Goal: Task Accomplishment & Management: Manage account settings

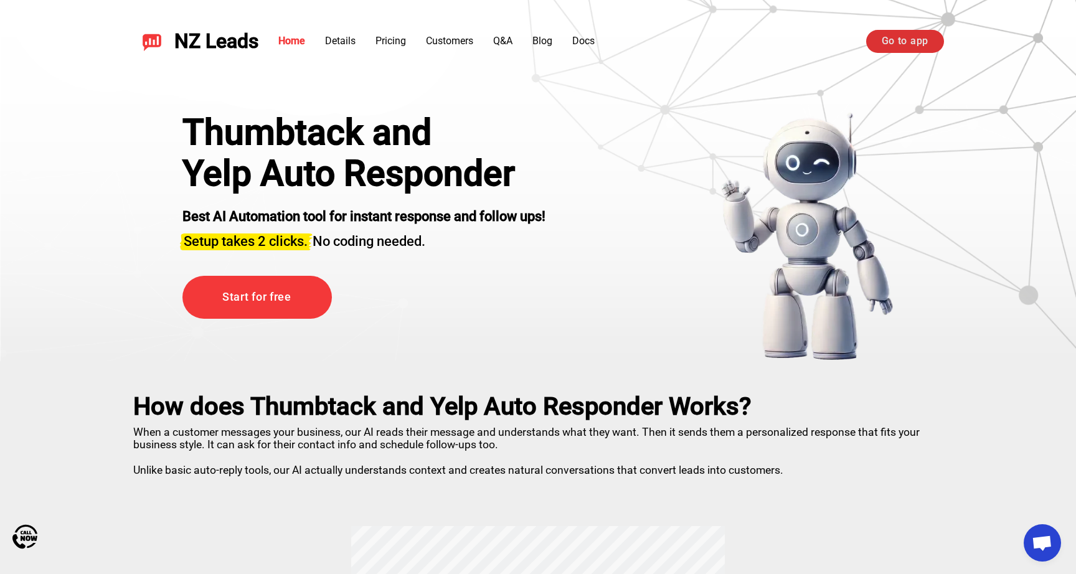
click at [905, 42] on link "Go to app" at bounding box center [906, 41] width 78 height 22
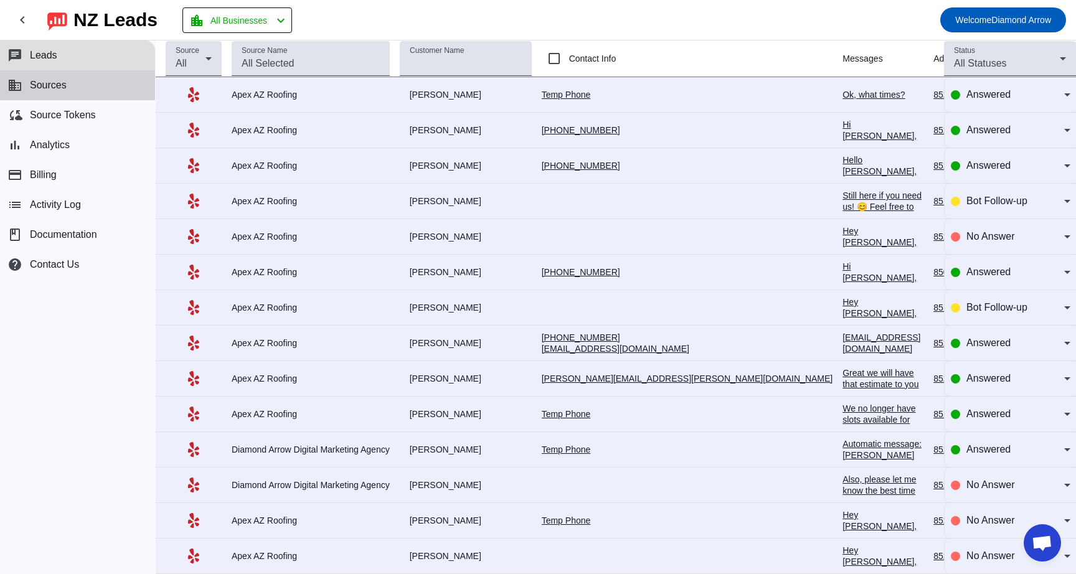
click at [52, 89] on span "Sources" at bounding box center [48, 85] width 37 height 11
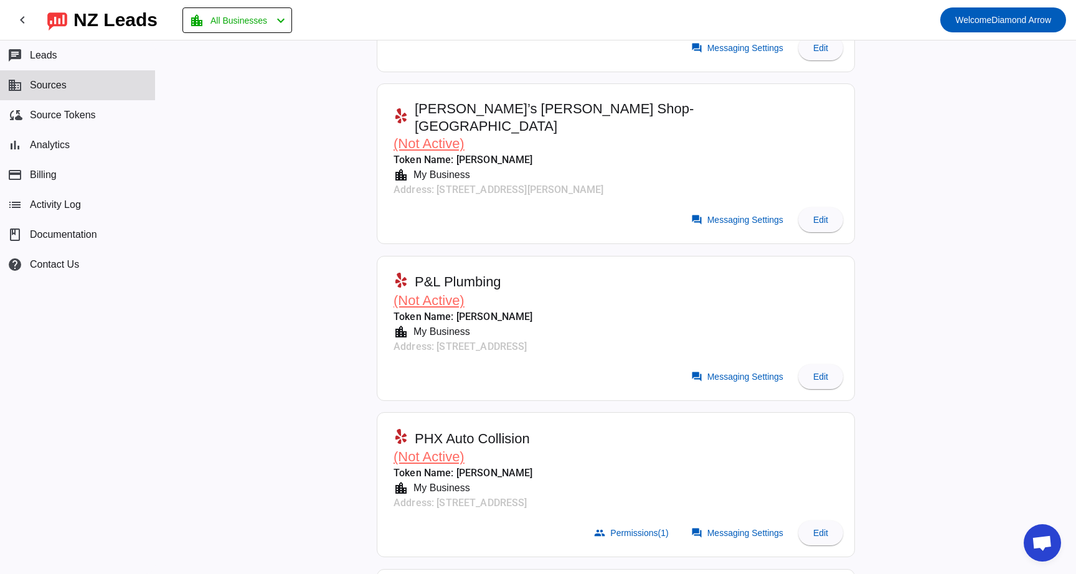
scroll to position [6605, 0]
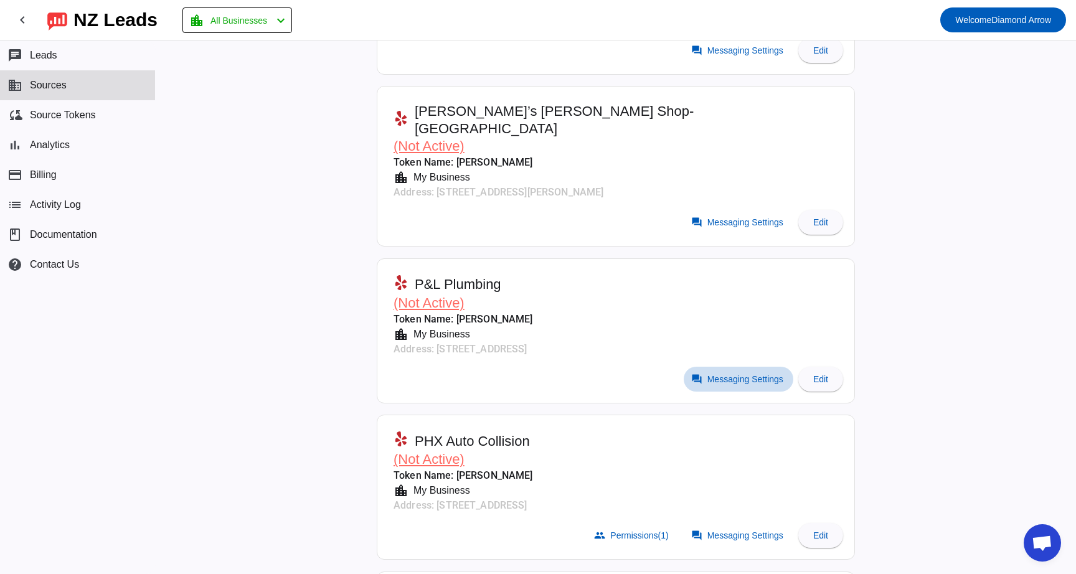
click at [713, 367] on span at bounding box center [739, 379] width 110 height 25
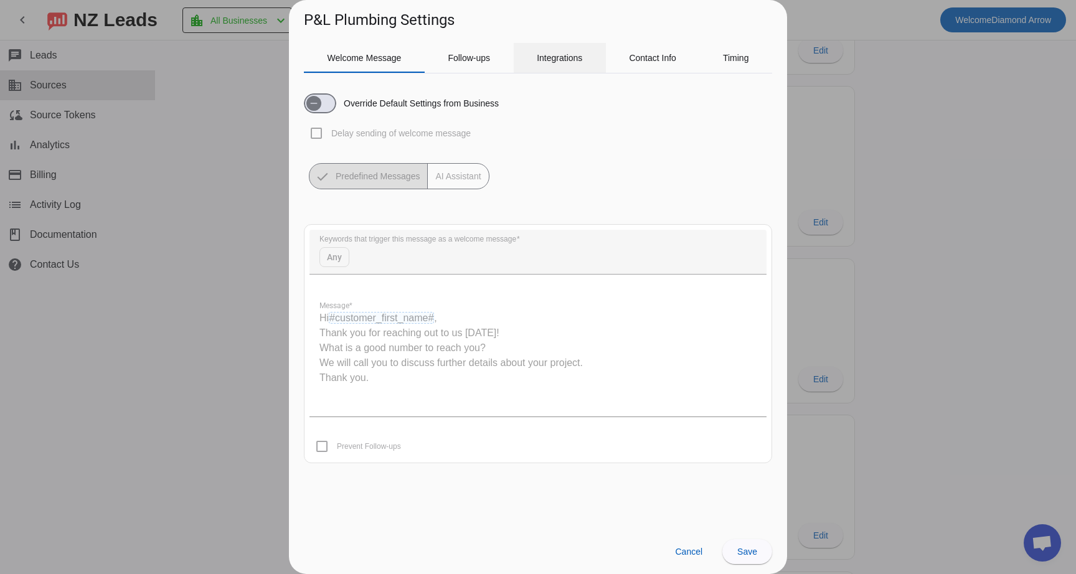
click at [566, 67] on span "Integrations" at bounding box center [559, 58] width 45 height 30
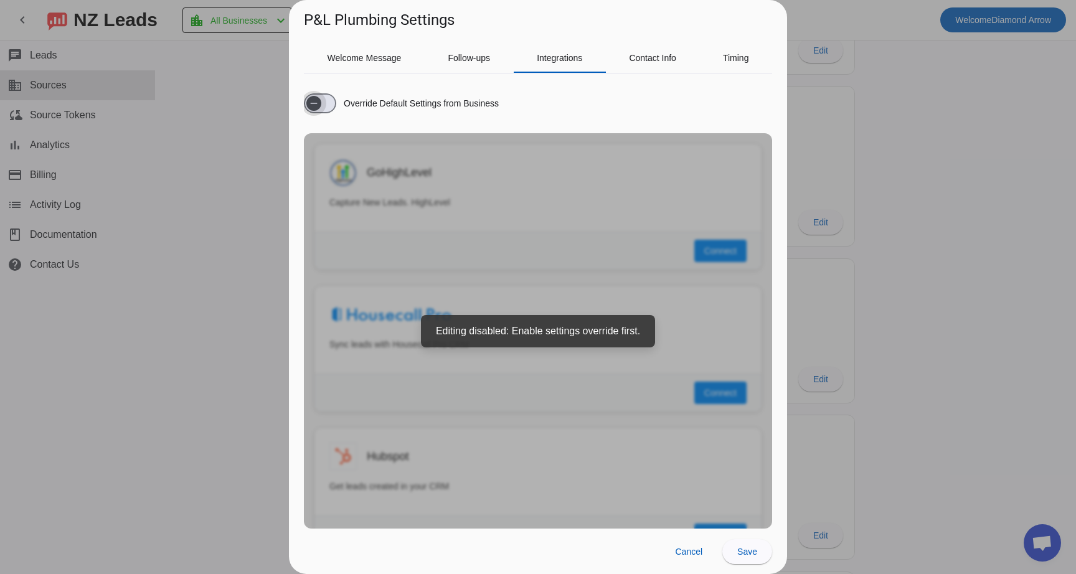
click at [316, 104] on icon "button" at bounding box center [314, 103] width 10 height 10
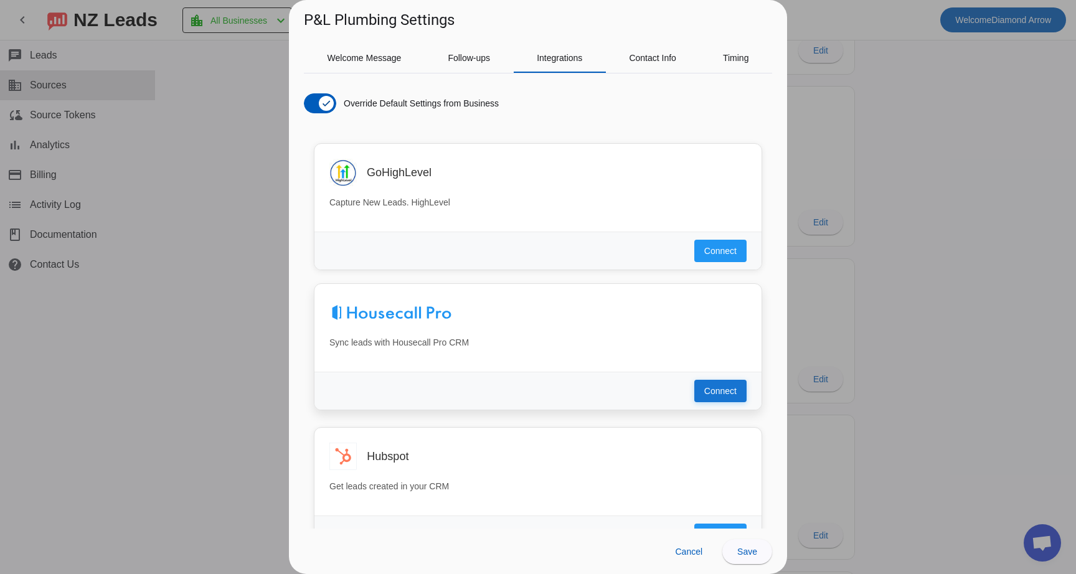
click at [722, 389] on span "Connect" at bounding box center [721, 391] width 32 height 12
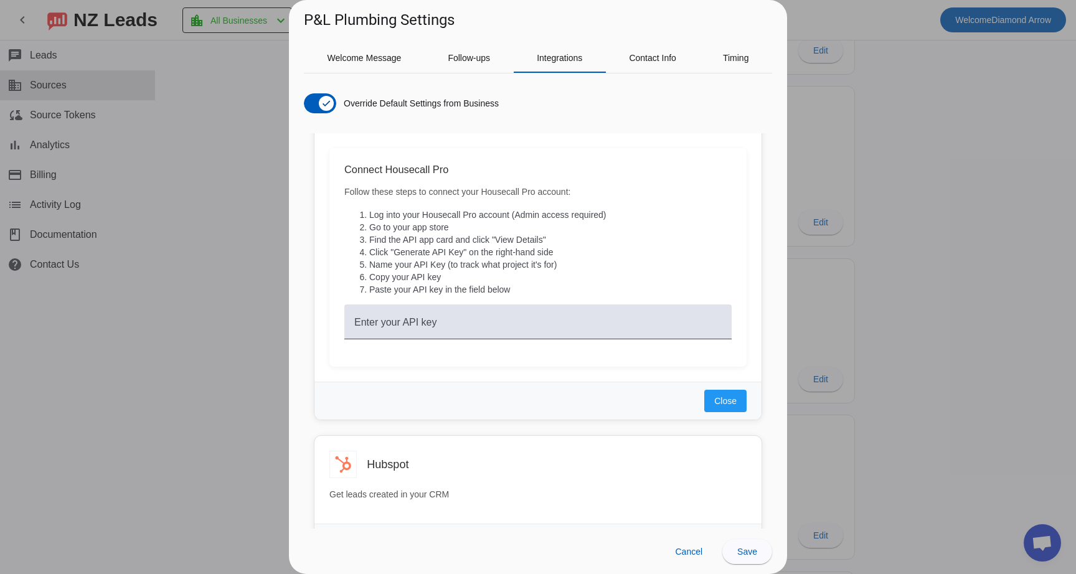
scroll to position [188, 0]
click at [721, 395] on span "Close" at bounding box center [726, 401] width 22 height 12
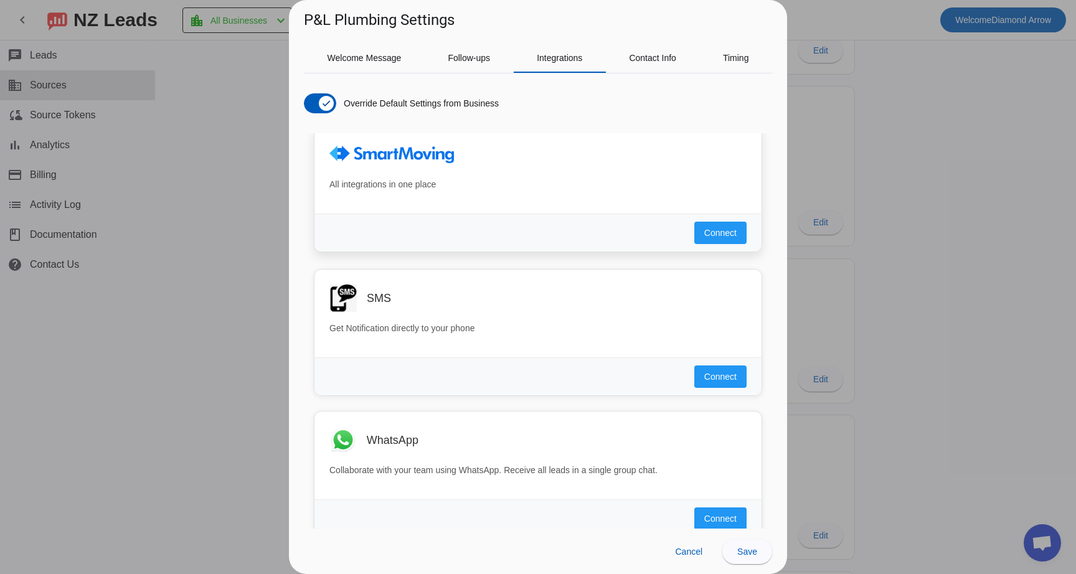
scroll to position [732, 0]
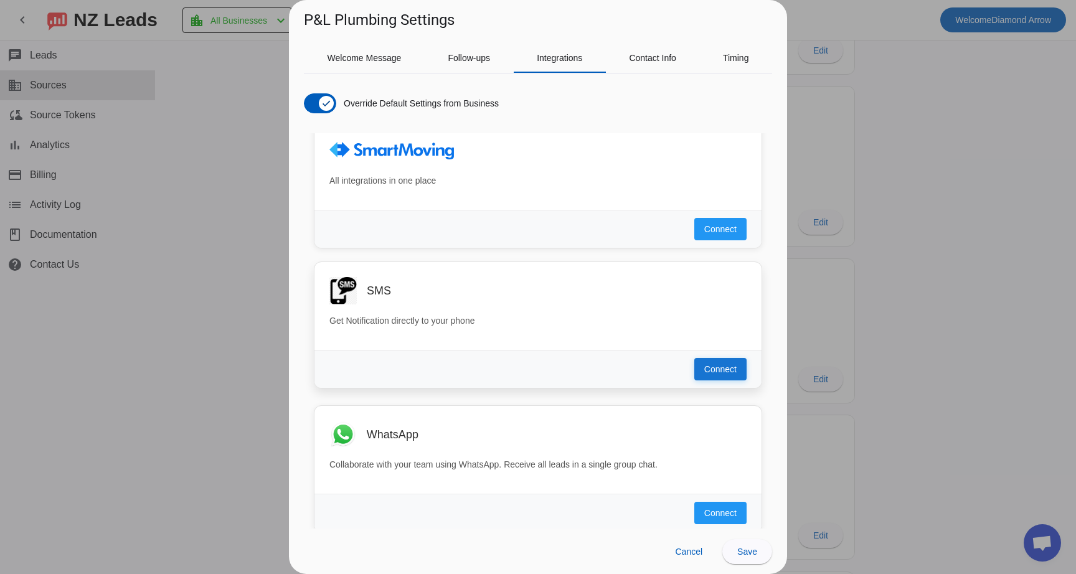
click at [722, 366] on span "Connect" at bounding box center [721, 369] width 32 height 12
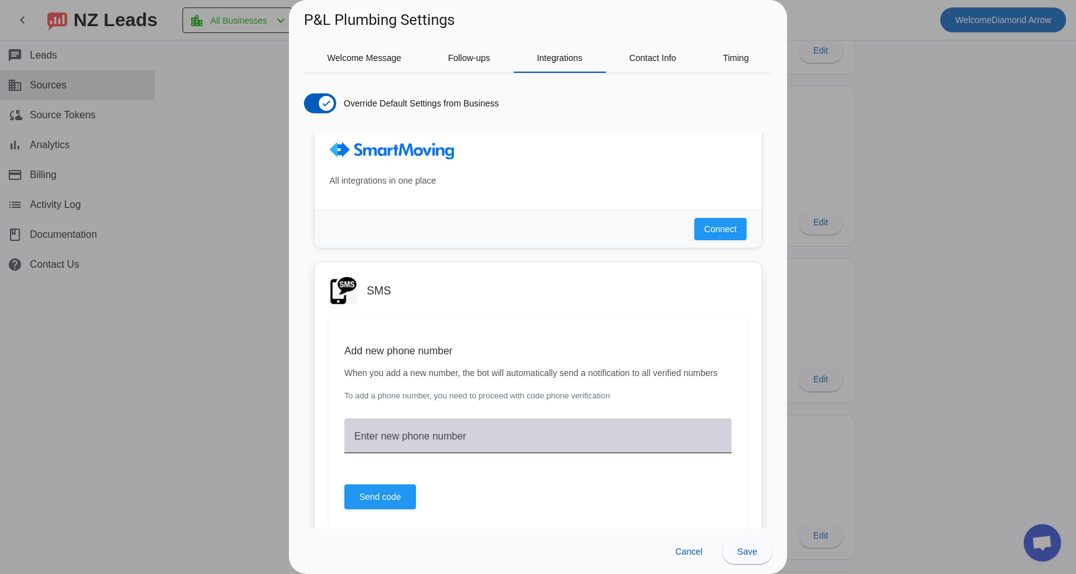
click at [386, 442] on mat-label "Enter new phone number" at bounding box center [410, 436] width 112 height 11
click at [386, 449] on input "Enter new phone number" at bounding box center [538, 441] width 368 height 15
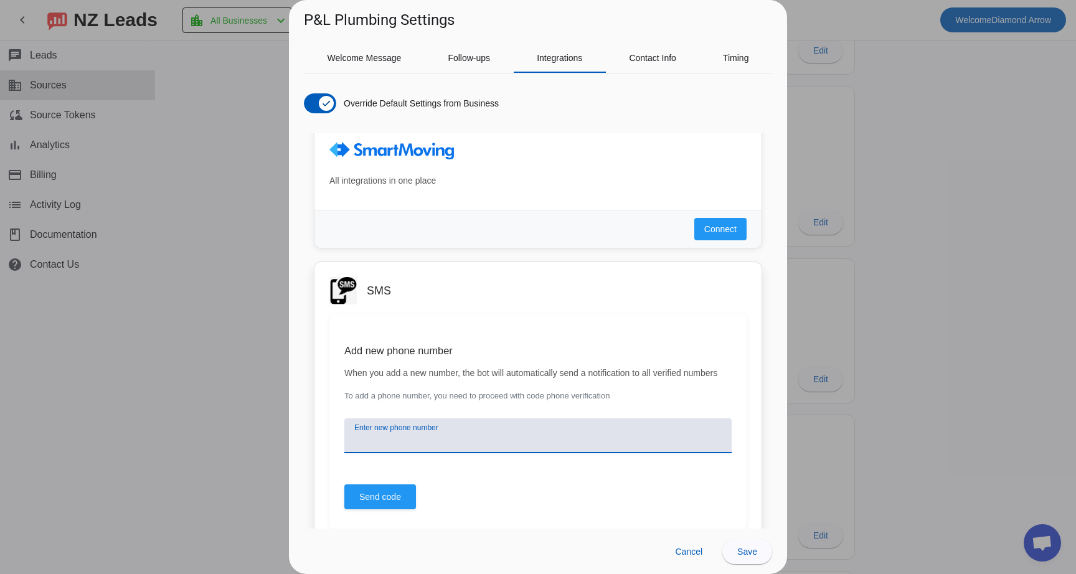
click at [386, 449] on input "Enter new phone number" at bounding box center [538, 441] width 368 height 15
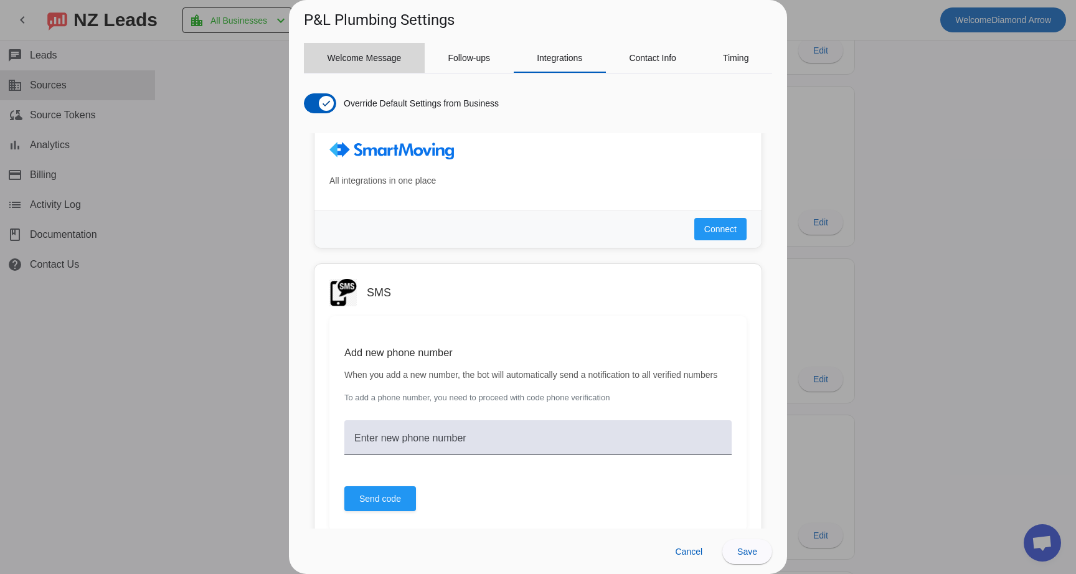
click at [383, 62] on span "Welcome Message" at bounding box center [365, 58] width 74 height 9
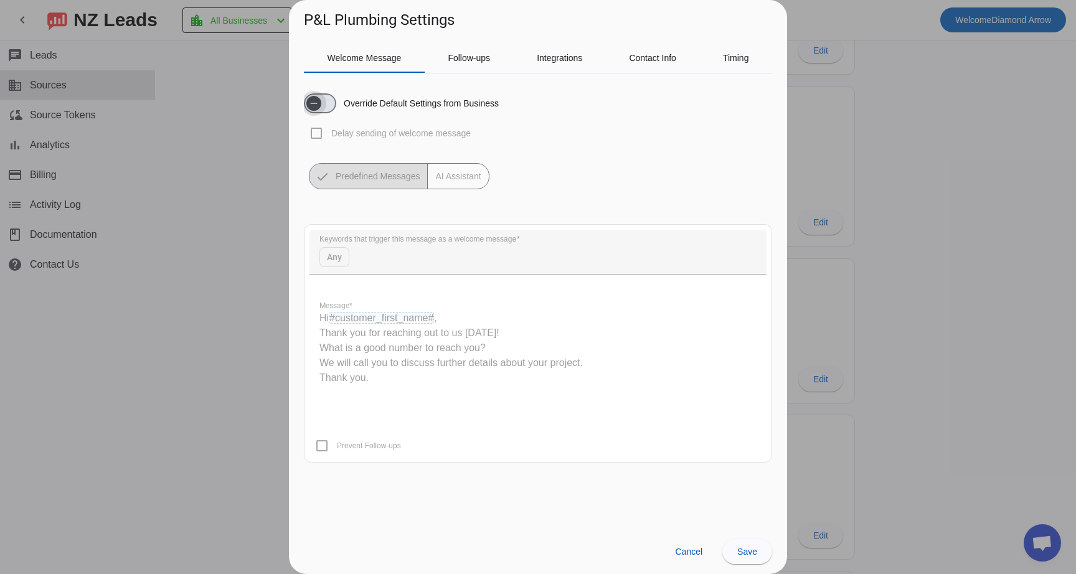
click at [327, 102] on span "button" at bounding box center [320, 103] width 32 height 20
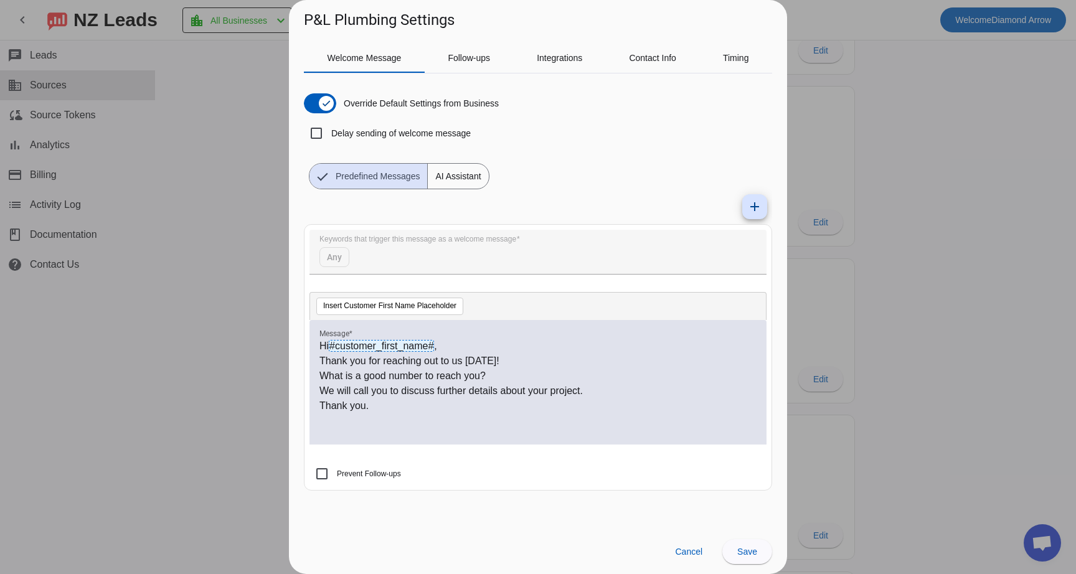
click at [468, 174] on span "AI Assistant" at bounding box center [458, 176] width 60 height 25
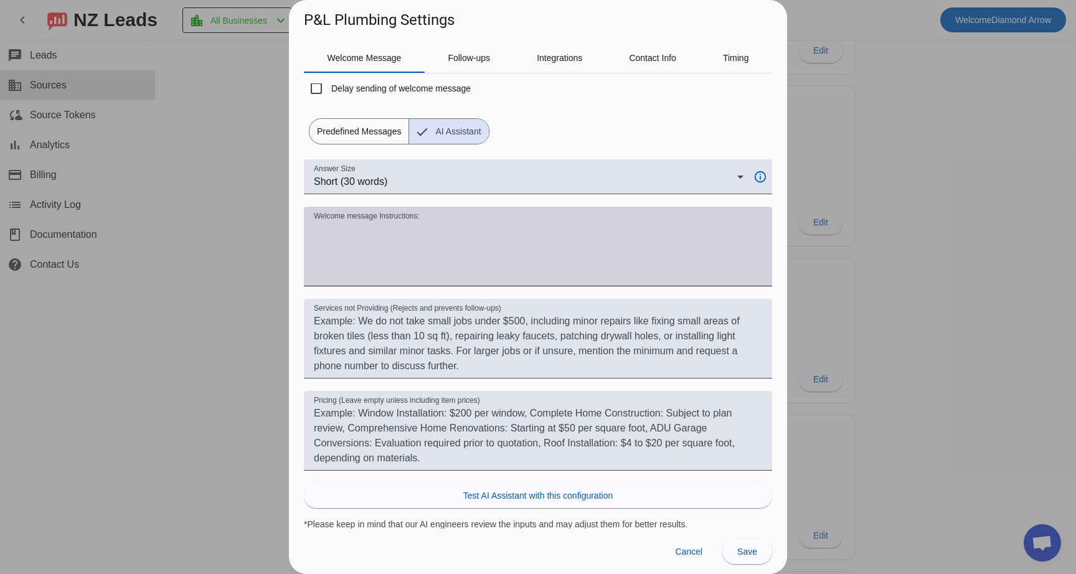
scroll to position [47, 0]
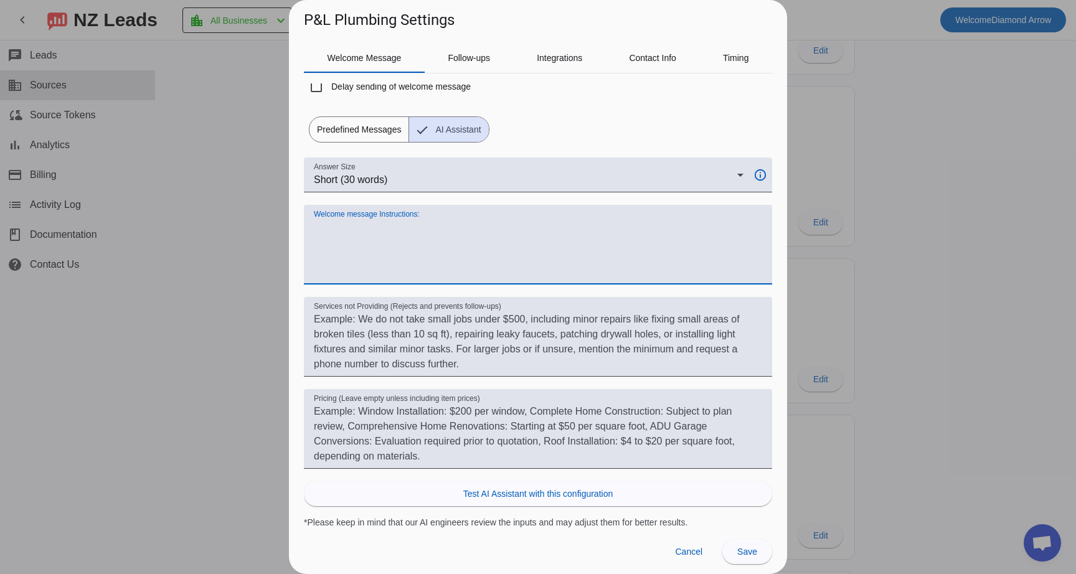
drag, startPoint x: 500, startPoint y: 273, endPoint x: 315, endPoint y: 224, distance: 190.9
click at [314, 224] on textarea "Welcome message Instructions:" at bounding box center [538, 250] width 449 height 60
click at [317, 232] on textarea "Welcome message Instructions:" at bounding box center [538, 250] width 449 height 60
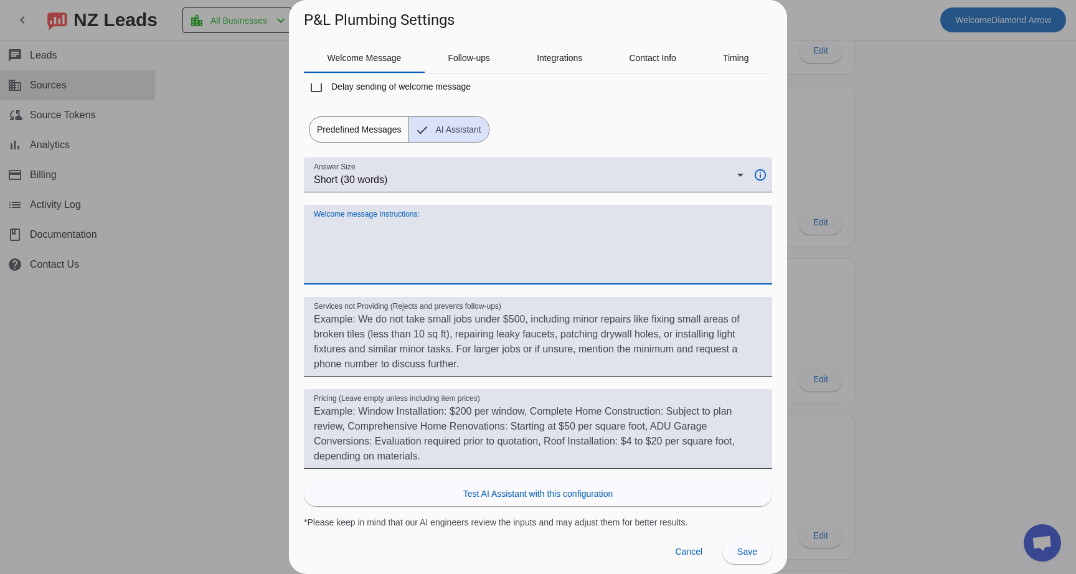
click at [317, 232] on textarea "Welcome message Instructions:" at bounding box center [538, 250] width 449 height 60
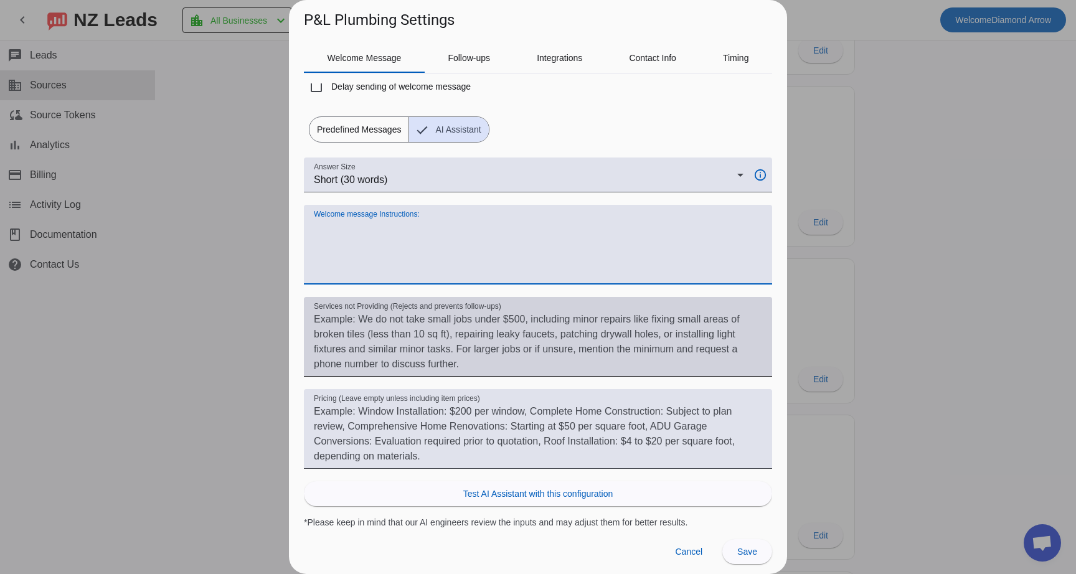
drag, startPoint x: 312, startPoint y: 209, endPoint x: 435, endPoint y: 367, distance: 199.8
click at [435, 367] on div "Answer Size Short (30 words) info_outline Welcome message Instructions: Service…" at bounding box center [538, 343] width 468 height 371
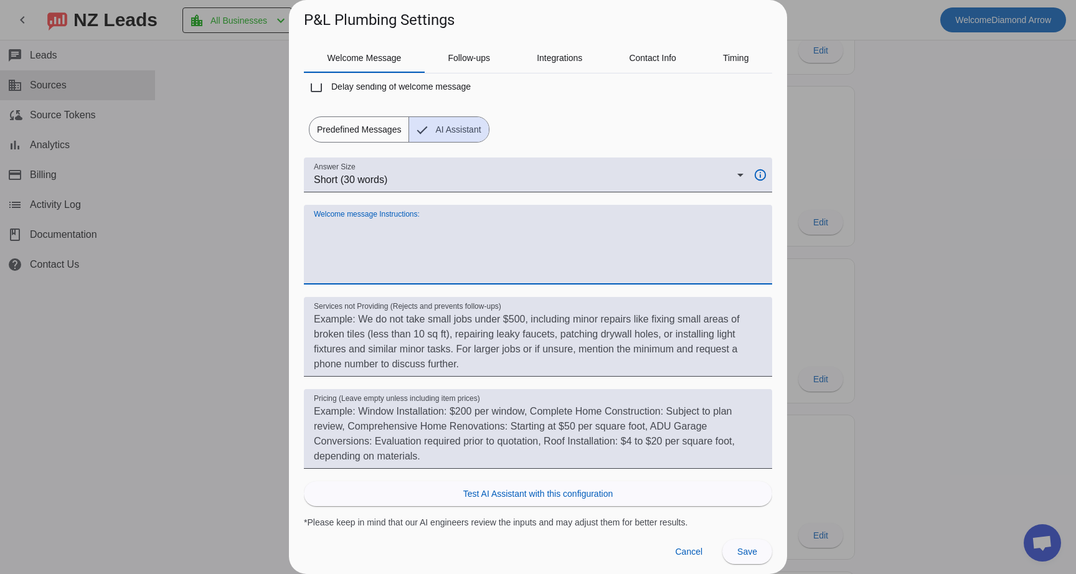
drag, startPoint x: 489, startPoint y: 273, endPoint x: 297, endPoint y: 236, distance: 195.5
click at [297, 236] on div "Welcome Message Follow-ups Integrations Contact Info Timing Override Default Se…" at bounding box center [538, 280] width 498 height 498
click at [365, 232] on textarea "Welcome message Instructions:" at bounding box center [538, 250] width 449 height 60
click at [463, 237] on textarea "Welcome message Instructions:" at bounding box center [538, 250] width 449 height 60
paste textarea "Welcome Message (auto-reply) Hey {{customer_name}}, Since [DATE], we’ve proudly…"
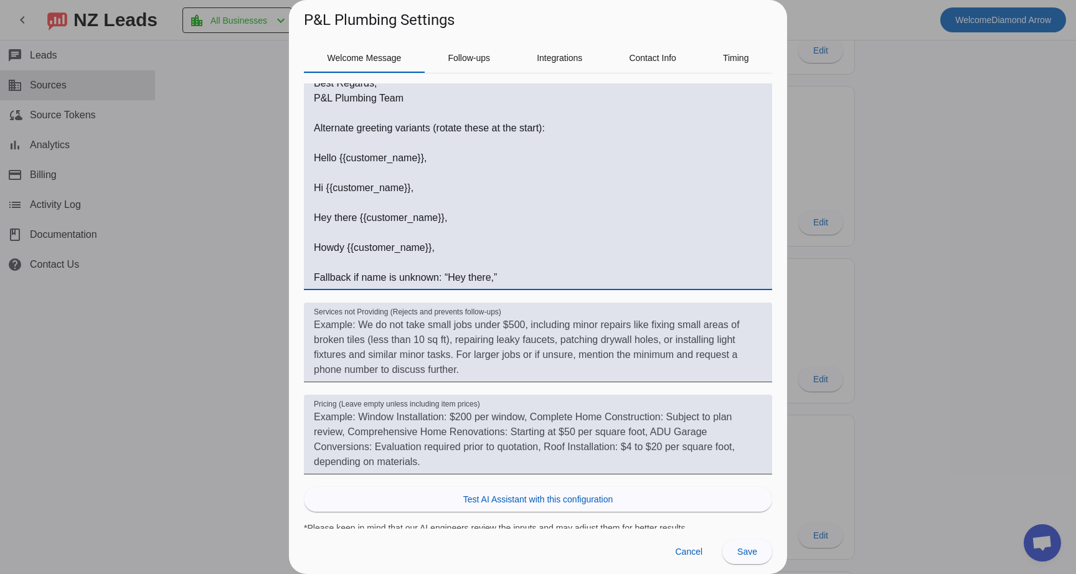
scroll to position [286, 0]
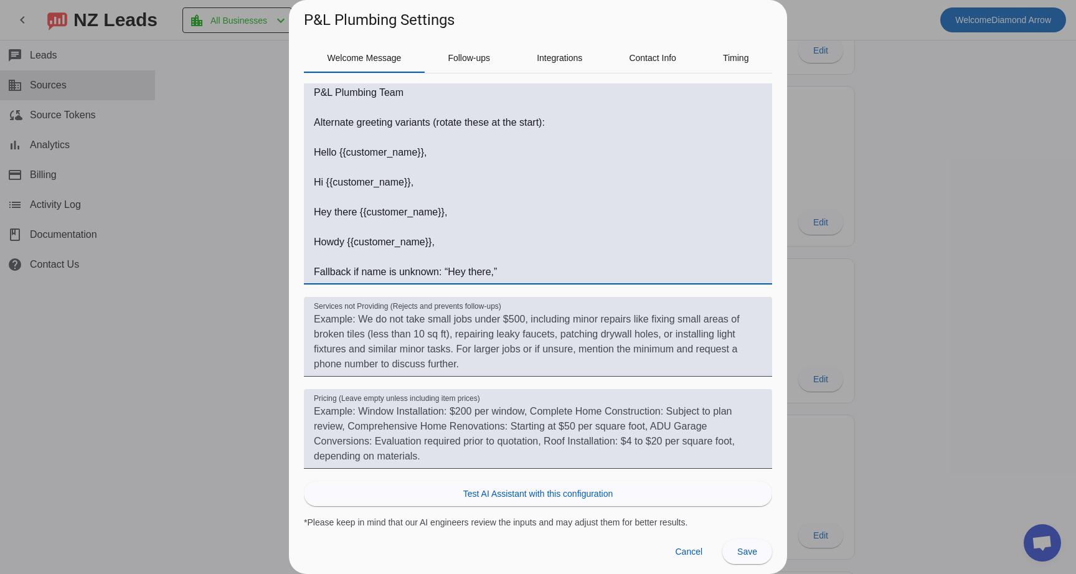
click at [331, 260] on textarea "Welcome message Instructions:" at bounding box center [538, 130] width 449 height 299
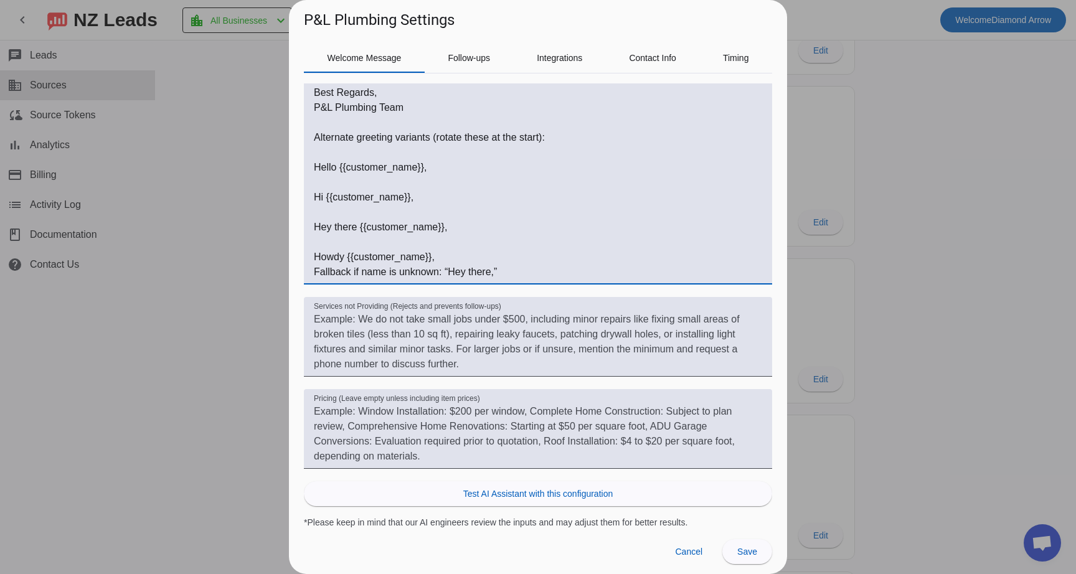
click at [325, 241] on textarea "Welcome message Instructions:" at bounding box center [538, 138] width 449 height 284
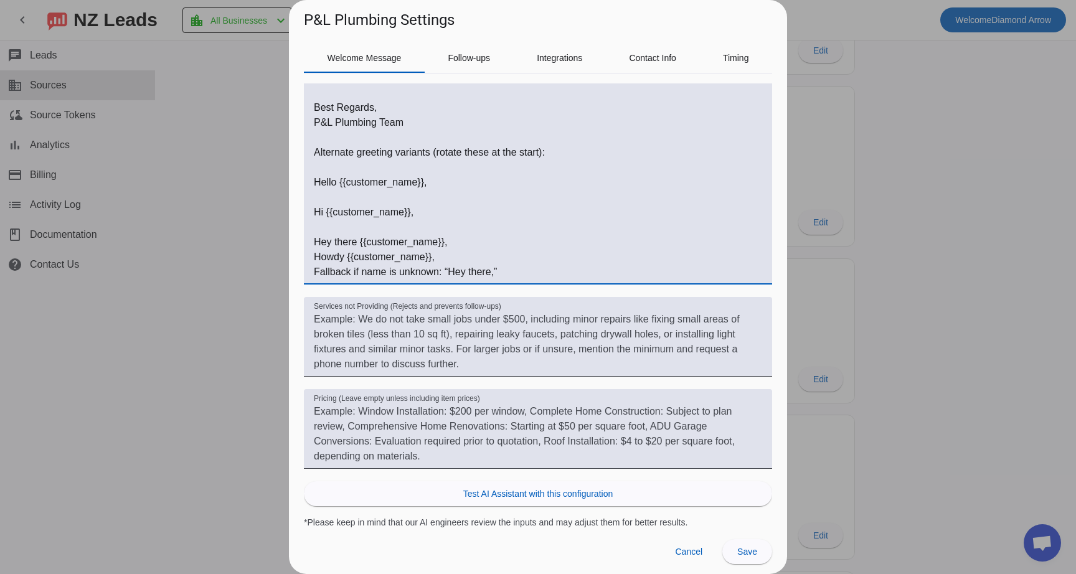
click at [325, 222] on textarea "Welcome message Instructions:" at bounding box center [538, 145] width 449 height 269
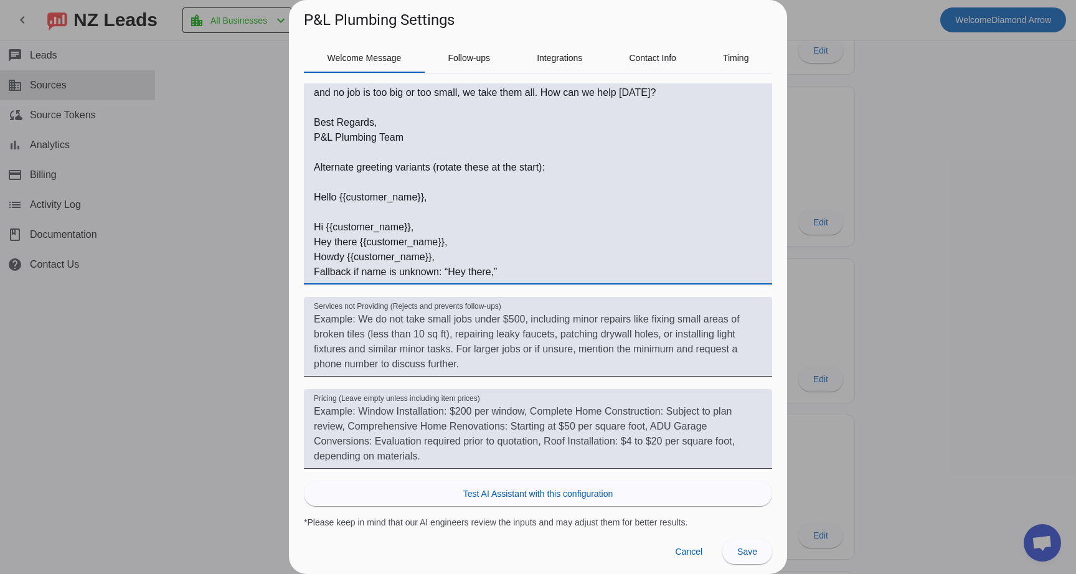
click at [325, 205] on textarea "Welcome message Instructions:" at bounding box center [538, 153] width 449 height 254
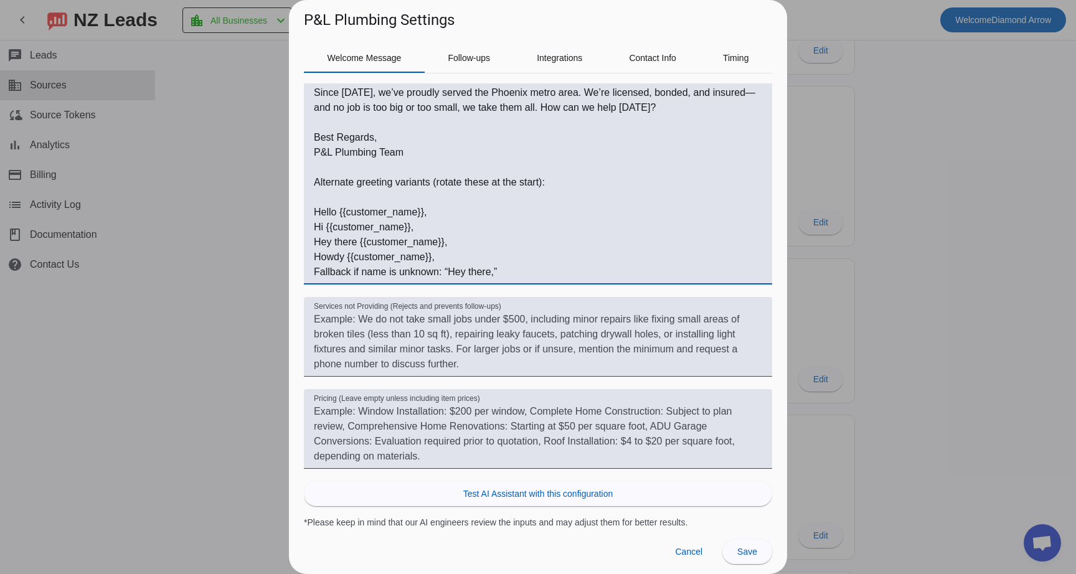
click at [323, 193] on textarea "Welcome message Instructions:" at bounding box center [538, 159] width 449 height 239
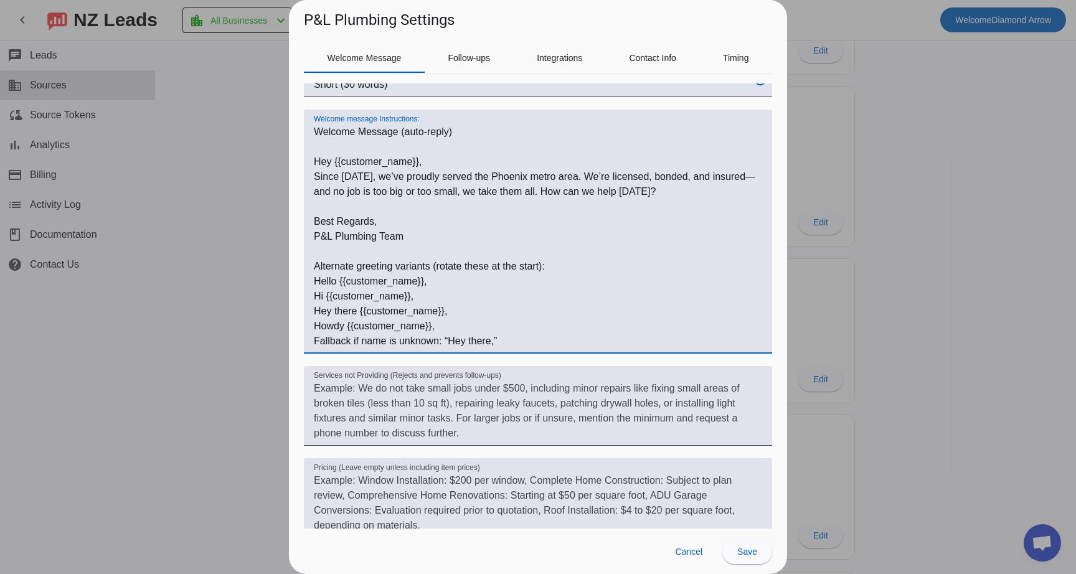
scroll to position [139, 0]
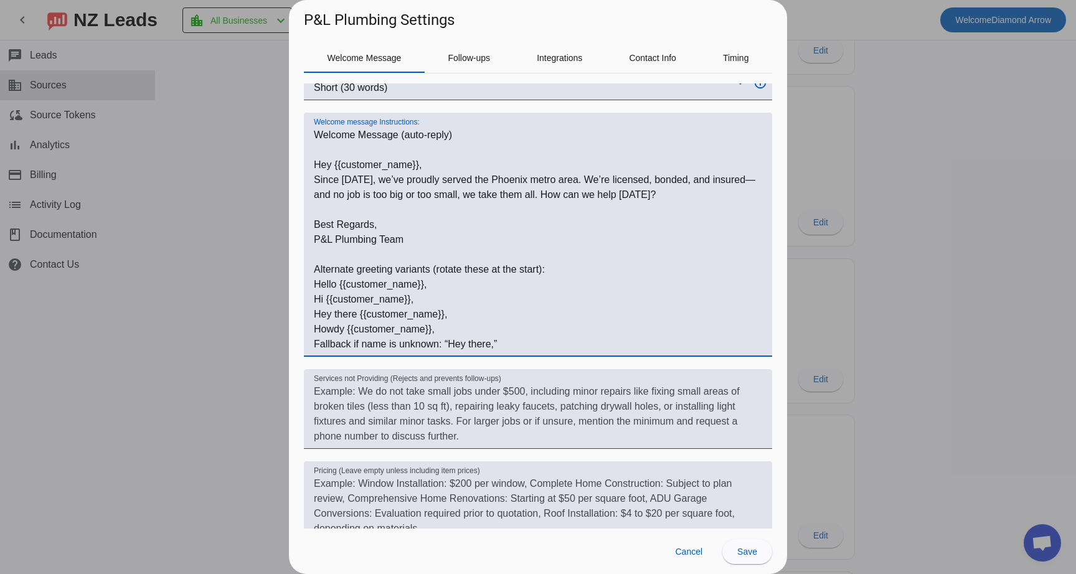
click at [356, 133] on textarea "Welcome message Instructions:" at bounding box center [538, 240] width 449 height 224
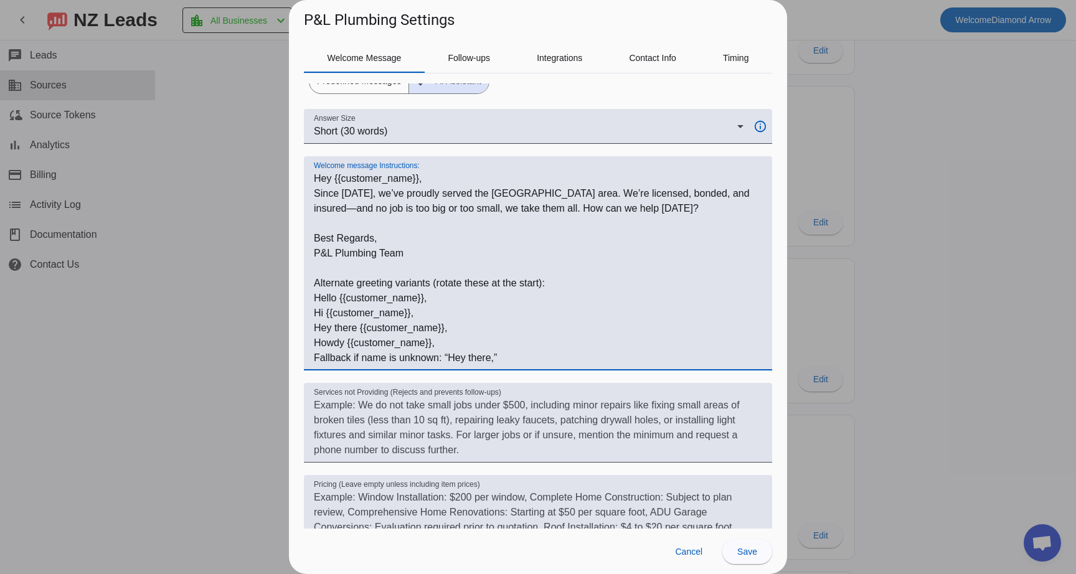
scroll to position [94, 0]
drag, startPoint x: 427, startPoint y: 256, endPoint x: 309, endPoint y: 181, distance: 140.3
click at [309, 181] on div "Welcome message Instructions:" at bounding box center [538, 265] width 468 height 214
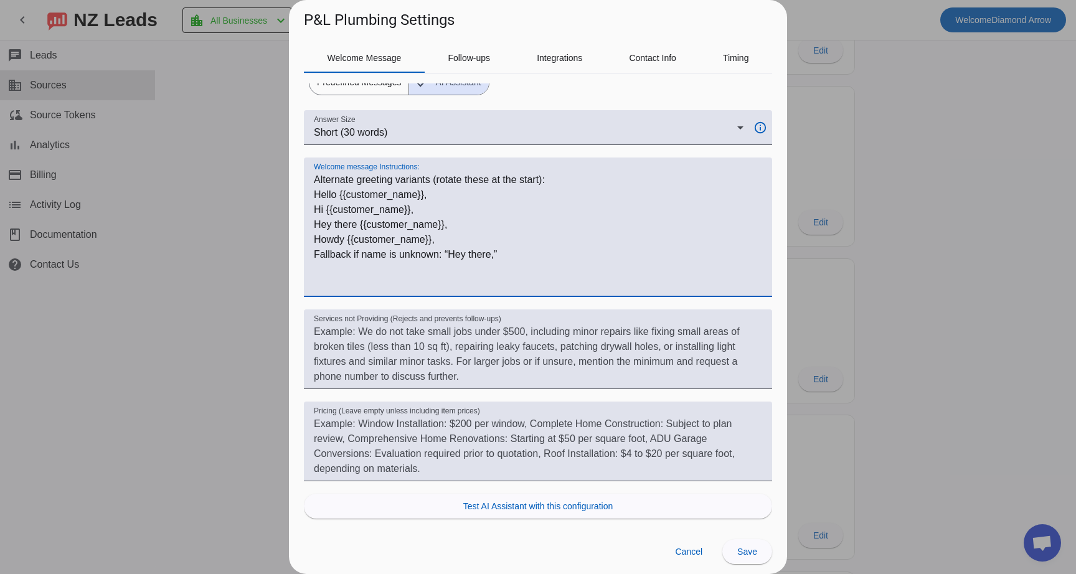
paste textarea "since [DATE] we have been serving the [GEOGRAPHIC_DATA] area. We are licensed b…"
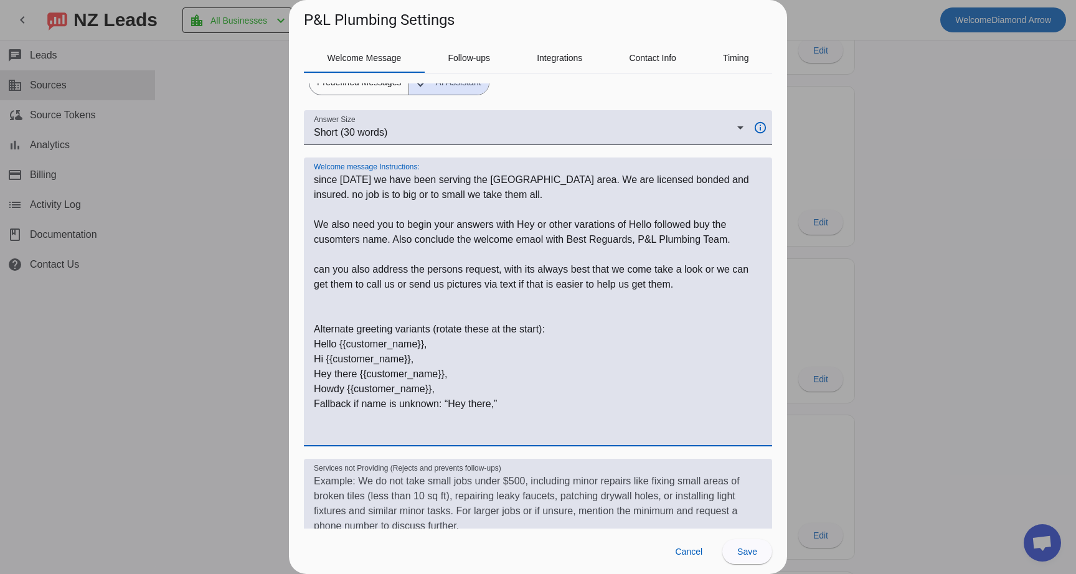
type textarea "since [DATE] we have been serving the [GEOGRAPHIC_DATA] area. We are licensed b…"
click at [460, 509] on textarea "Services not Providing (Rejects and prevents follow-ups)" at bounding box center [538, 504] width 449 height 60
paste textarea "Services not provided: No new home construction No work on Mobile home trailers…"
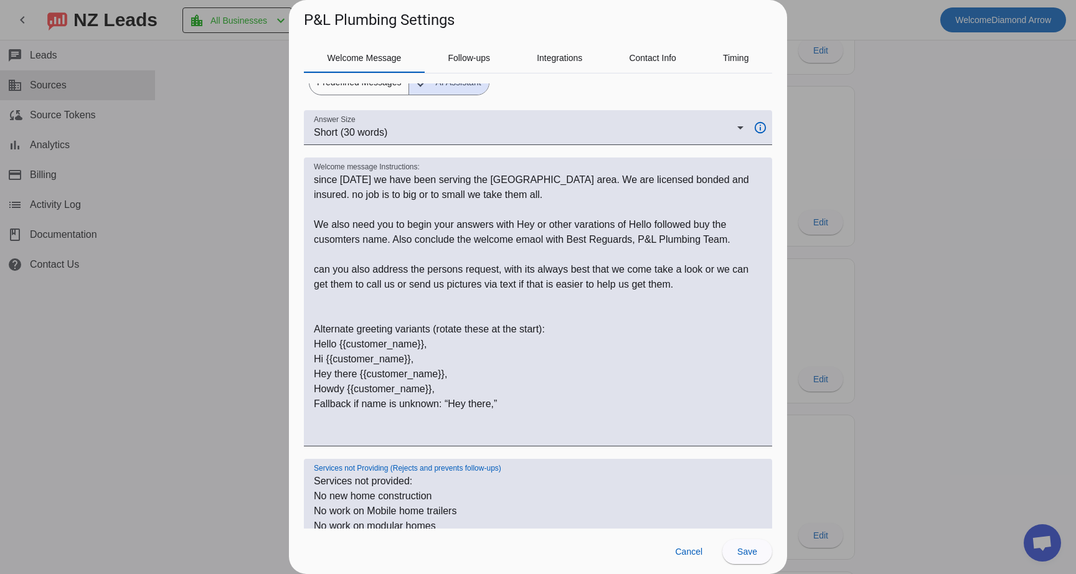
scroll to position [98, 0]
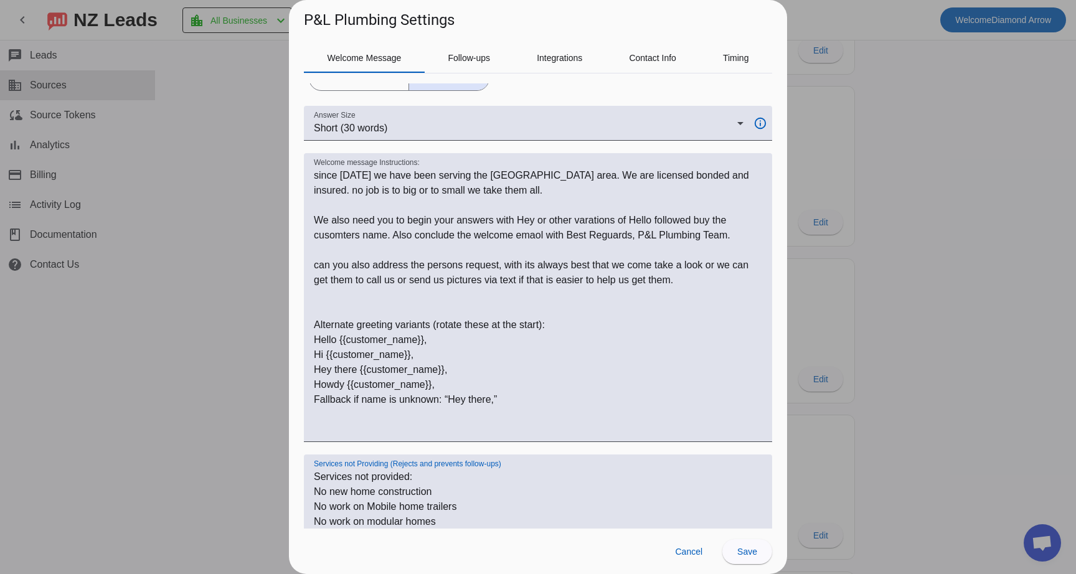
type textarea "Services not provided: No new home construction No work on Mobile home trailers…"
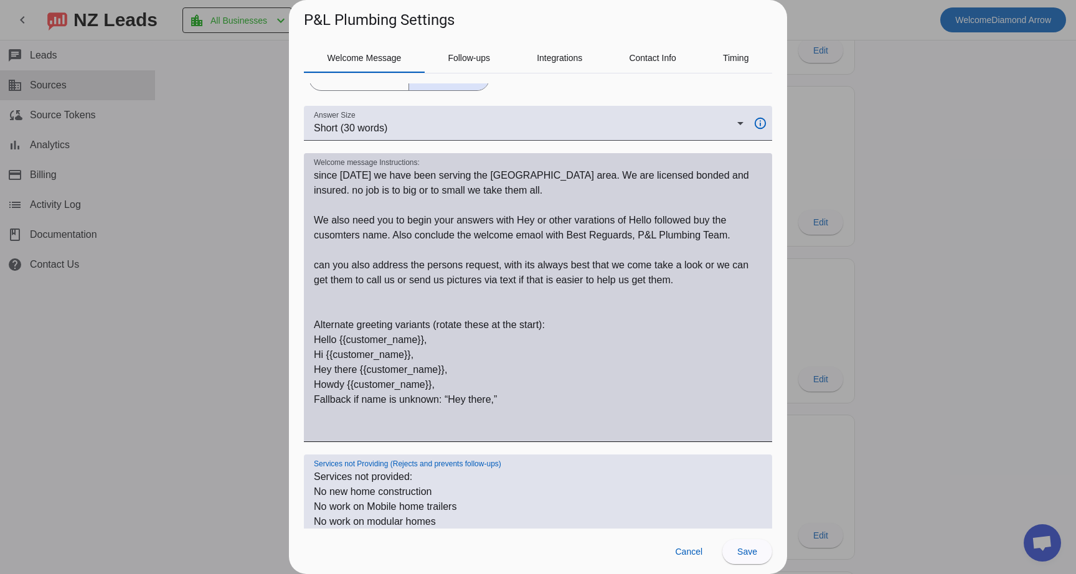
scroll to position [256, 0]
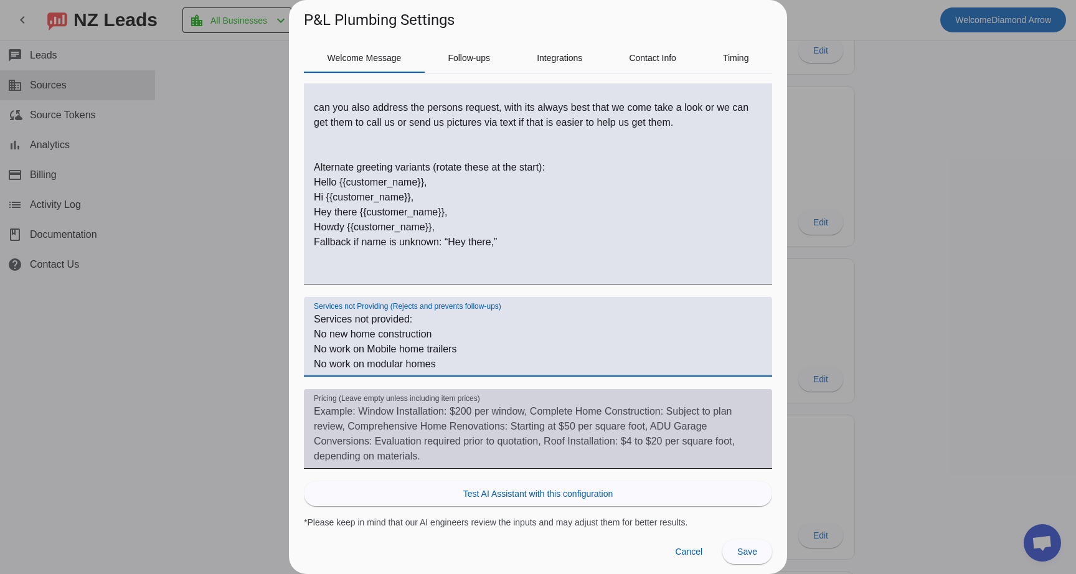
click at [458, 429] on textarea "Pricing (Leave empty unless including item prices)" at bounding box center [538, 434] width 449 height 60
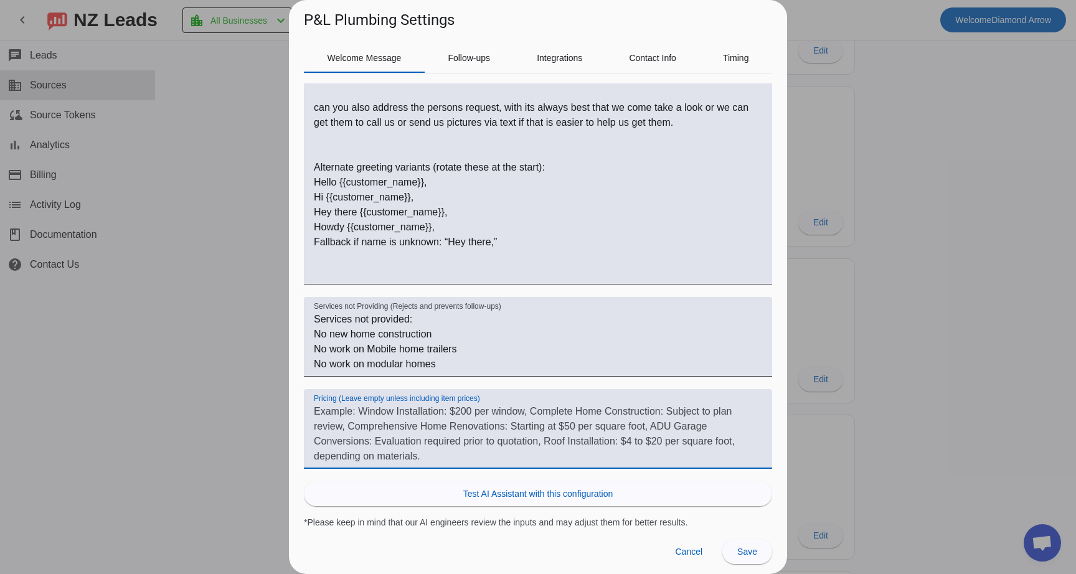
paste textarea "we try not to give prices over the phone as we like to look at the project so t…"
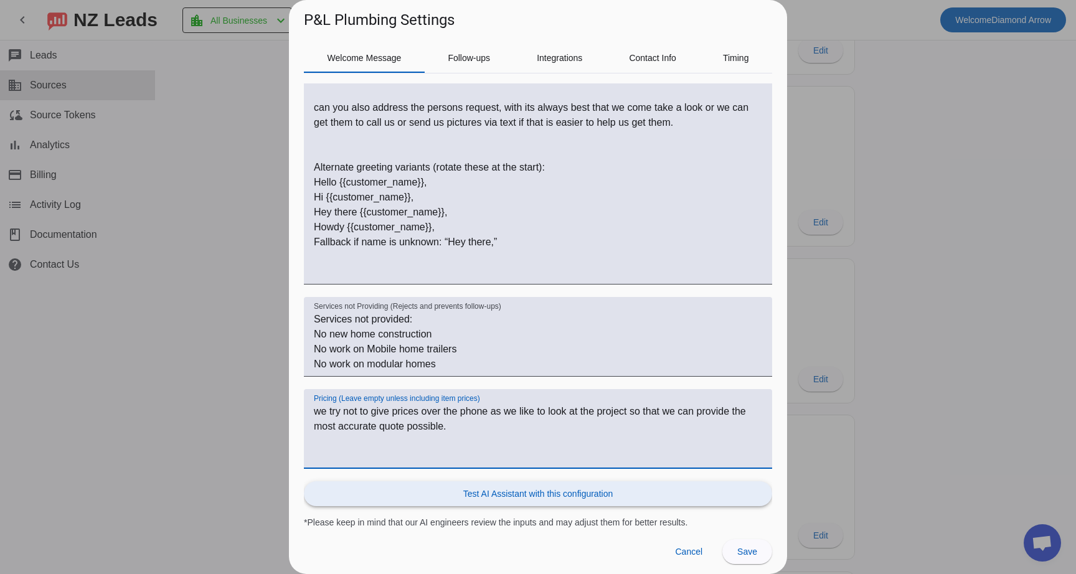
type textarea "we try not to give prices over the phone as we like to look at the project so t…"
click at [605, 491] on span "Test AI Assistant with this configuration" at bounding box center [538, 494] width 150 height 12
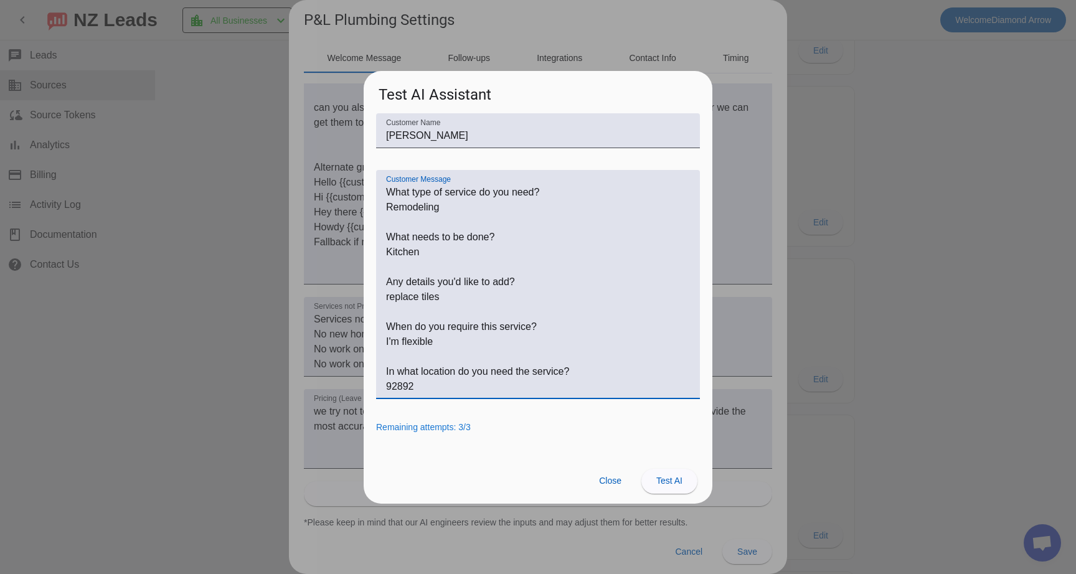
click at [417, 207] on textarea "Customer Message" at bounding box center [538, 289] width 304 height 209
click at [671, 475] on span at bounding box center [670, 482] width 56 height 30
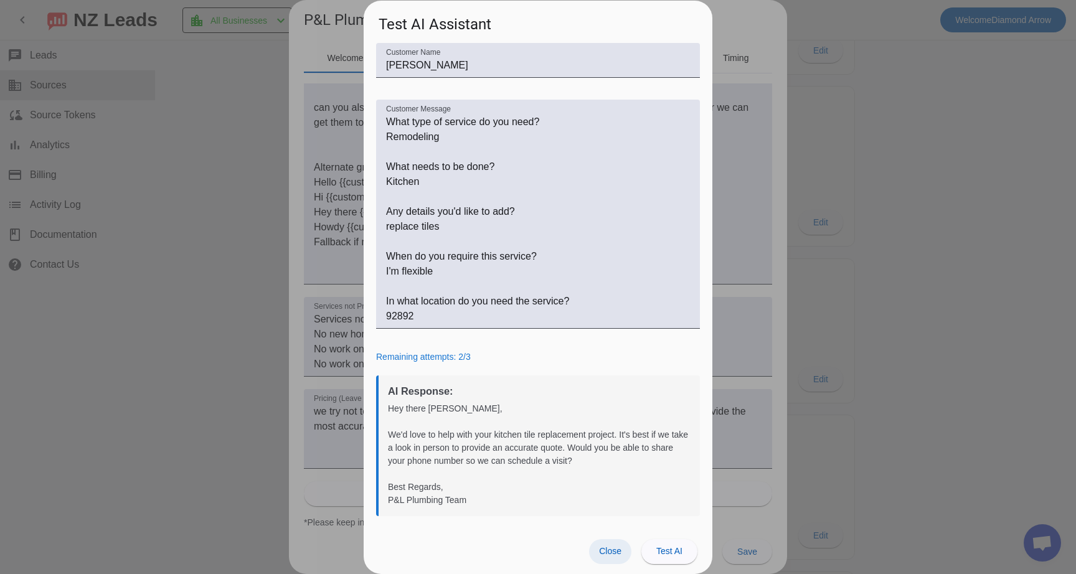
click at [606, 553] on span "Close" at bounding box center [610, 551] width 22 height 10
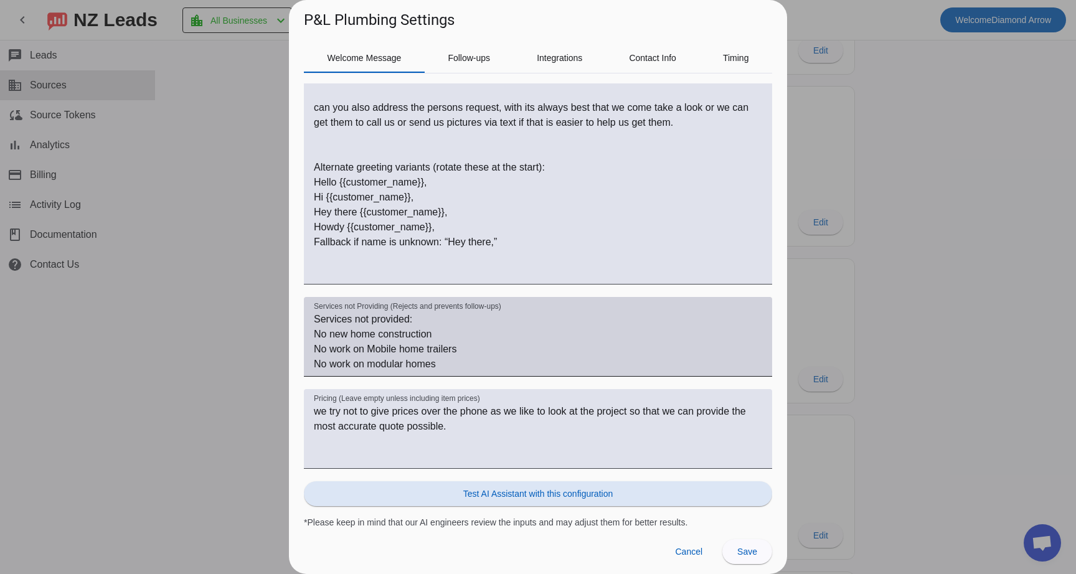
click at [531, 368] on textarea "Services not provided: No new home construction No work on Mobile home trailers…" at bounding box center [538, 342] width 449 height 60
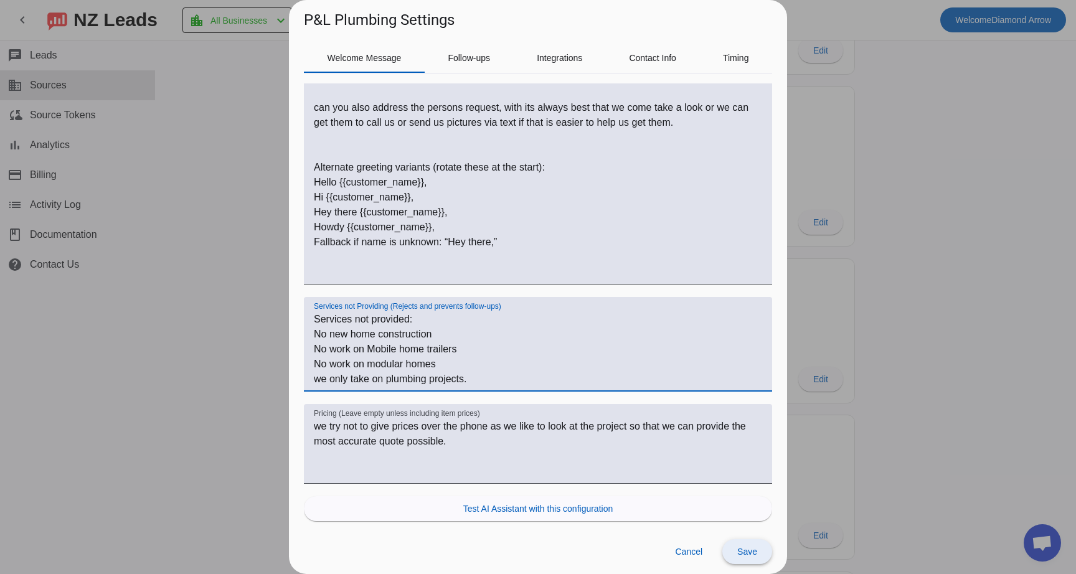
type textarea "Services not provided: No new home construction No work on Mobile home trailers…"
click at [750, 554] on span "Save" at bounding box center [748, 552] width 20 height 10
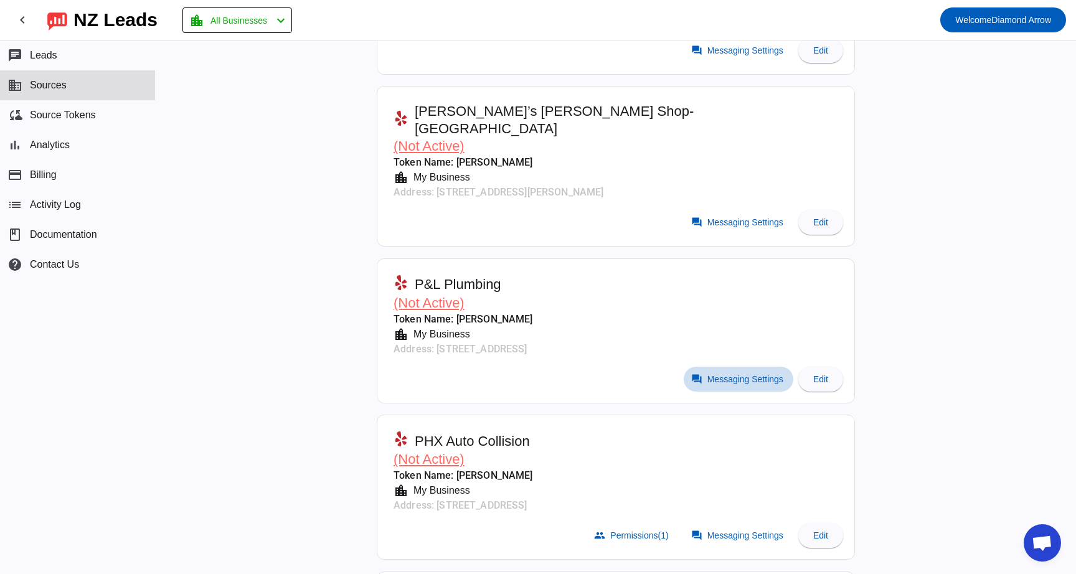
click at [754, 374] on span "Messaging Settings" at bounding box center [746, 379] width 76 height 10
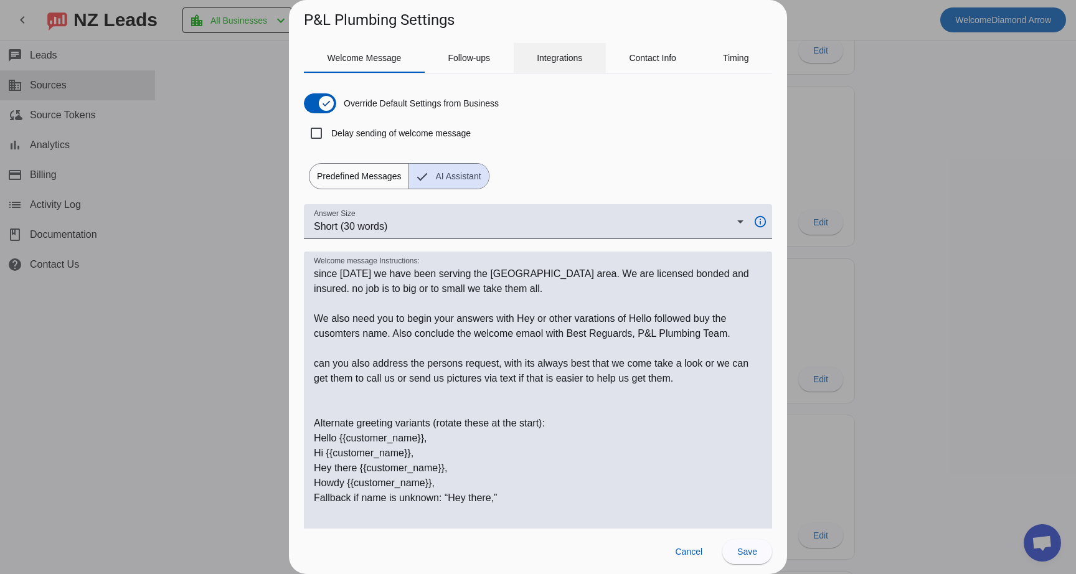
click at [567, 55] on span "Integrations" at bounding box center [559, 58] width 45 height 9
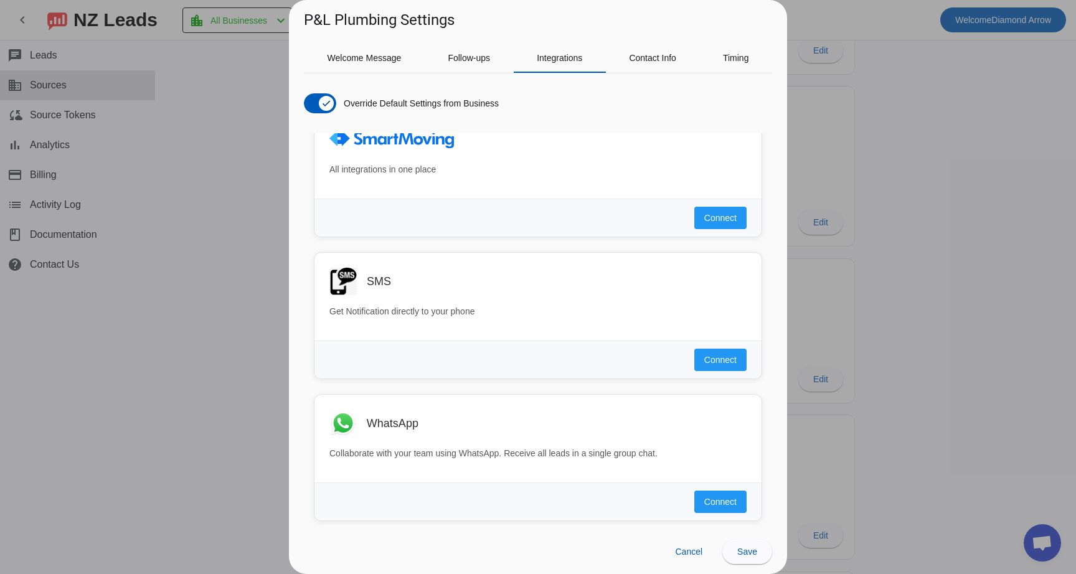
scroll to position [748, 0]
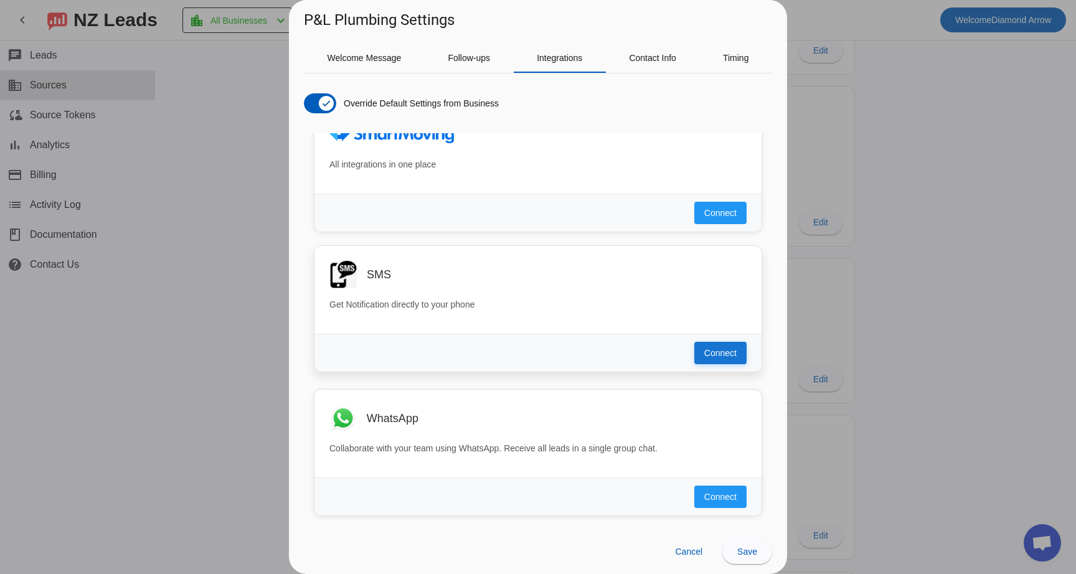
click at [708, 356] on span "Connect" at bounding box center [721, 353] width 32 height 12
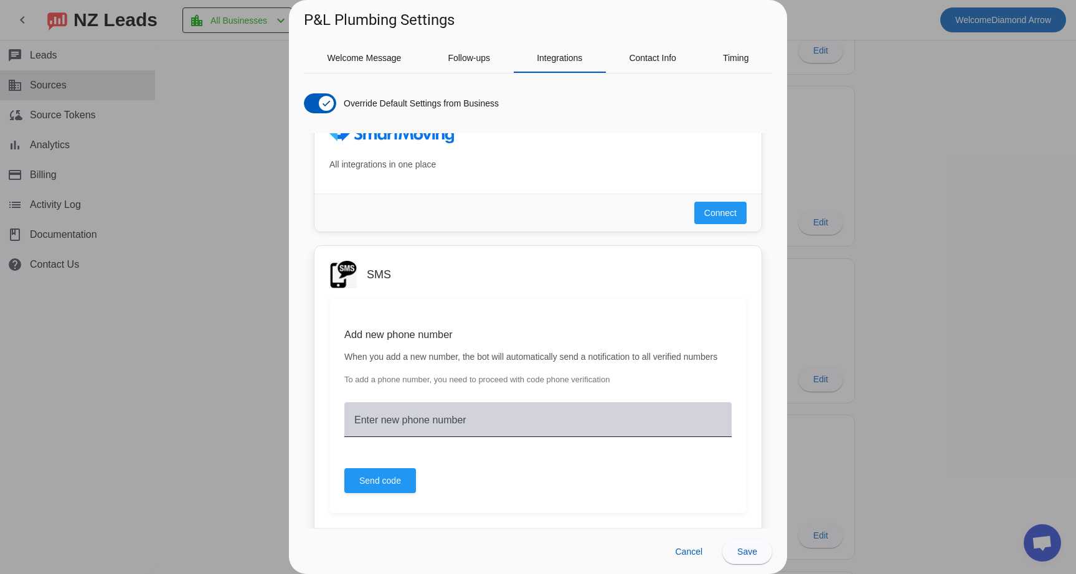
click at [425, 425] on mat-label "Enter new phone number" at bounding box center [410, 420] width 112 height 11
click at [425, 432] on input "Enter new phone number" at bounding box center [538, 424] width 368 height 15
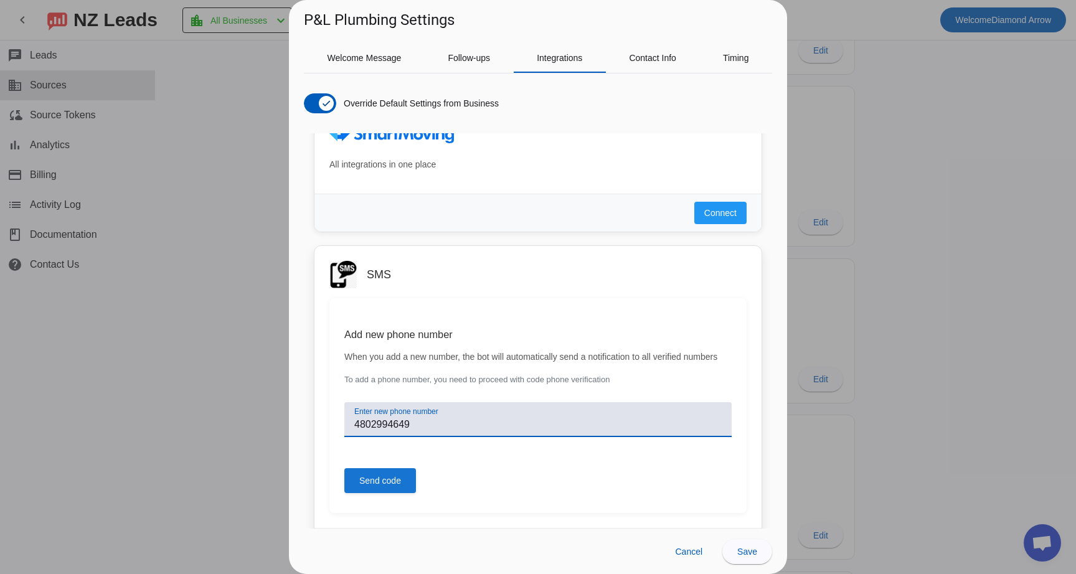
click at [401, 487] on span "Send code" at bounding box center [380, 481] width 42 height 12
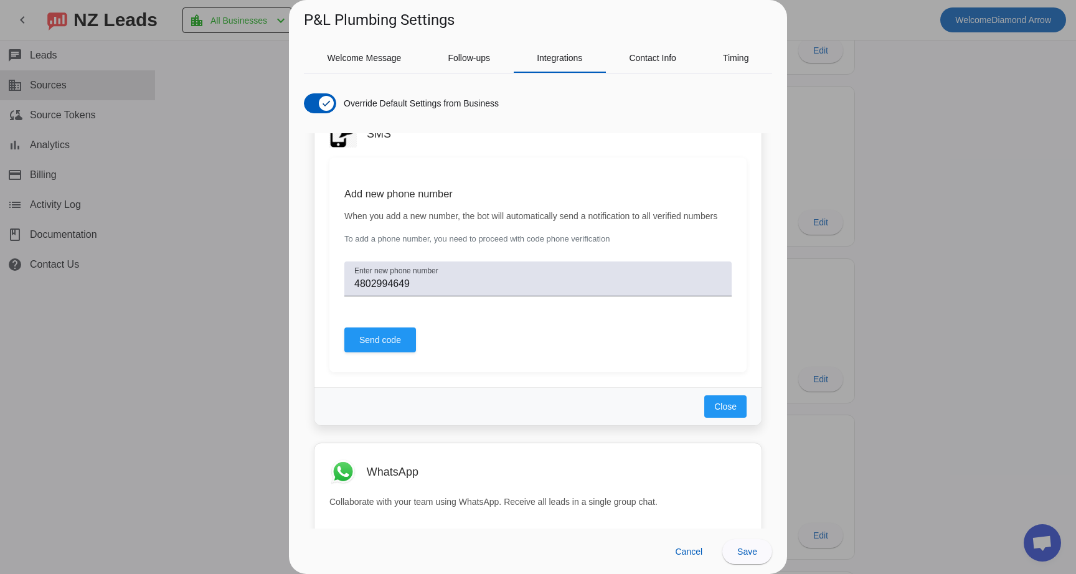
scroll to position [888, 0]
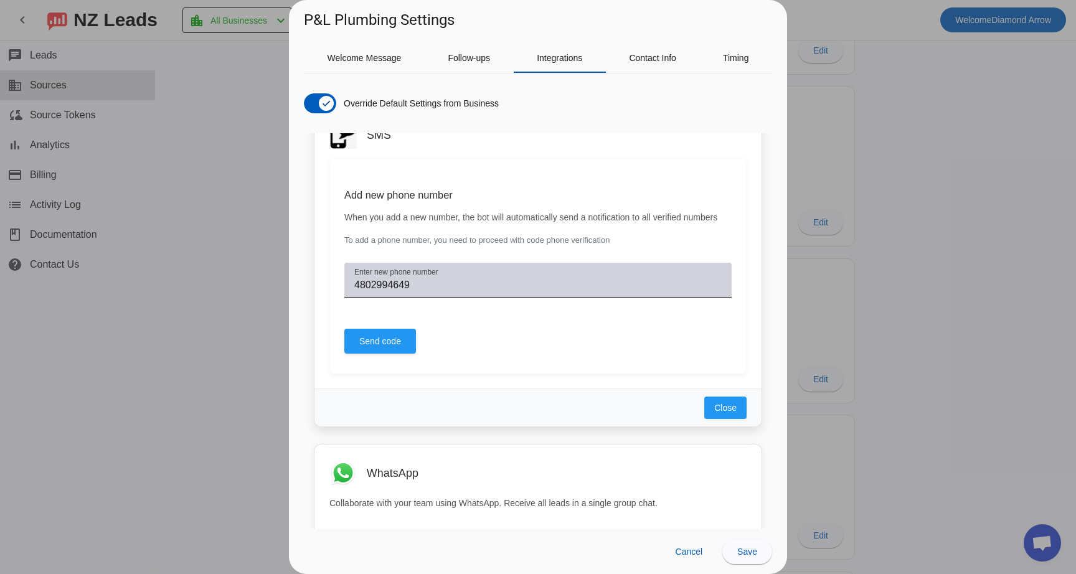
click at [454, 293] on input "4802994649" at bounding box center [538, 285] width 368 height 15
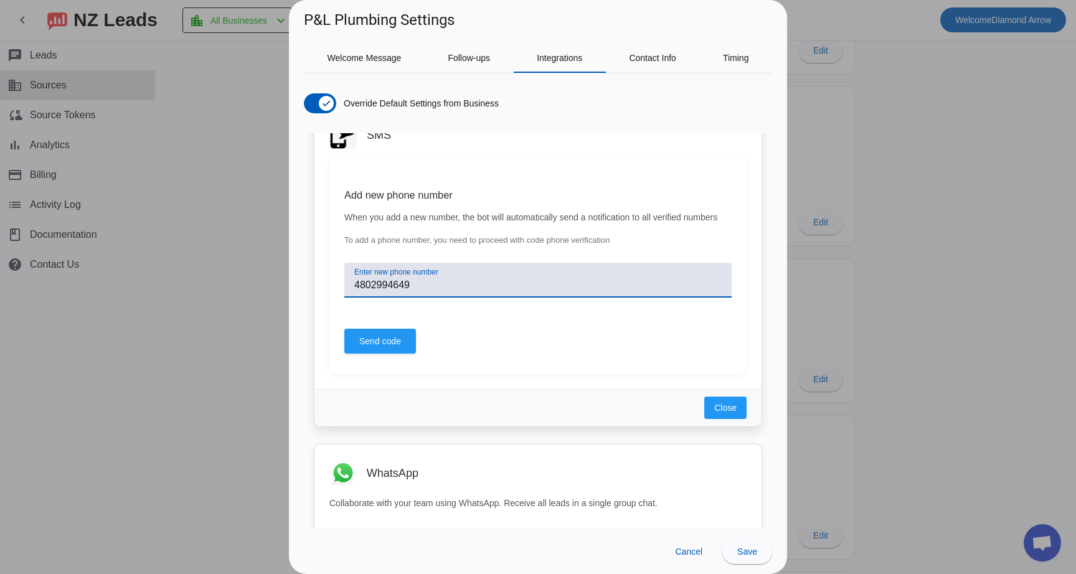
click at [371, 293] on input "4802994649" at bounding box center [538, 285] width 368 height 15
click at [392, 293] on input "480-2994649" at bounding box center [538, 285] width 368 height 15
type input "[PHONE_NUMBER]"
click at [384, 348] on span "Send code" at bounding box center [380, 341] width 42 height 12
click at [747, 550] on span "Save" at bounding box center [748, 552] width 20 height 10
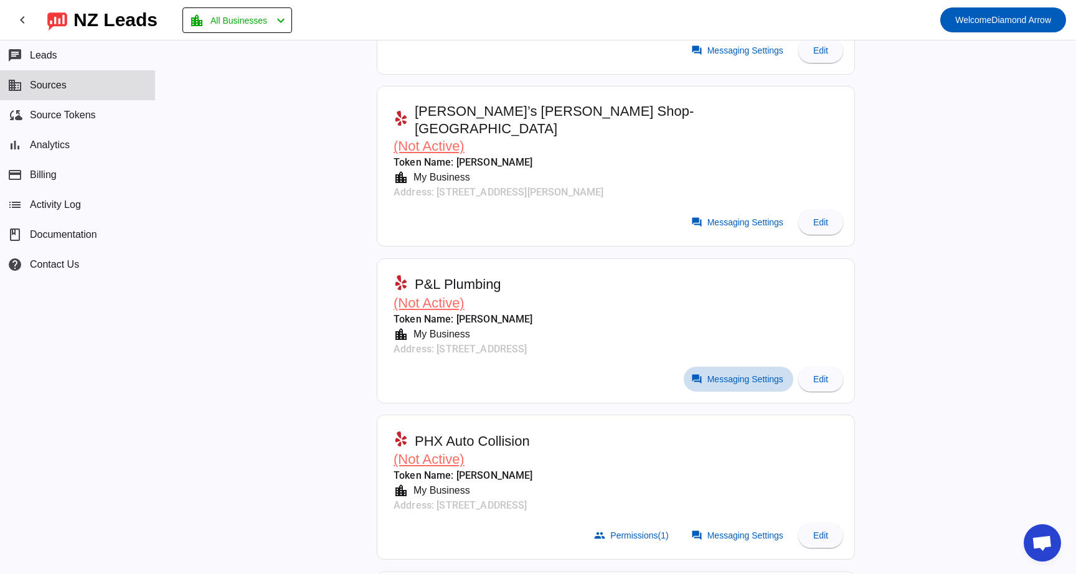
click at [731, 374] on span "Messaging Settings" at bounding box center [746, 379] width 76 height 10
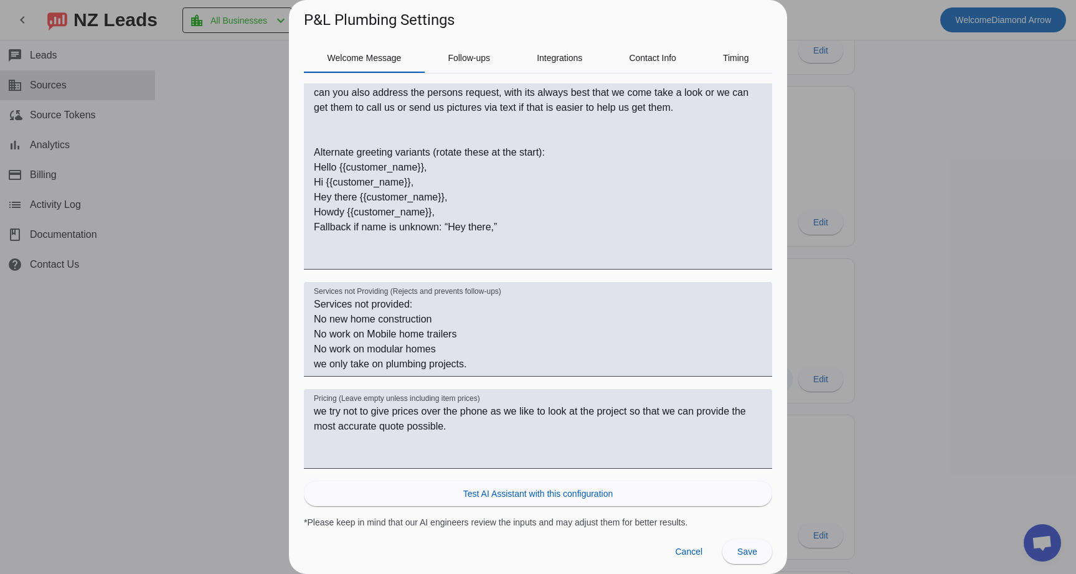
scroll to position [0, 0]
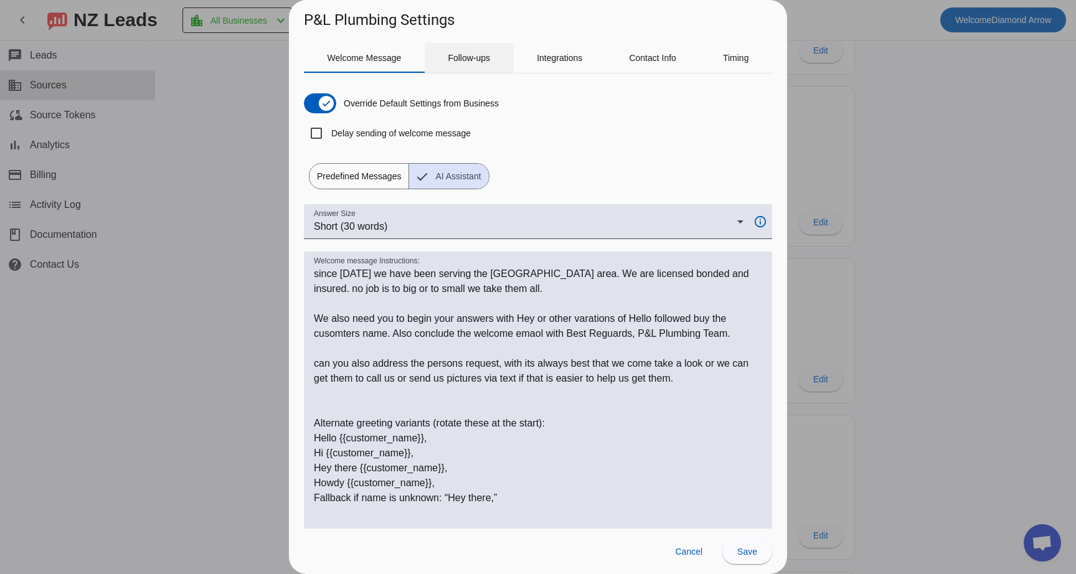
click at [466, 55] on span "Follow-ups" at bounding box center [469, 58] width 42 height 9
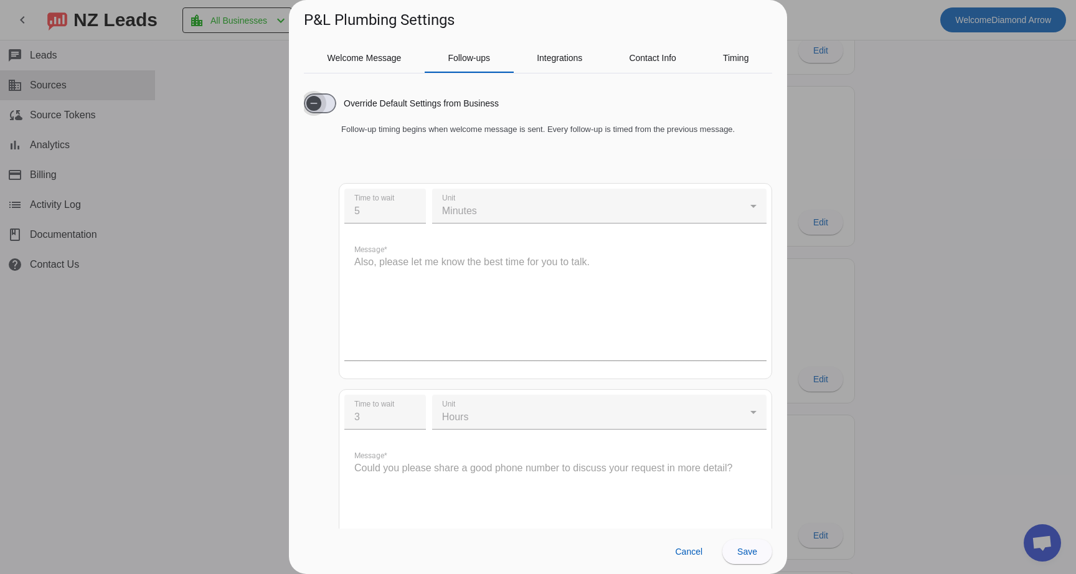
click at [321, 100] on span "button" at bounding box center [313, 103] width 15 height 15
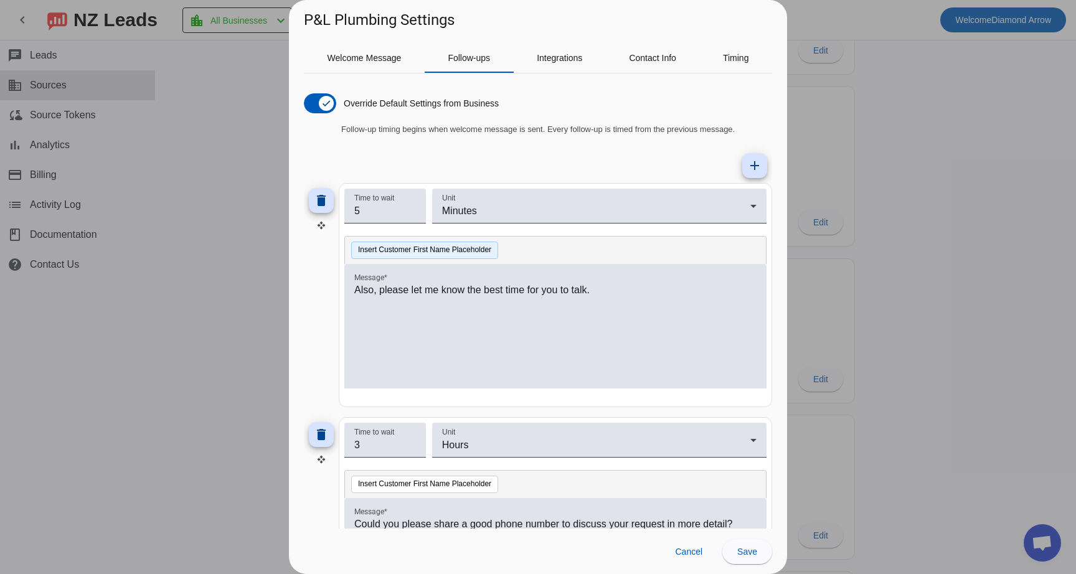
click at [414, 259] on button "Insert Customer First Name Placeholder" at bounding box center [424, 250] width 147 height 17
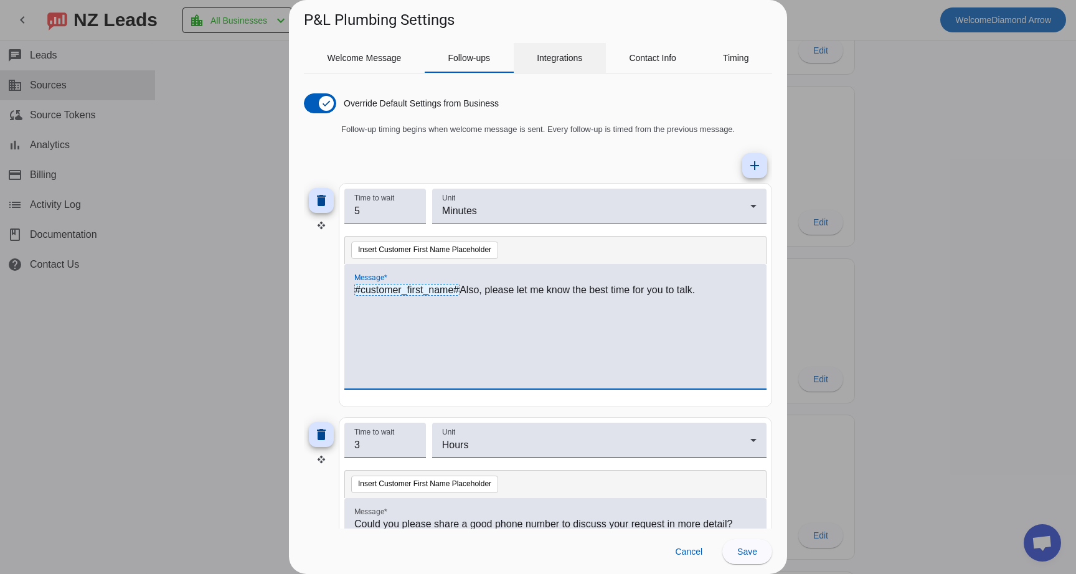
click at [553, 55] on span "Integrations" at bounding box center [559, 58] width 45 height 9
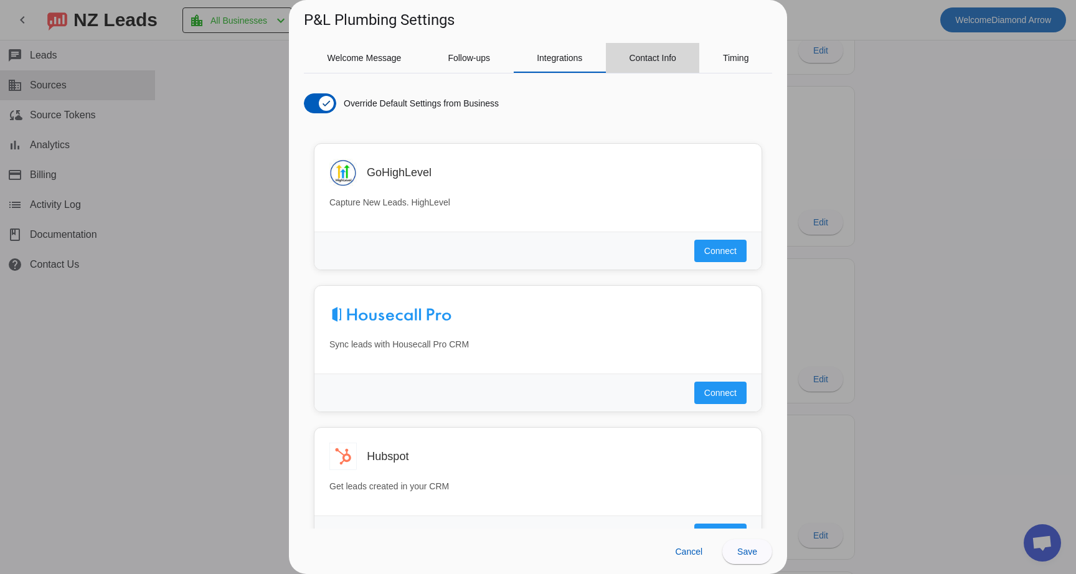
click at [654, 59] on span "Contact Info" at bounding box center [652, 58] width 47 height 9
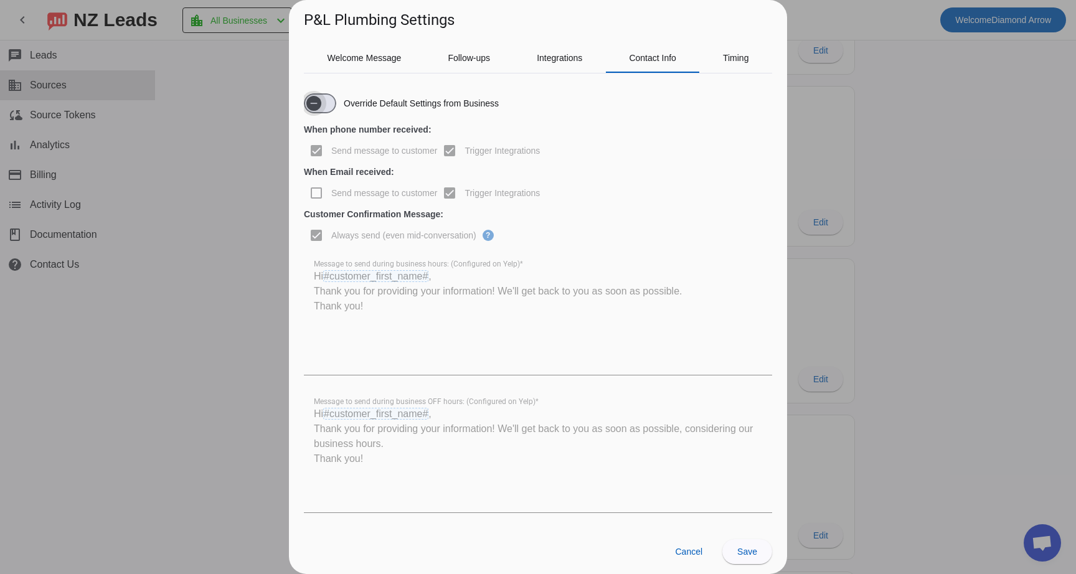
click at [318, 105] on icon "button" at bounding box center [314, 103] width 10 height 10
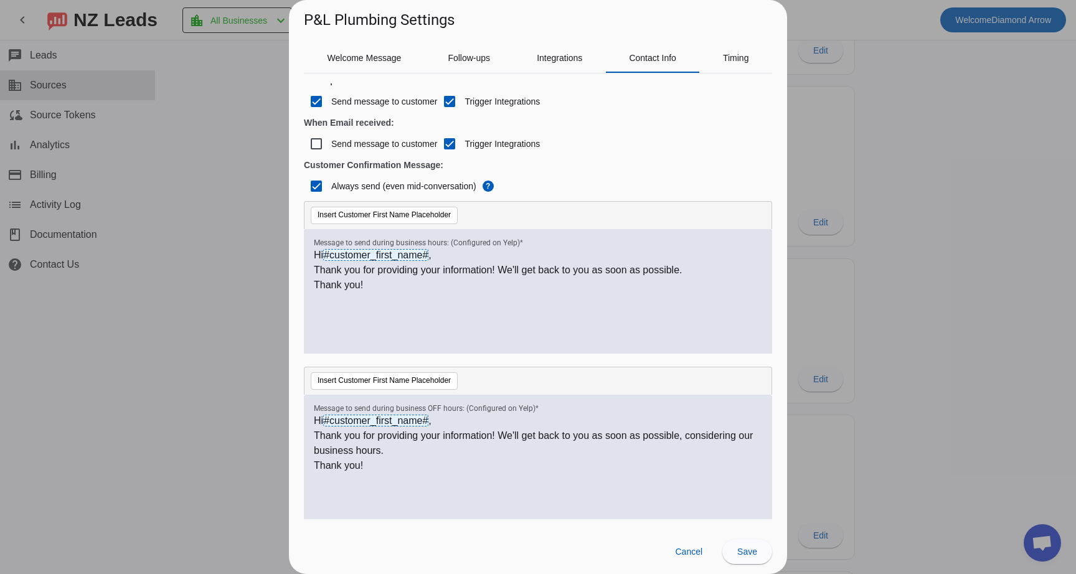
scroll to position [52, 0]
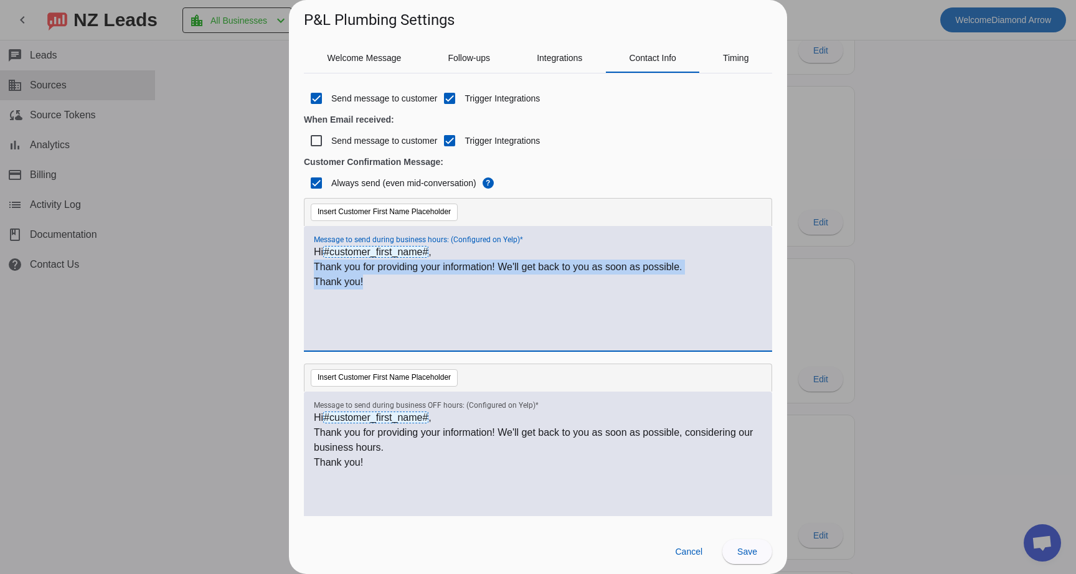
drag, startPoint x: 369, startPoint y: 279, endPoint x: 313, endPoint y: 269, distance: 56.9
click at [312, 268] on div "Hi #customer_first_name# , Thank you for providing your information! We'll get …" at bounding box center [538, 288] width 468 height 125
copy div "Thank you for providing your information! We'll get back to you as soon as poss…"
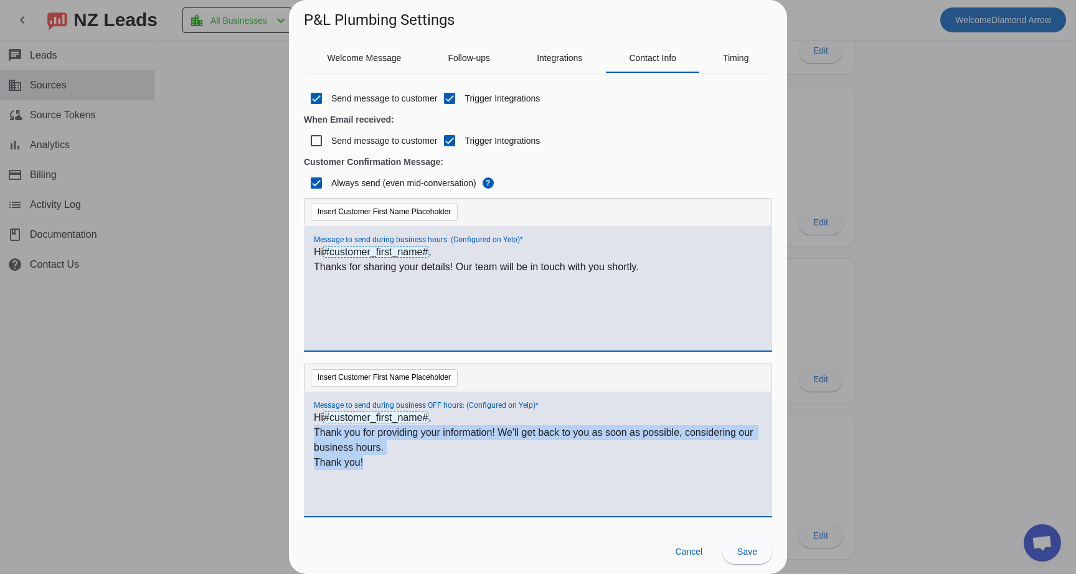
drag, startPoint x: 369, startPoint y: 467, endPoint x: 311, endPoint y: 434, distance: 66.7
click at [311, 434] on div "Hi #customer_first_name# , Thank you for providing your information! We'll get …" at bounding box center [538, 454] width 468 height 125
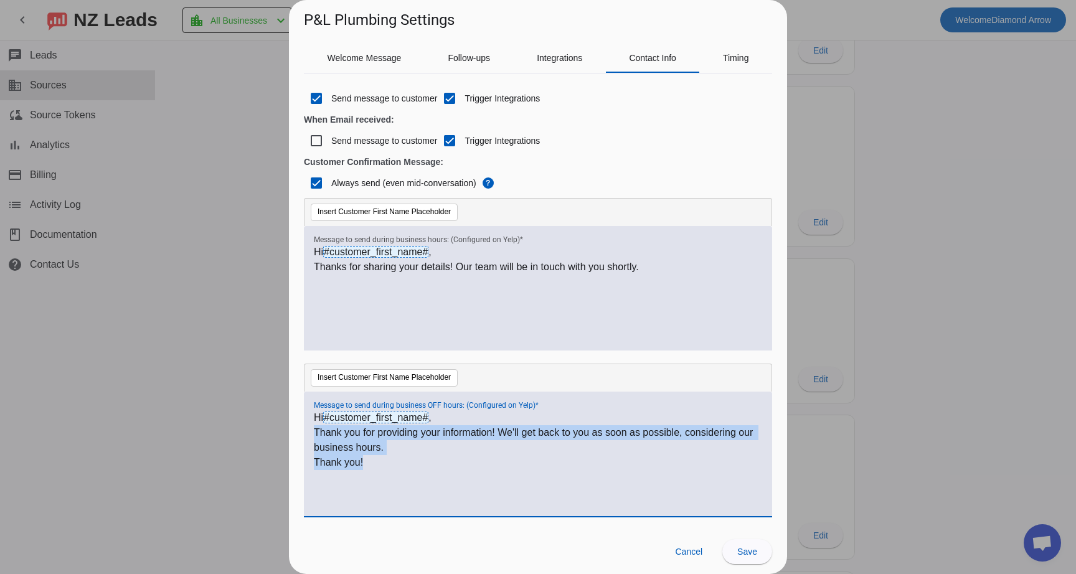
copy div "Thank you for providing your information! We'll get back to you as soon as poss…"
paste div
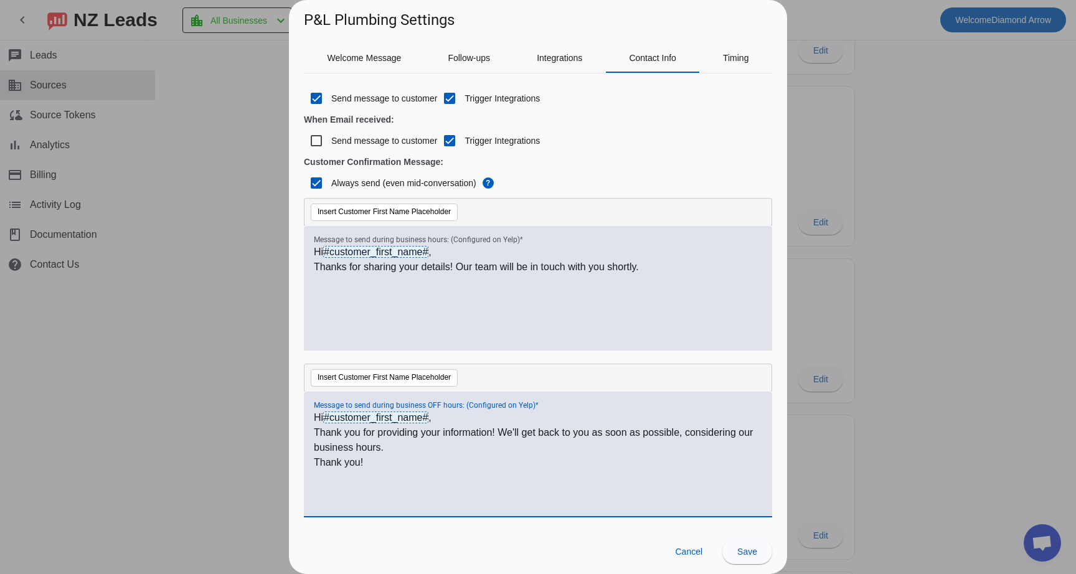
scroll to position [0, 0]
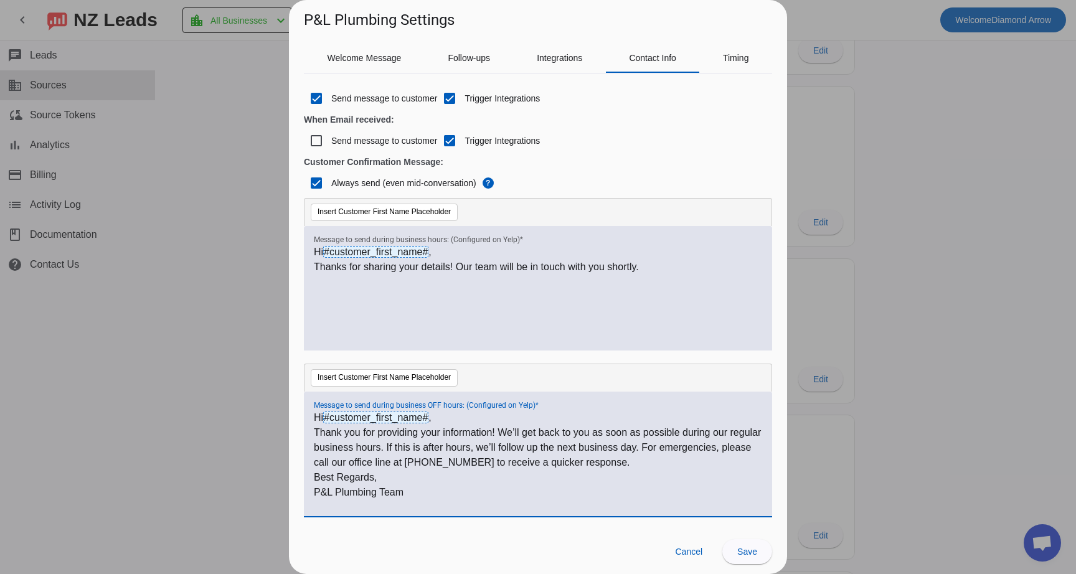
click at [316, 494] on p "P&L Plumbing Team" at bounding box center [538, 492] width 449 height 15
click at [316, 473] on p "Best Regards," at bounding box center [538, 477] width 449 height 15
click at [314, 431] on p "Thank you for providing your information! We’ll get back to you as soon as poss…" at bounding box center [538, 447] width 449 height 45
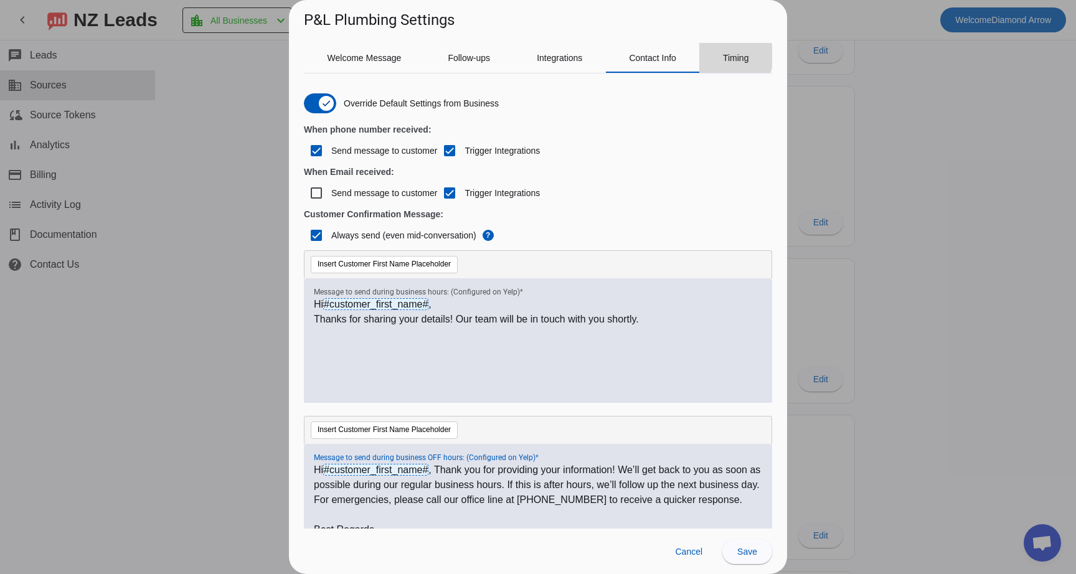
click at [728, 57] on span "Timing" at bounding box center [736, 58] width 26 height 9
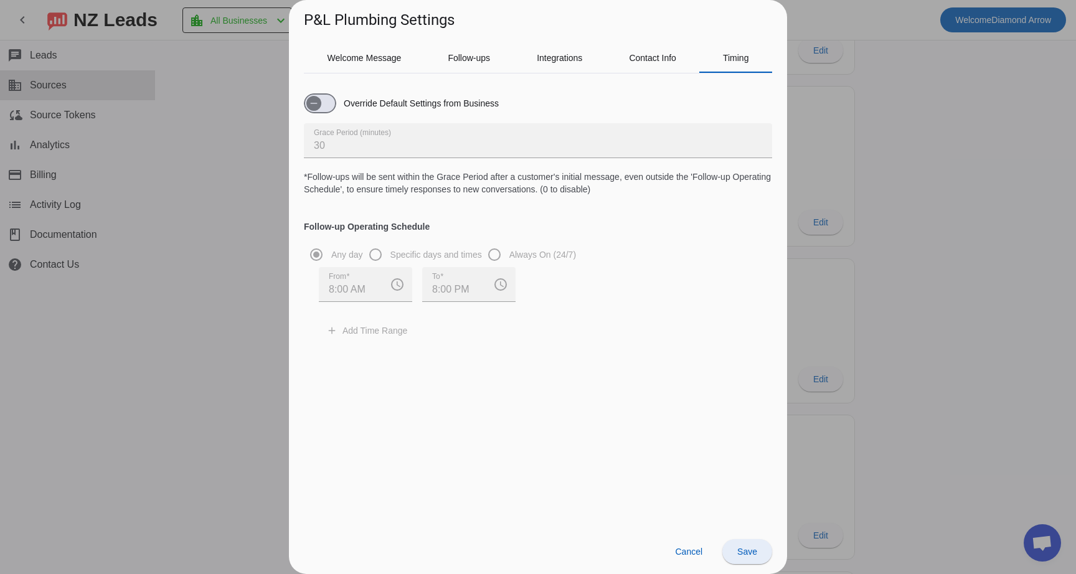
click at [746, 551] on span "Save" at bounding box center [748, 552] width 20 height 10
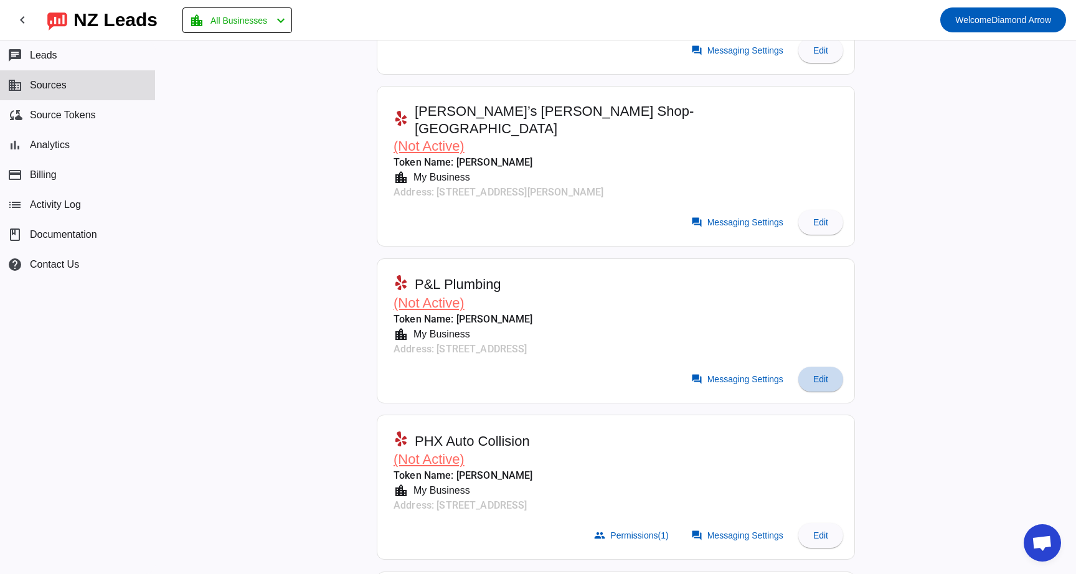
click at [819, 374] on span "Edit" at bounding box center [821, 379] width 15 height 10
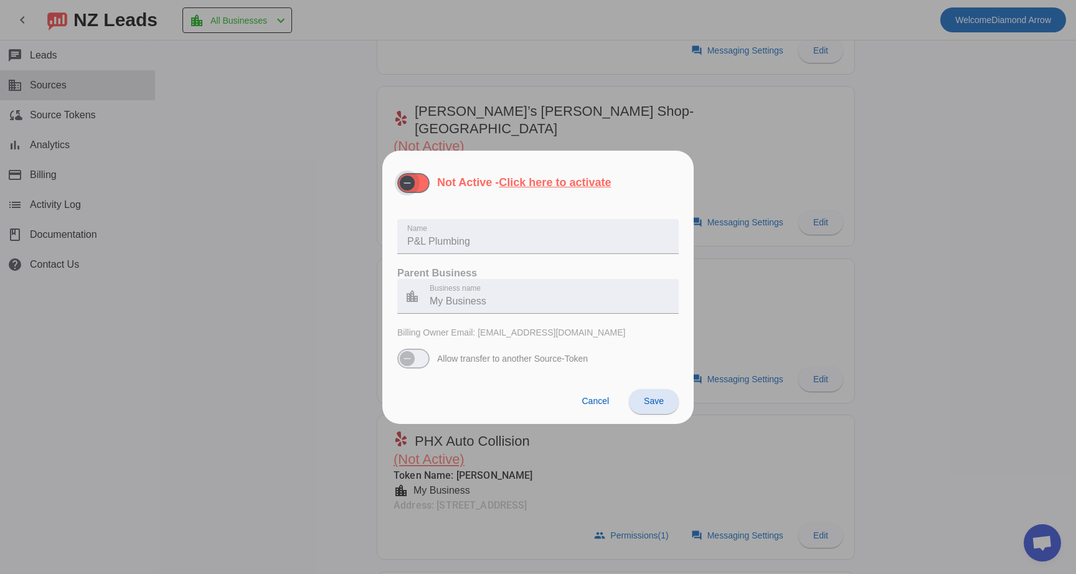
click at [417, 183] on span "button" at bounding box center [407, 183] width 25 height 25
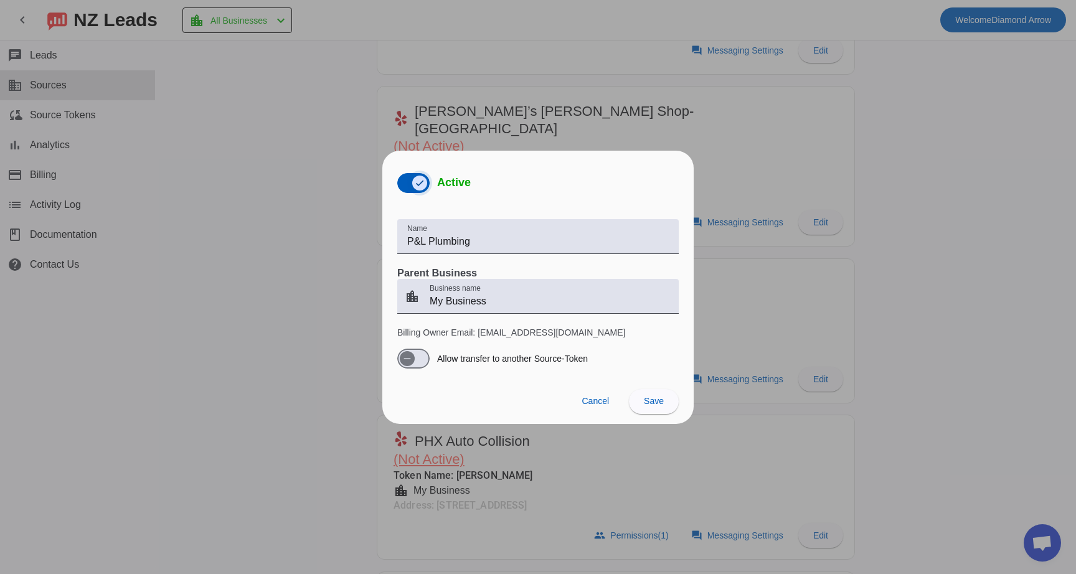
click at [417, 183] on icon "button" at bounding box center [420, 183] width 10 height 10
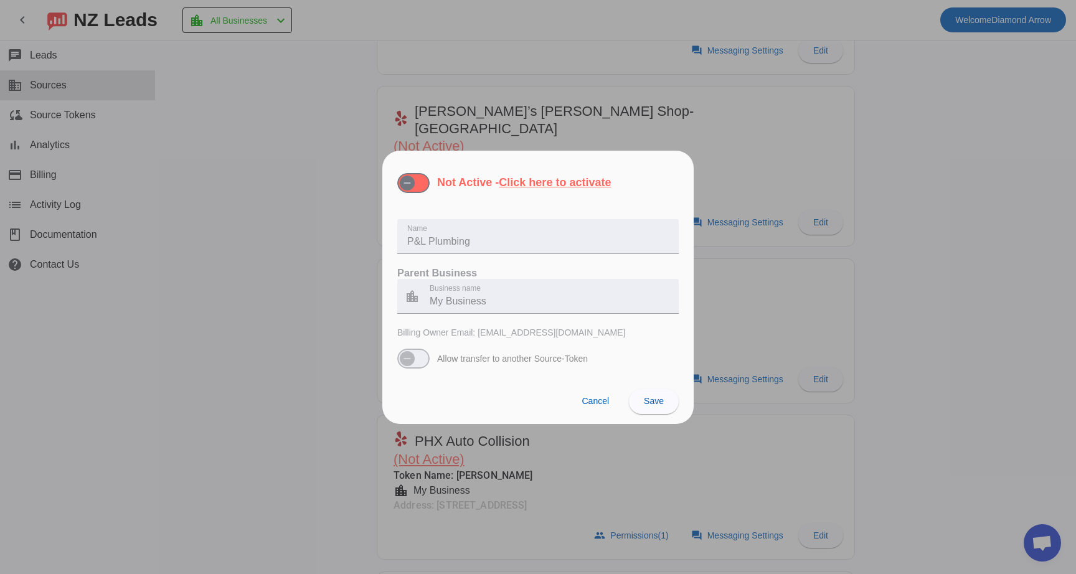
click at [543, 186] on u "Click here to activate" at bounding box center [555, 182] width 112 height 12
click at [430, 186] on button "Not Active - Click here to activate" at bounding box center [413, 183] width 32 height 20
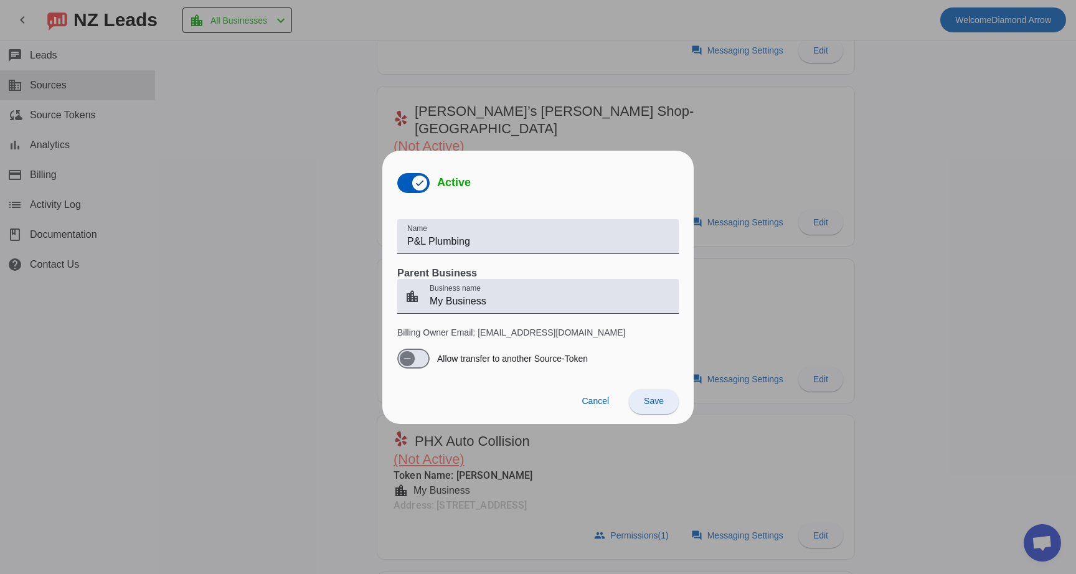
click at [647, 399] on span "Save" at bounding box center [654, 401] width 20 height 10
click at [772, 265] on div at bounding box center [538, 287] width 1076 height 574
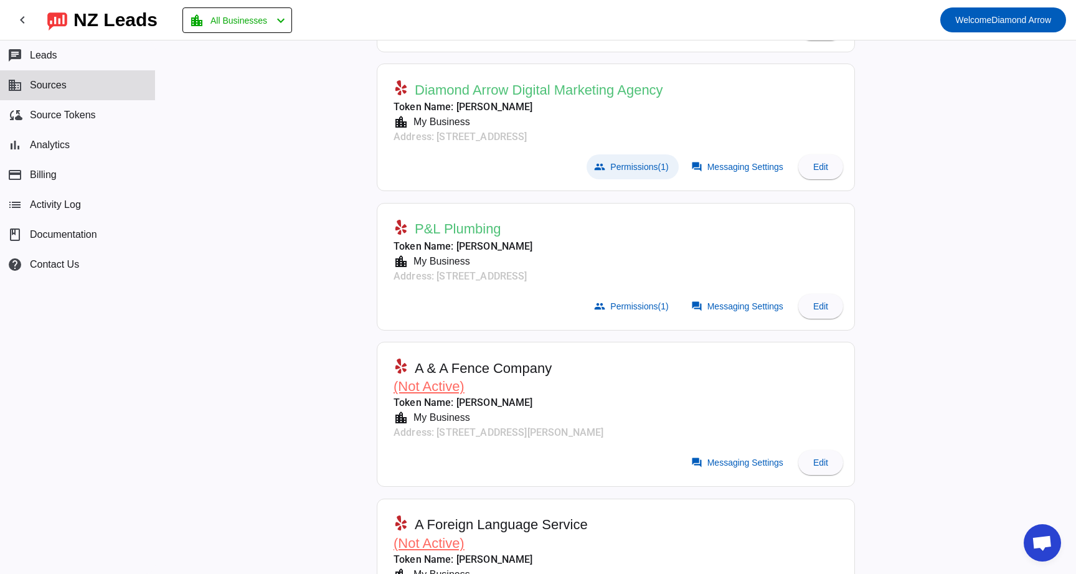
scroll to position [219, 0]
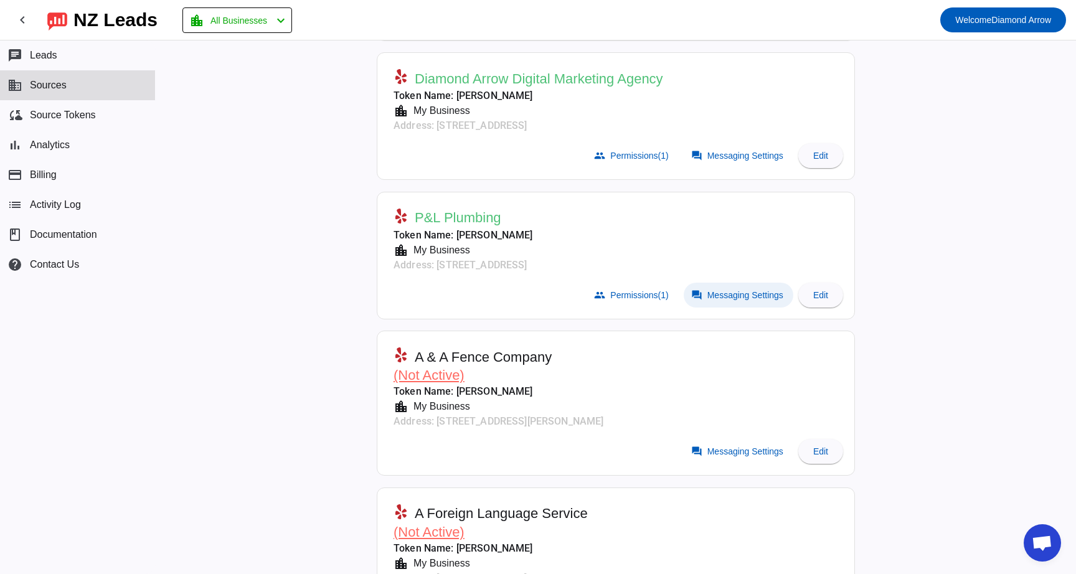
click at [746, 293] on span "Messaging Settings" at bounding box center [746, 295] width 76 height 10
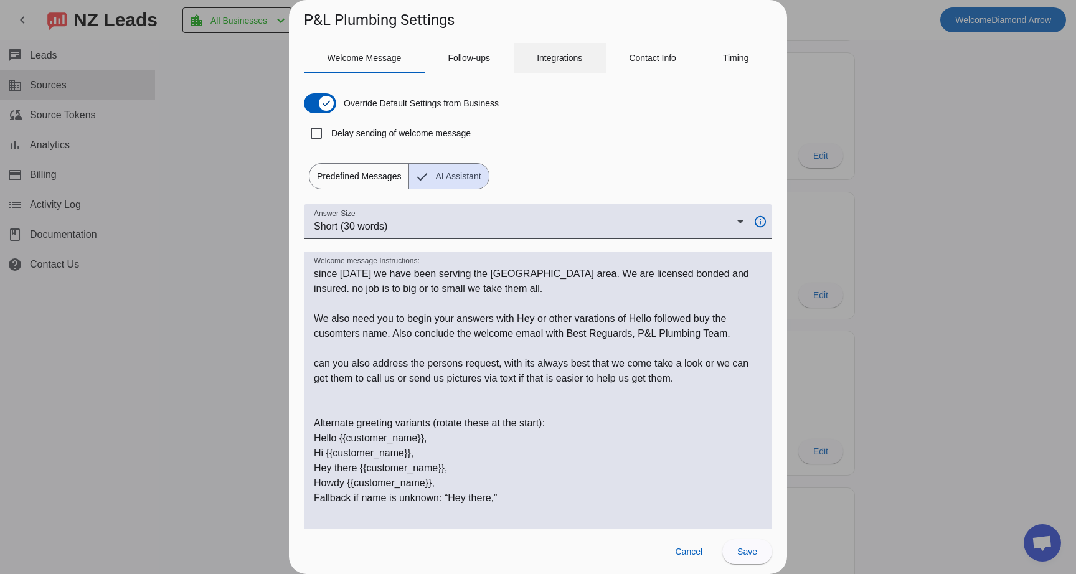
click at [564, 58] on span "Integrations" at bounding box center [559, 58] width 45 height 9
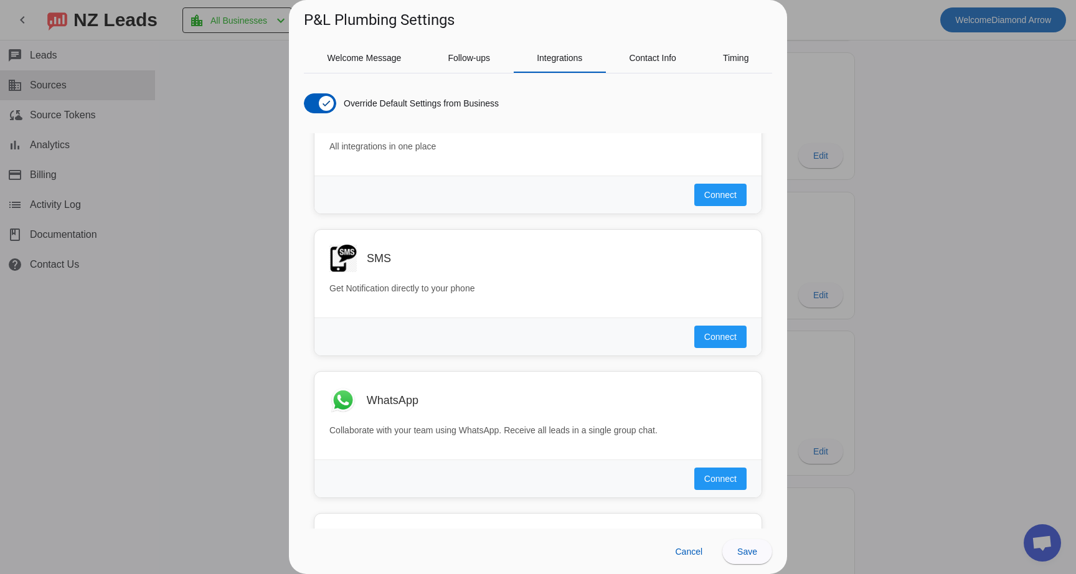
scroll to position [774, 0]
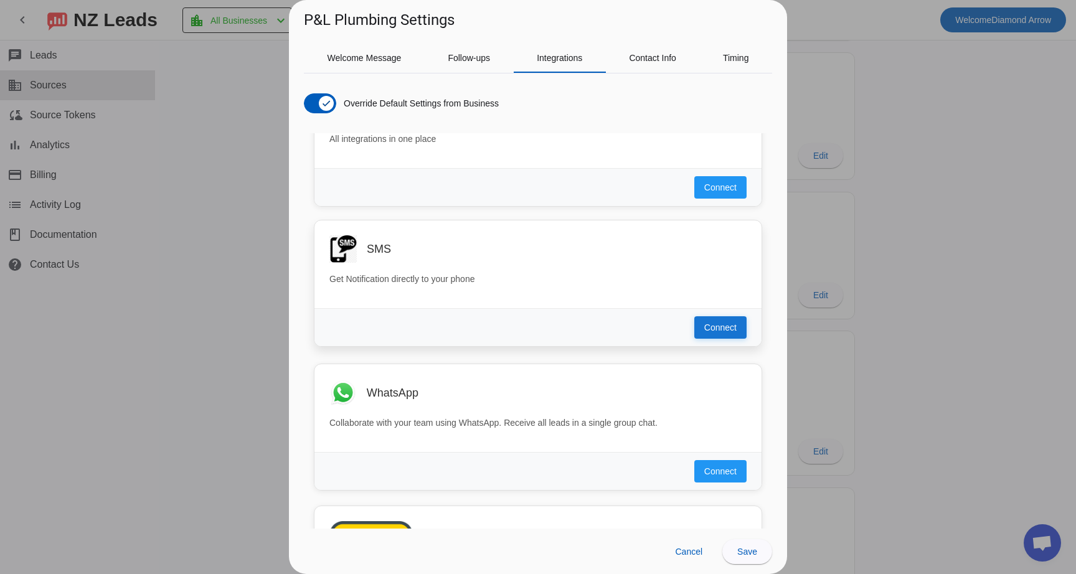
click at [706, 321] on span "Connect" at bounding box center [721, 327] width 32 height 12
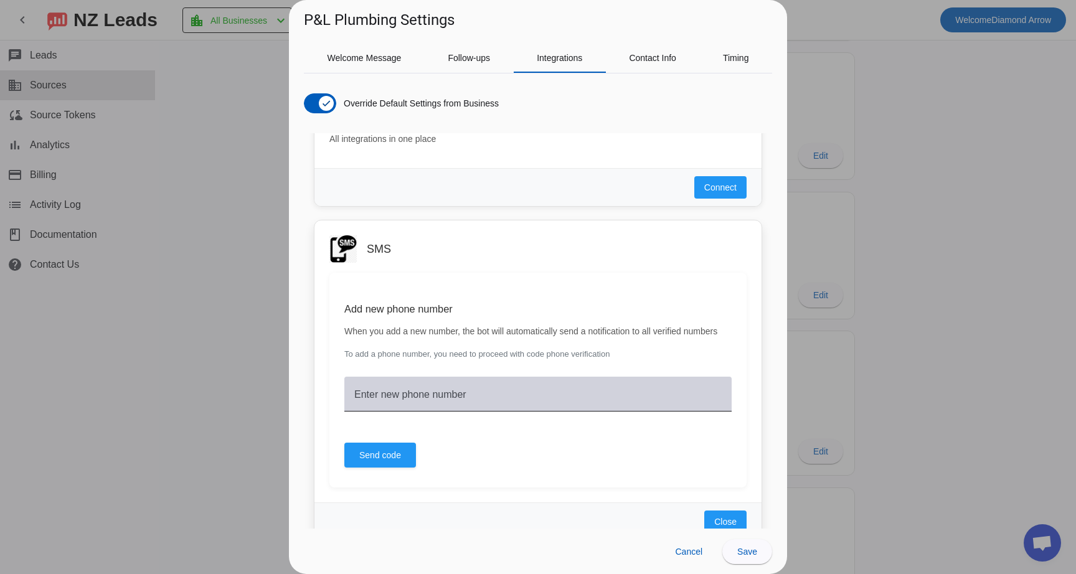
click at [495, 407] on input "Enter new phone number" at bounding box center [538, 399] width 368 height 15
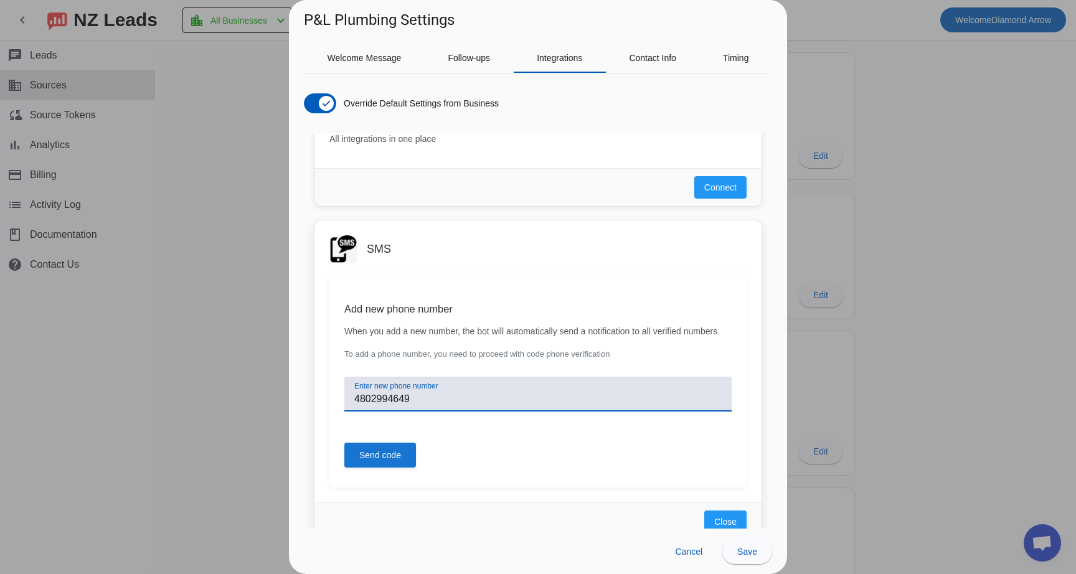
type input "4802994649"
click at [388, 462] on span "Send code" at bounding box center [380, 455] width 42 height 12
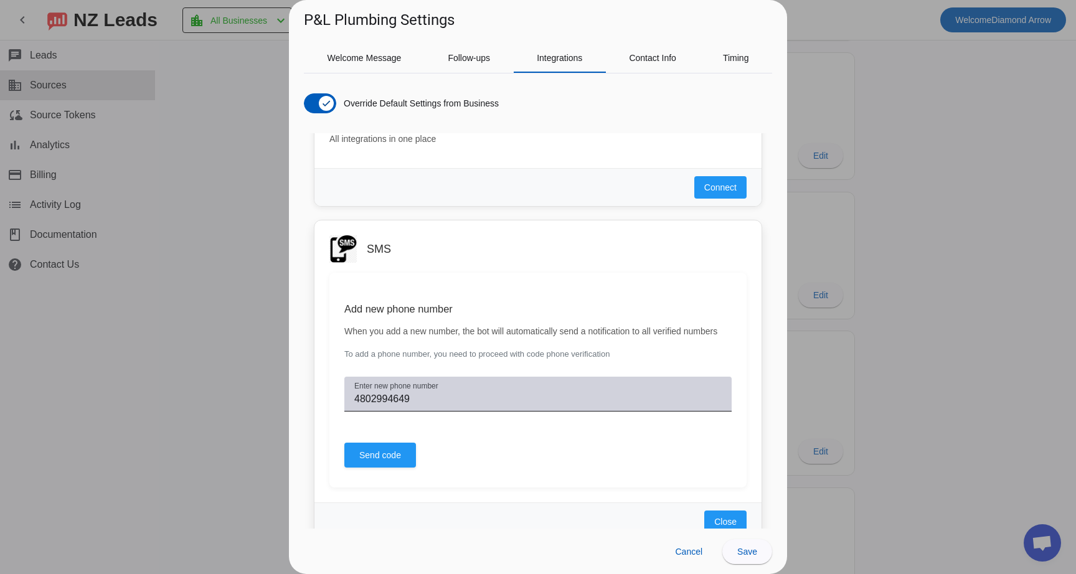
click at [423, 407] on input "4802994649" at bounding box center [538, 399] width 368 height 15
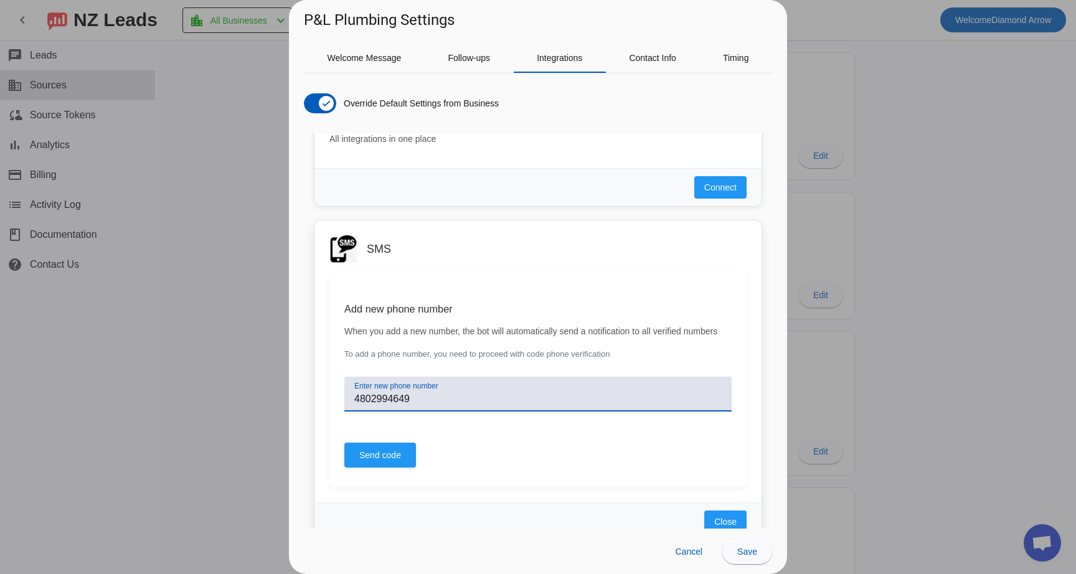
click at [423, 407] on input "4802994649" at bounding box center [538, 399] width 368 height 15
type input "8185853201"
click at [383, 462] on span "Send code" at bounding box center [380, 455] width 42 height 12
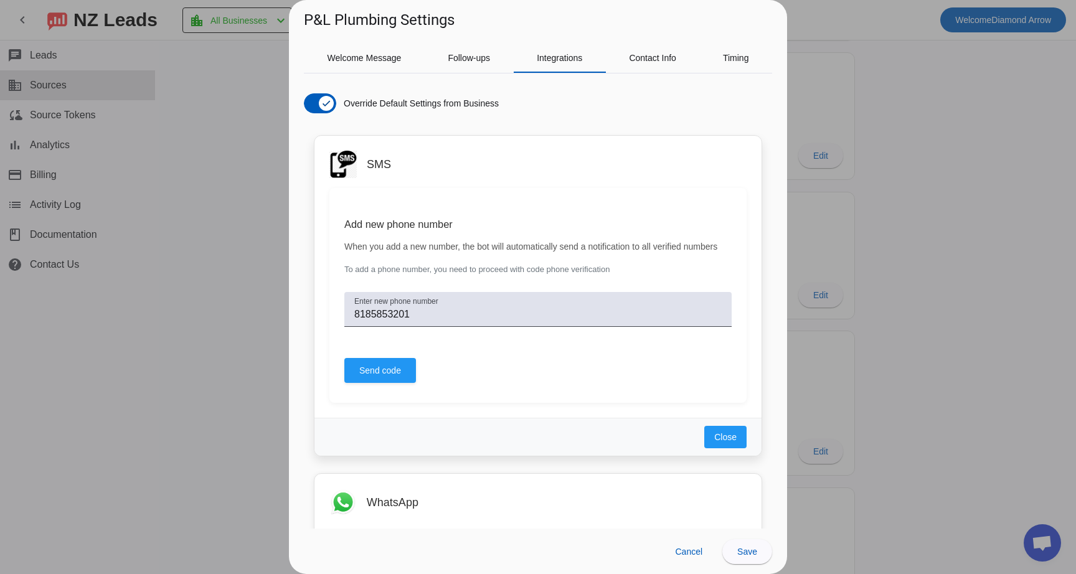
scroll to position [860, 0]
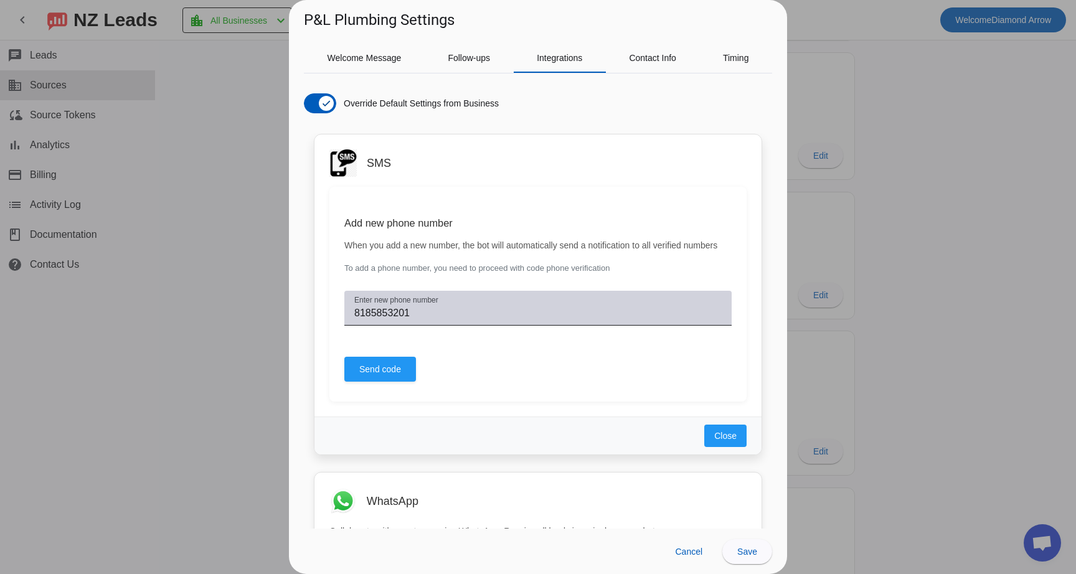
click at [430, 321] on input "8185853201" at bounding box center [538, 313] width 368 height 15
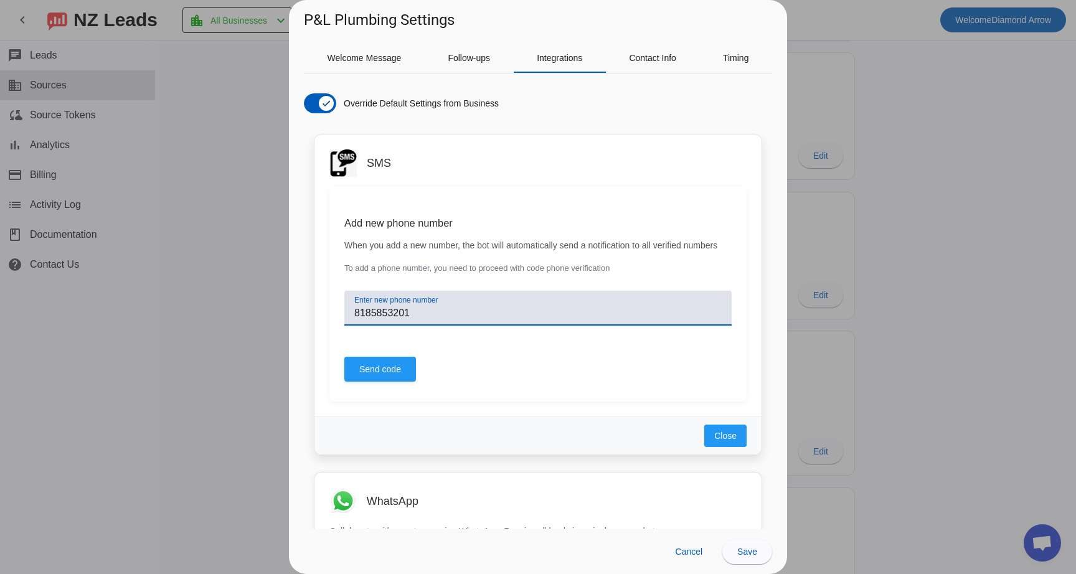
click at [430, 321] on input "8185853201" at bounding box center [538, 313] width 368 height 15
type input "4"
type input "1"
click at [395, 376] on span "Send code" at bounding box center [380, 369] width 42 height 12
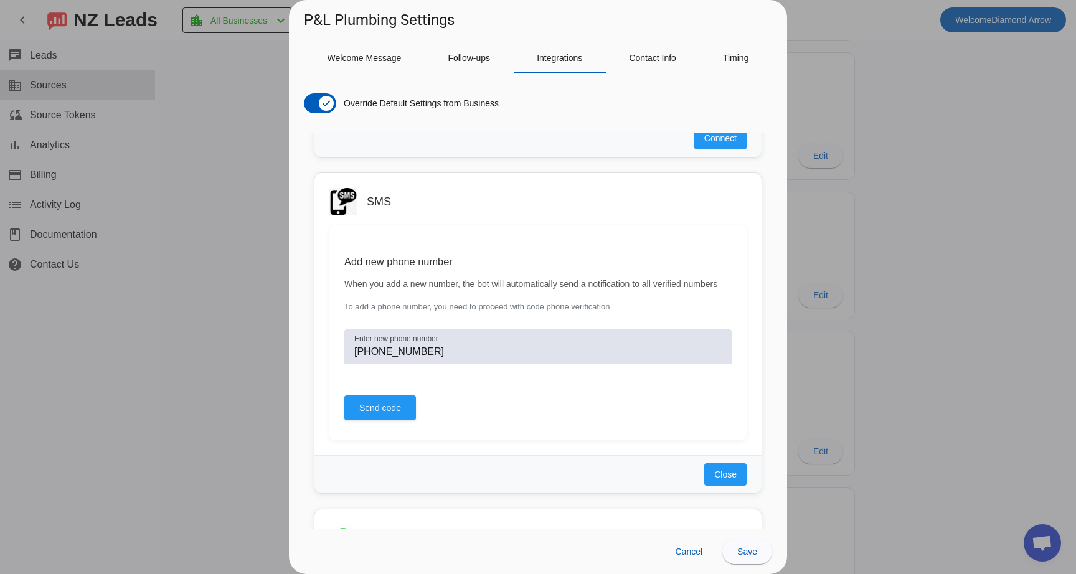
scroll to position [841, 0]
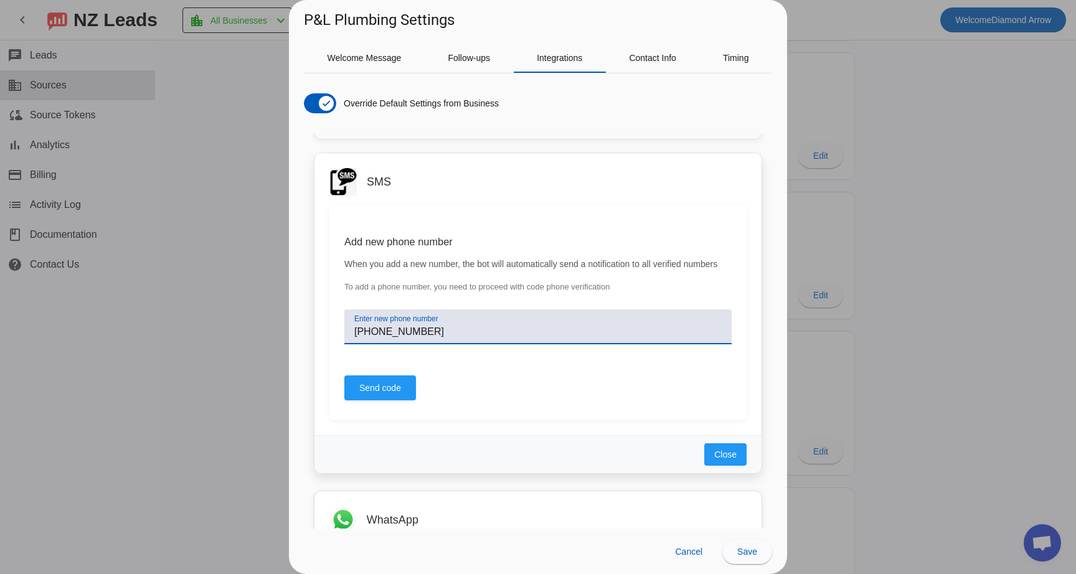
click at [511, 340] on input "480-330-3975" at bounding box center [538, 332] width 368 height 15
type input "4803303975"
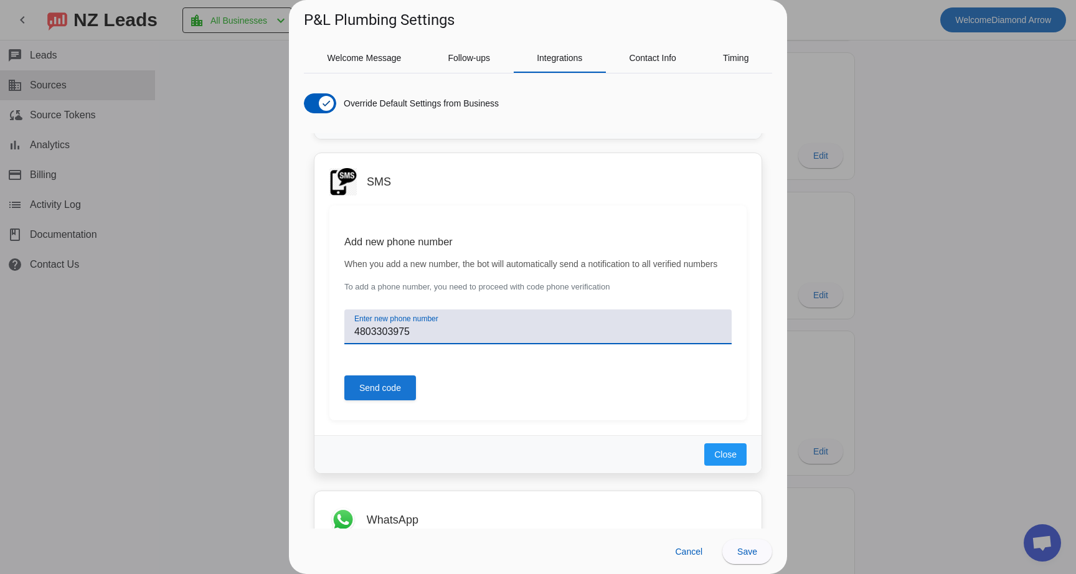
click at [391, 394] on span "Send code" at bounding box center [380, 388] width 42 height 12
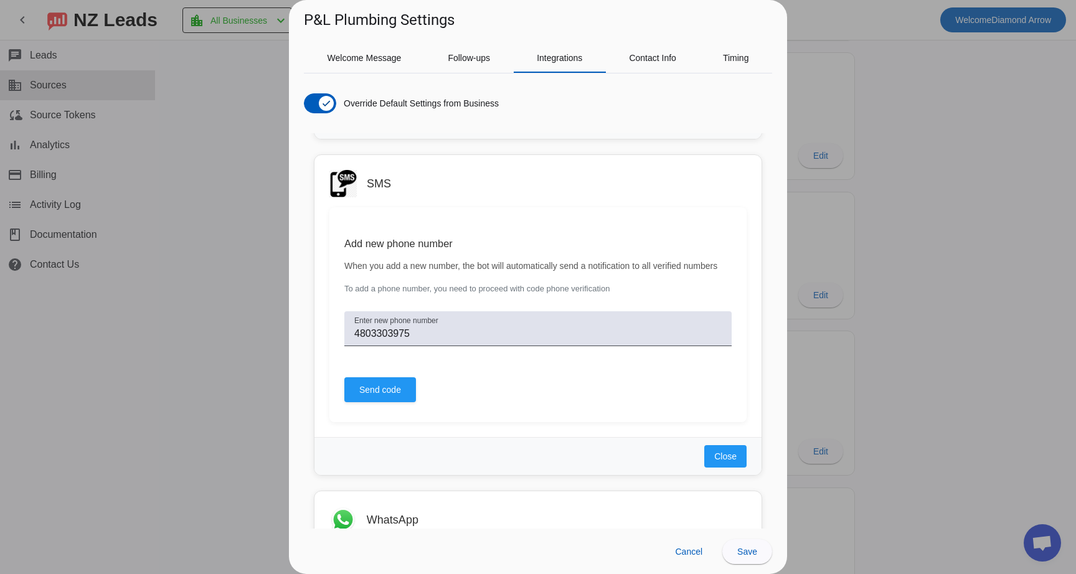
click at [1043, 544] on div at bounding box center [538, 287] width 1076 height 574
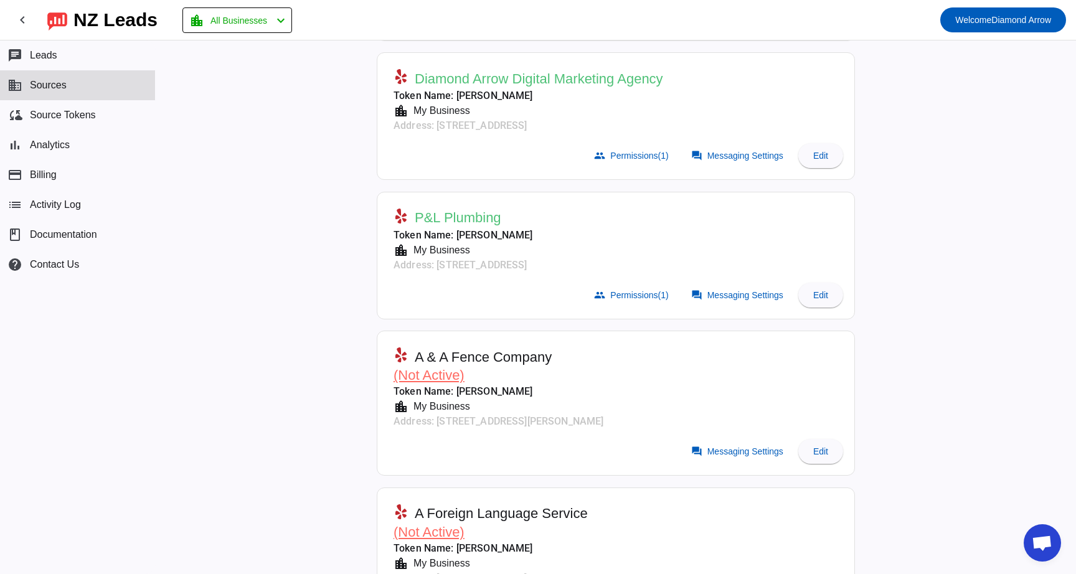
click at [1034, 543] on span "Open chat" at bounding box center [1042, 544] width 21 height 17
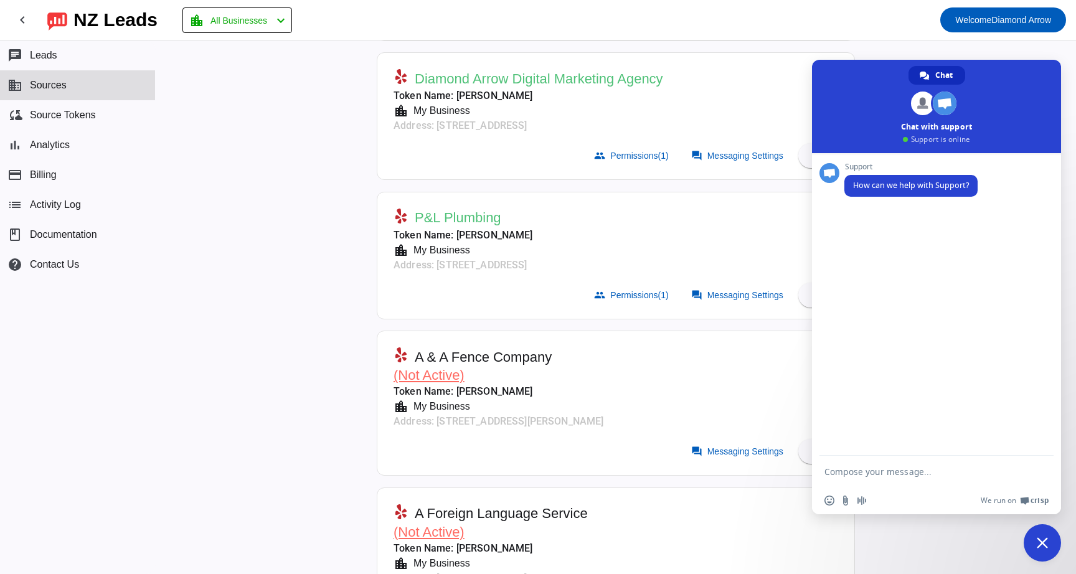
scroll to position [0, 0]
click at [870, 475] on textarea "Compose your message..." at bounding box center [924, 471] width 199 height 31
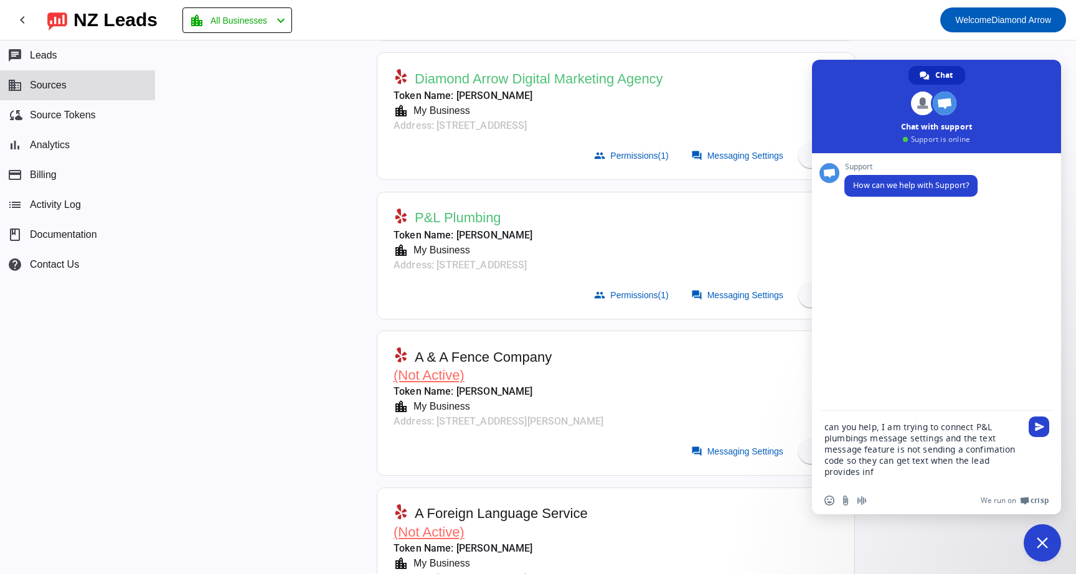
type textarea "can you help, I am trying to connect P&L plumbings message settings and the tex…"
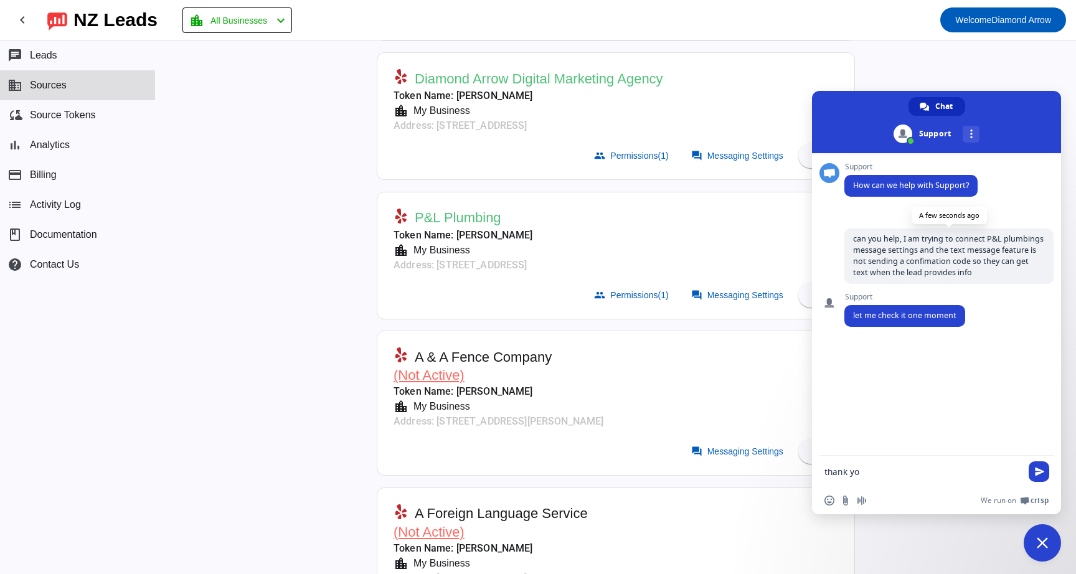
type textarea "thank you"
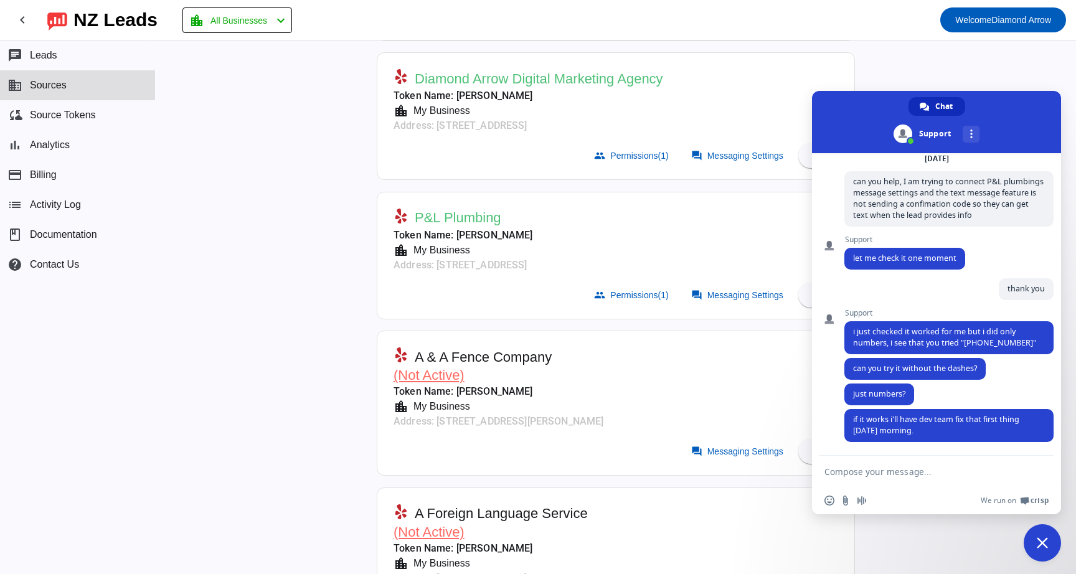
scroll to position [61, 0]
click at [708, 260] on mat-card-header "P&L Plumbing Token Name: Kelly Bigelow location_city My Business Address: 2702 …" at bounding box center [616, 238] width 465 height 79
click at [771, 399] on mat-card-header "A & A Fence Company (Not Active) Token Name: Kelly Bigelow location_city My Bus…" at bounding box center [616, 386] width 465 height 97
click at [1048, 547] on span "Close chat" at bounding box center [1042, 543] width 11 height 11
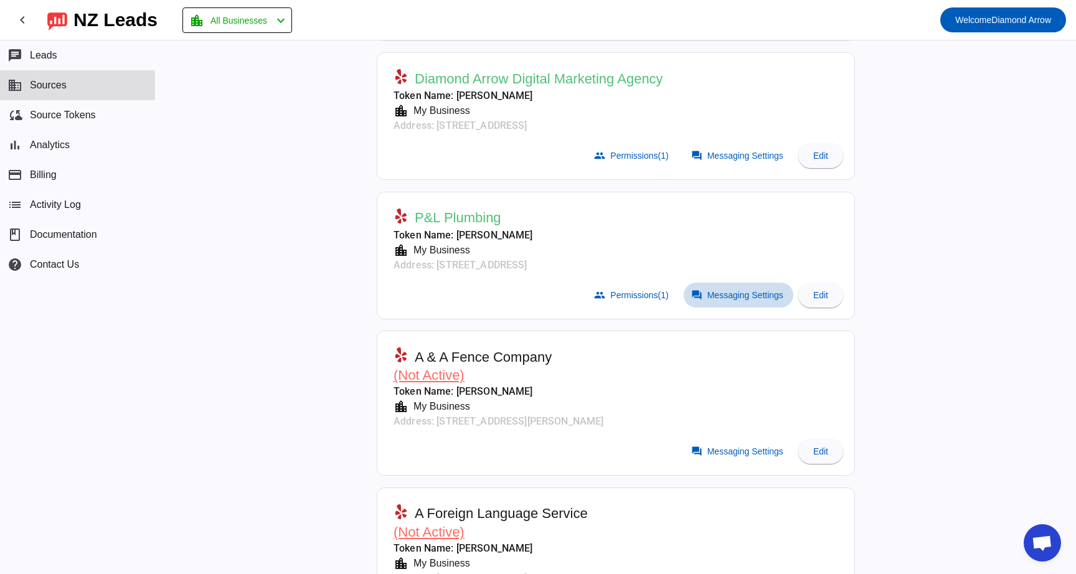
click at [753, 290] on span "Messaging Settings" at bounding box center [746, 295] width 76 height 10
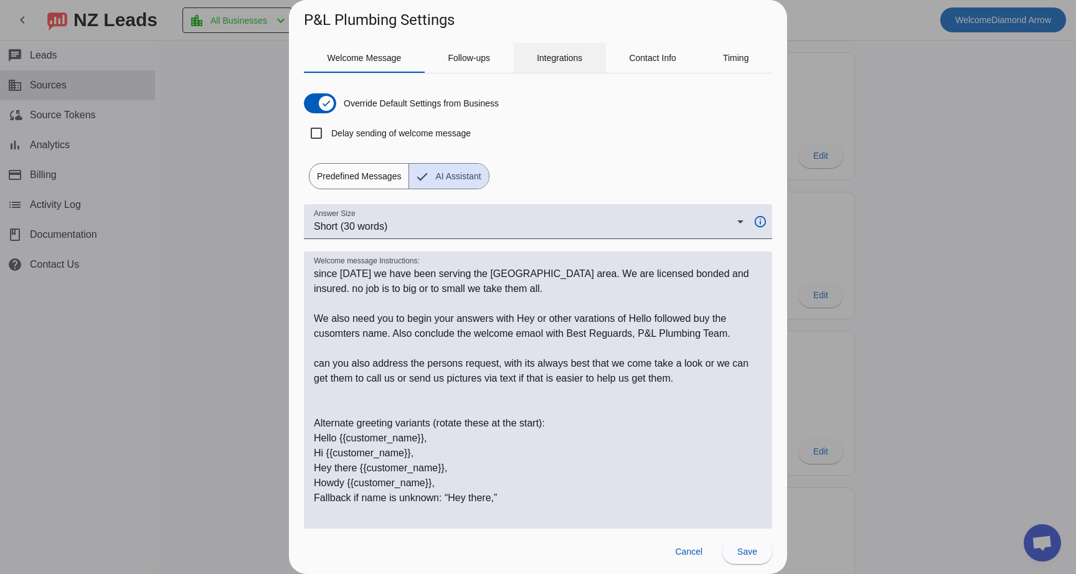
click at [579, 55] on span "Integrations" at bounding box center [559, 58] width 45 height 9
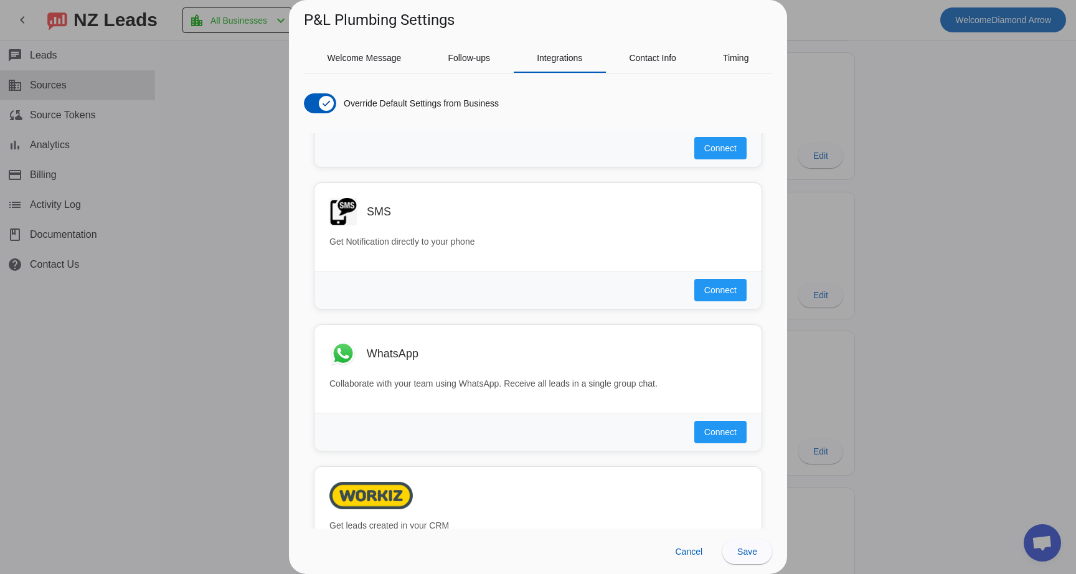
scroll to position [706, 0]
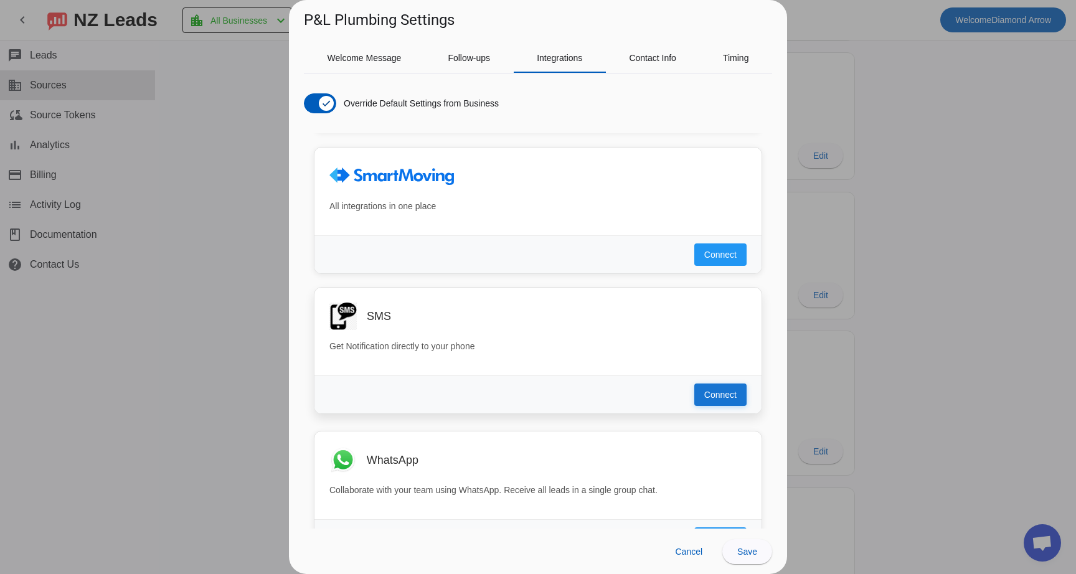
click at [713, 392] on span "Connect" at bounding box center [721, 395] width 32 height 12
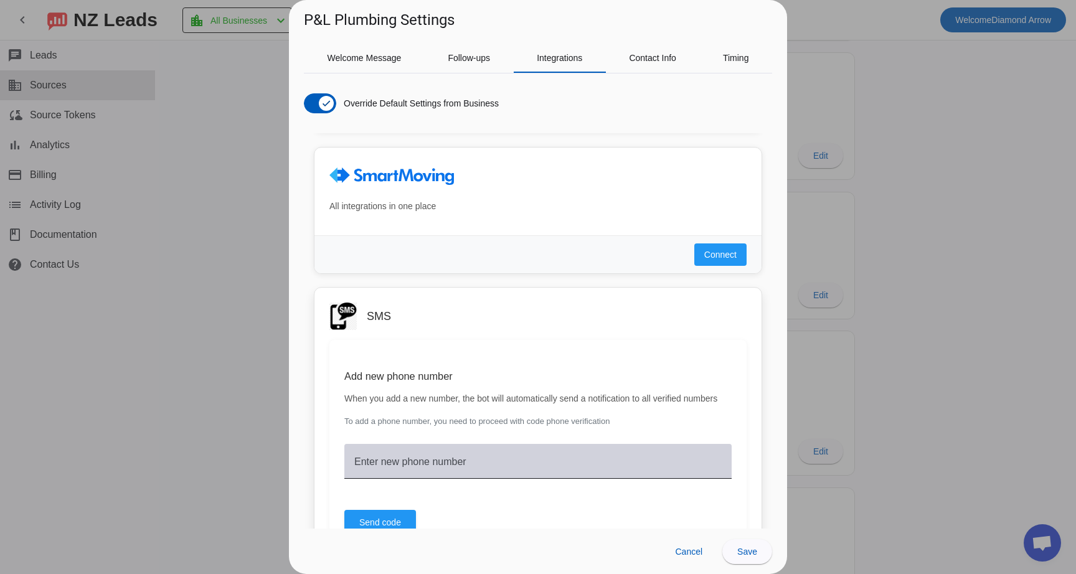
click at [422, 467] on mat-label "Enter new phone number" at bounding box center [410, 462] width 112 height 11
click at [422, 470] on input "Enter new phone number" at bounding box center [538, 466] width 368 height 15
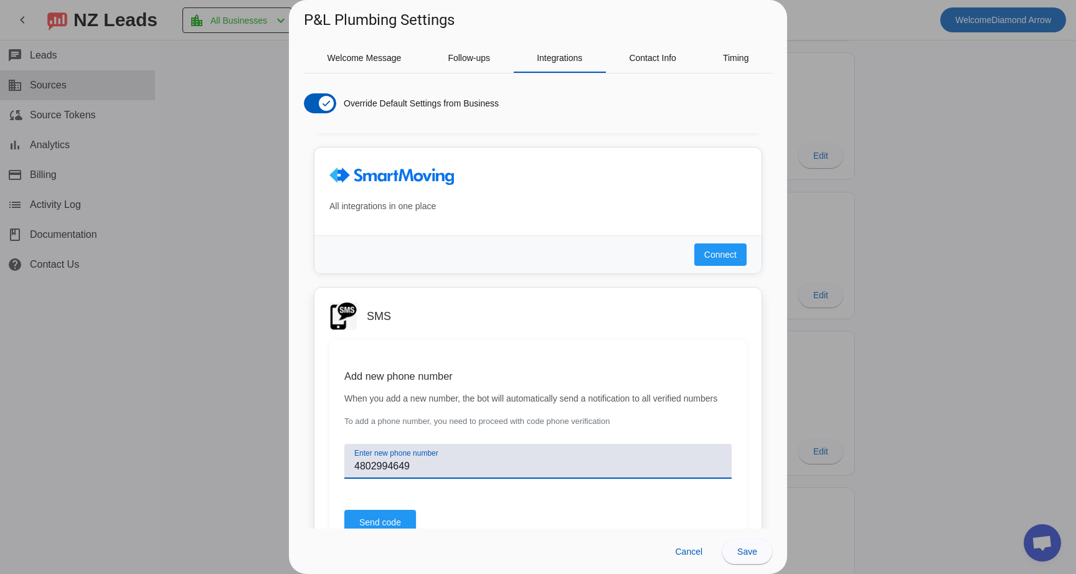
scroll to position [803, 0]
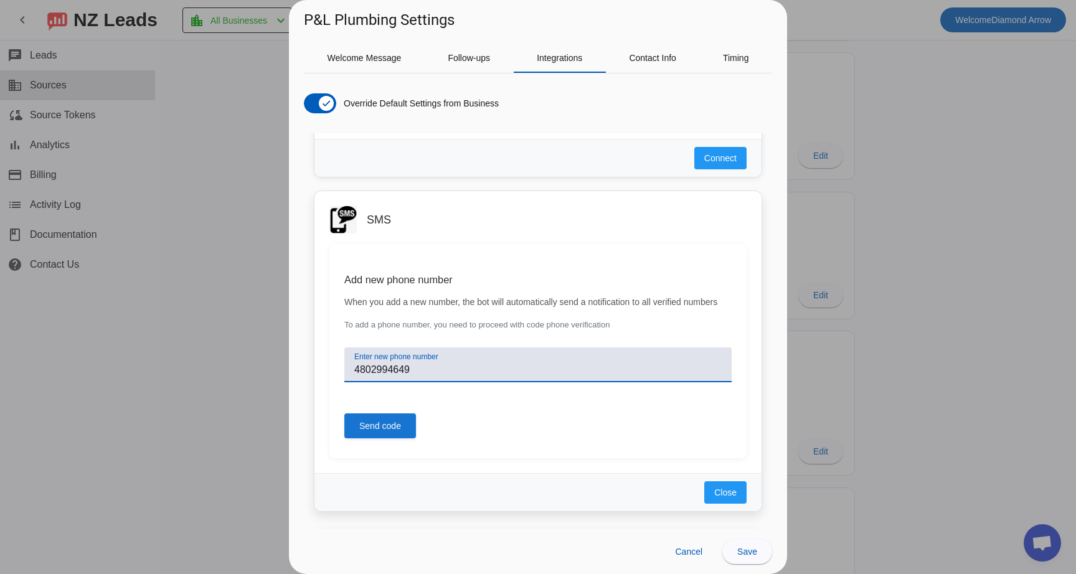
type input "4802994649"
click at [387, 432] on span "Send code" at bounding box center [380, 426] width 42 height 12
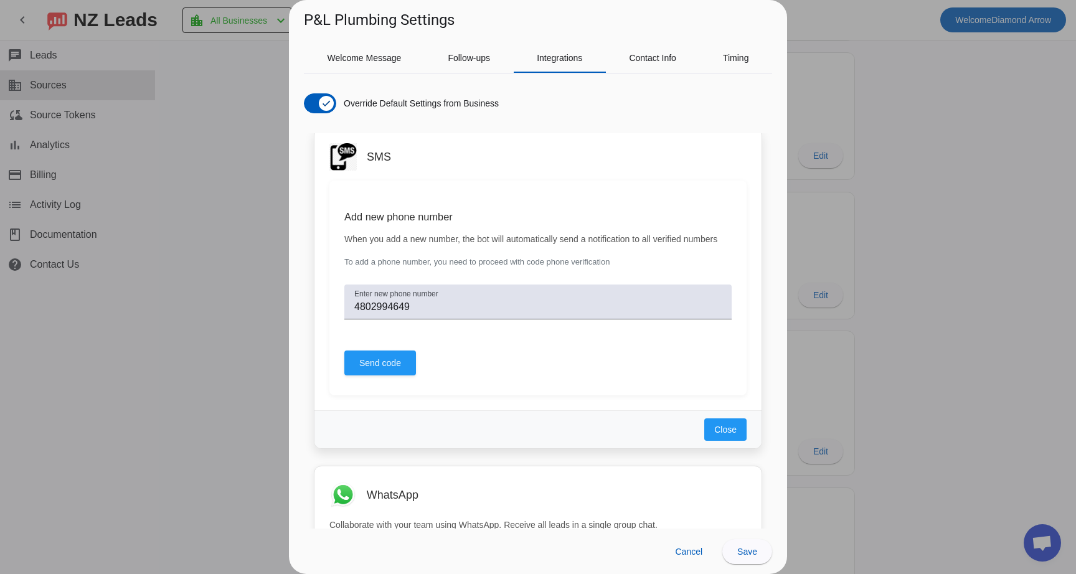
scroll to position [871, 0]
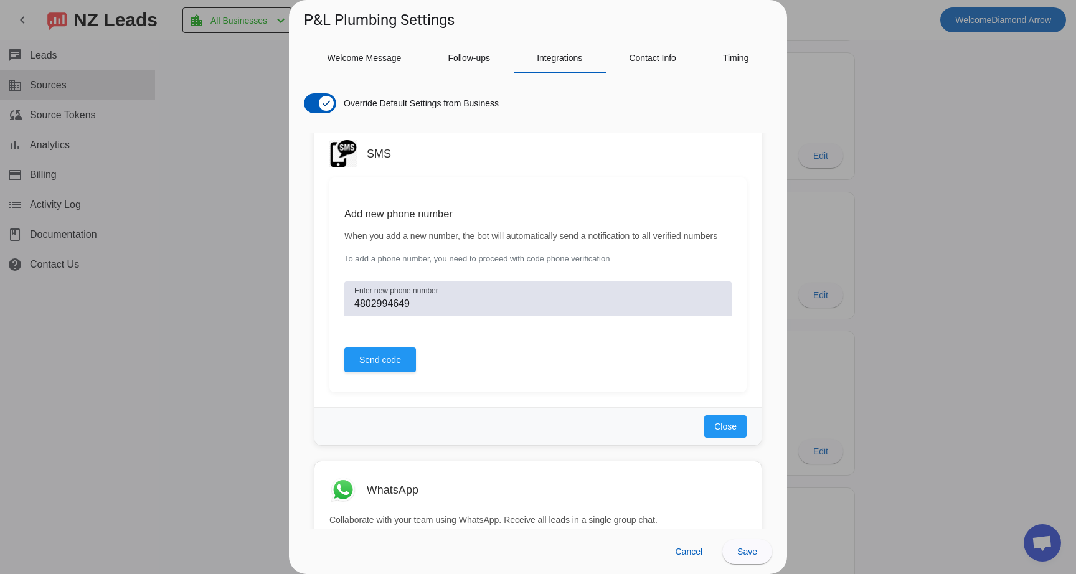
click at [1034, 541] on div at bounding box center [538, 287] width 1076 height 574
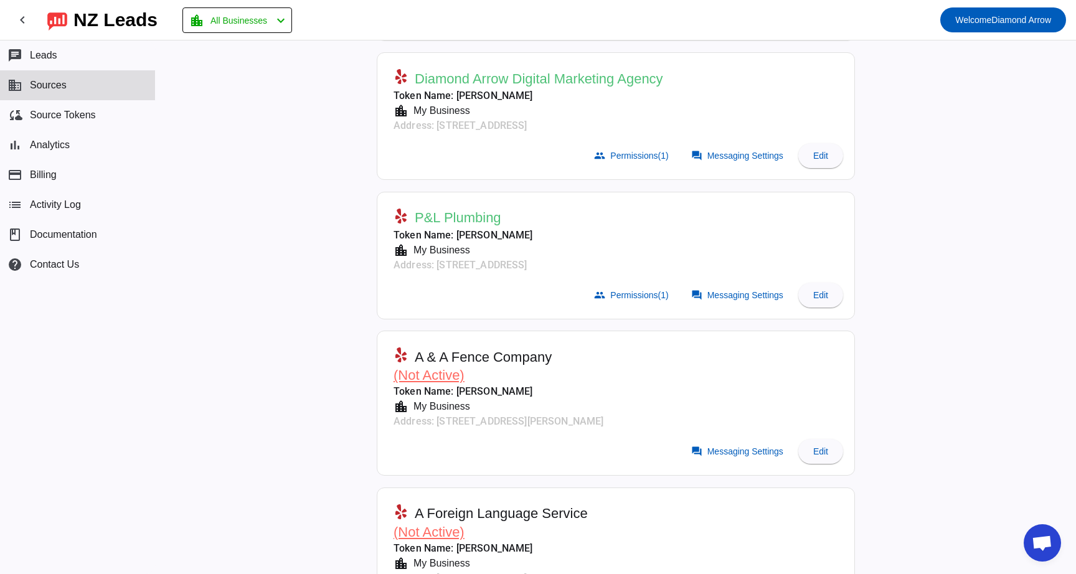
click at [1040, 543] on span "Open chat" at bounding box center [1042, 544] width 21 height 17
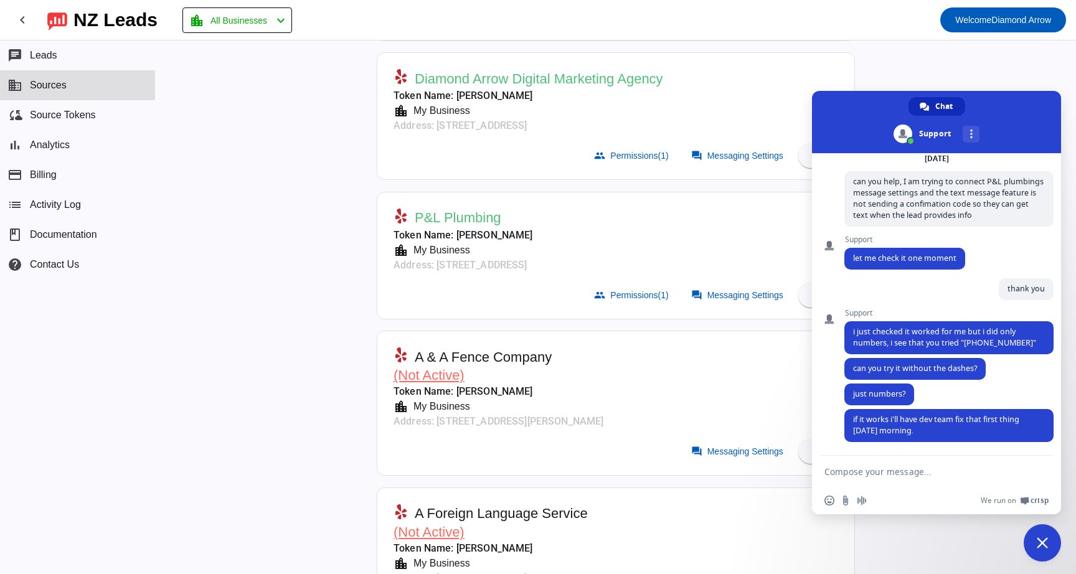
click at [948, 476] on textarea "Compose your message..." at bounding box center [924, 471] width 199 height 31
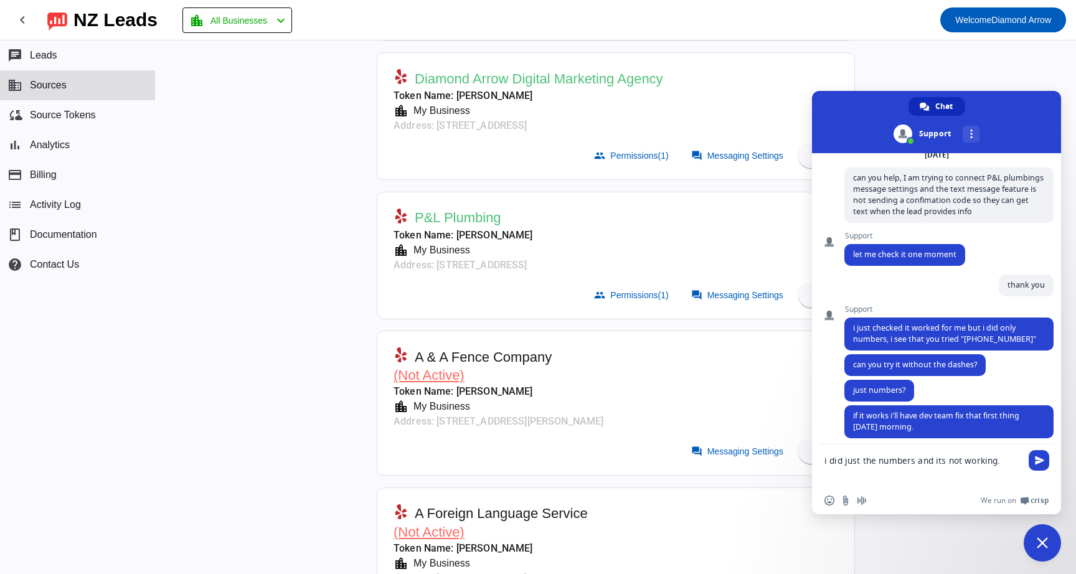
type textarea "i did just the numbers and its not working."
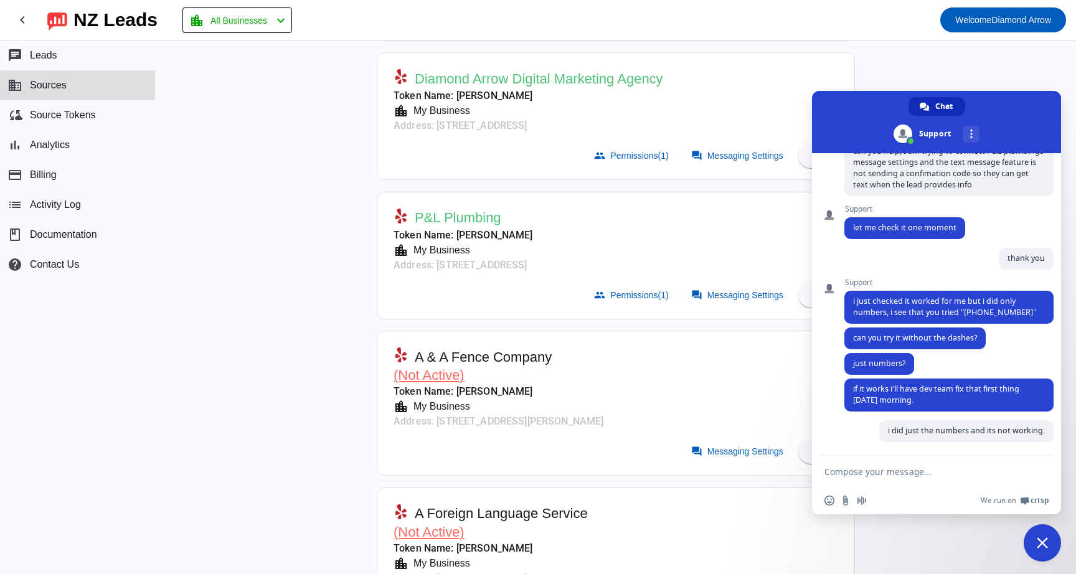
scroll to position [92, 0]
click at [746, 290] on span "Messaging Settings" at bounding box center [746, 295] width 76 height 10
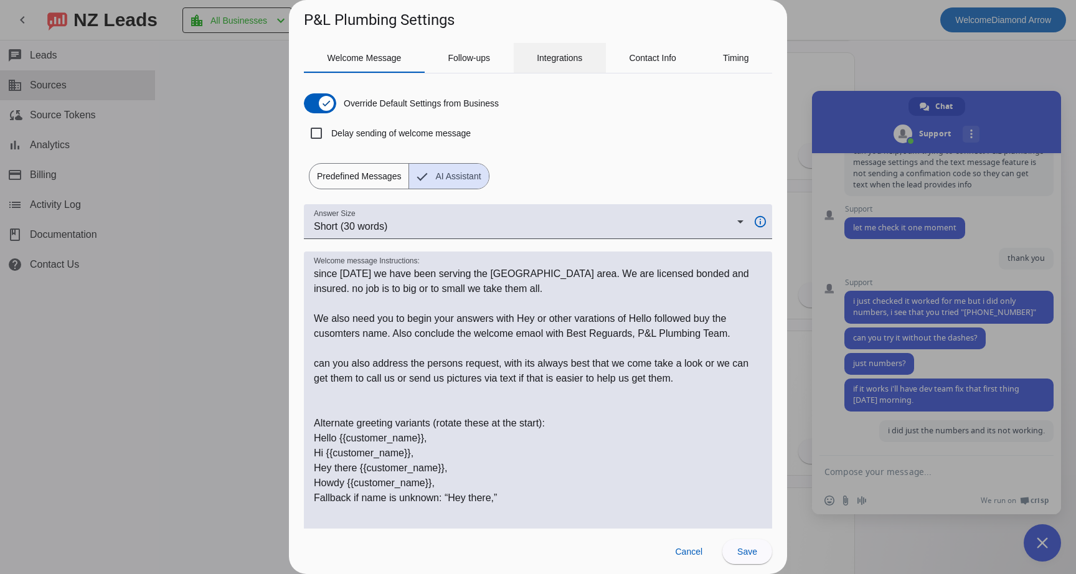
click at [559, 62] on span "Integrations" at bounding box center [559, 58] width 45 height 9
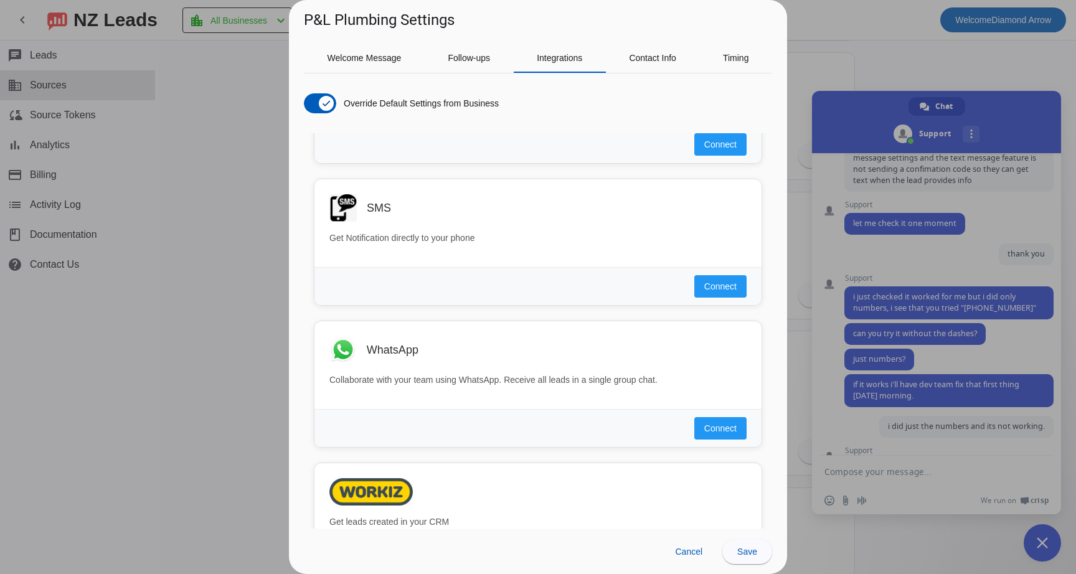
scroll to position [135, 0]
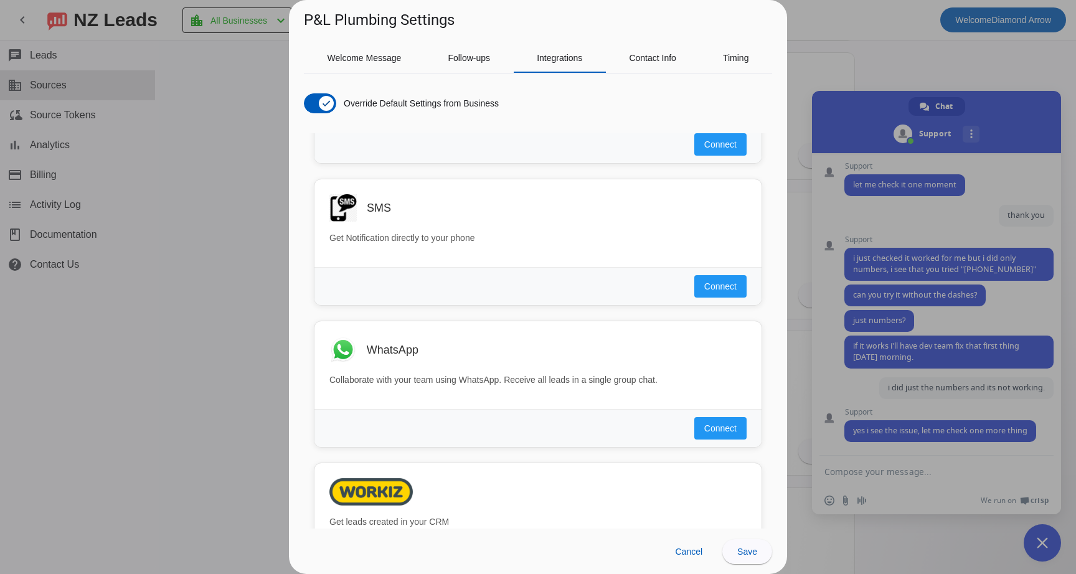
click at [865, 465] on div at bounding box center [538, 287] width 1076 height 574
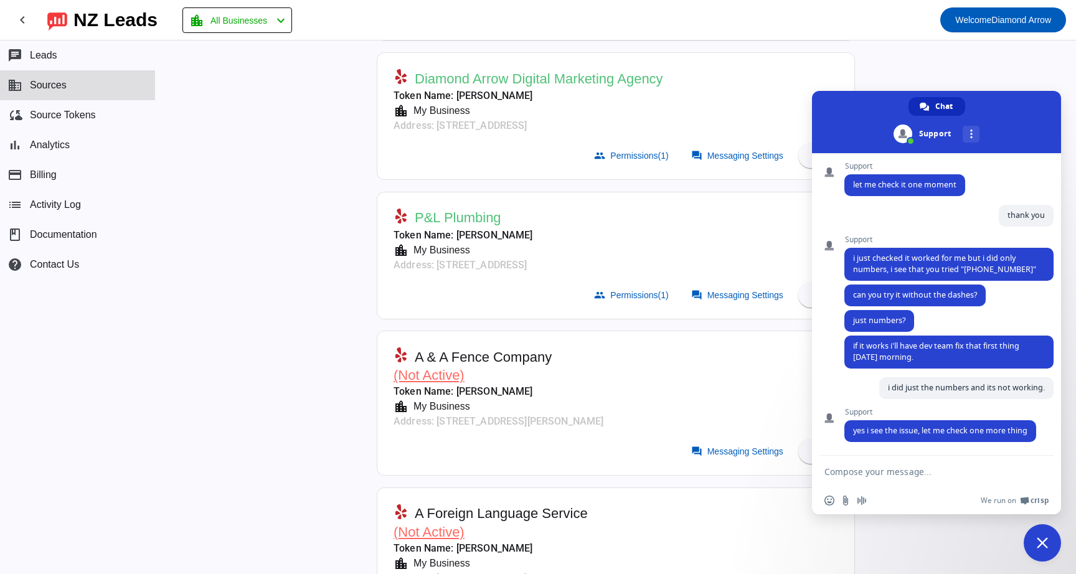
click at [864, 467] on textarea "Compose your message..." at bounding box center [924, 471] width 199 height 31
type textarea "thank you"
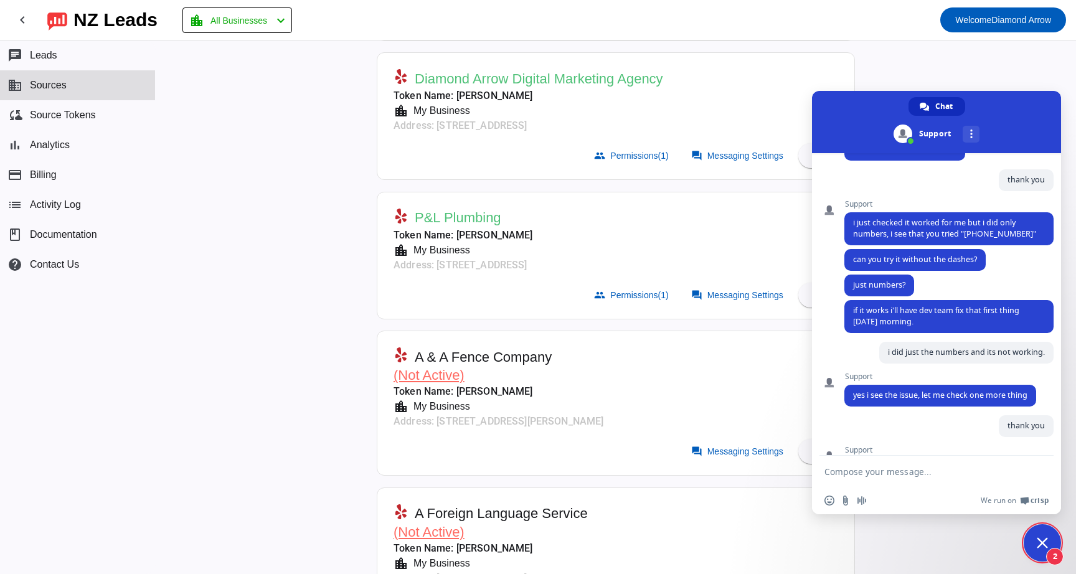
scroll to position [235, 0]
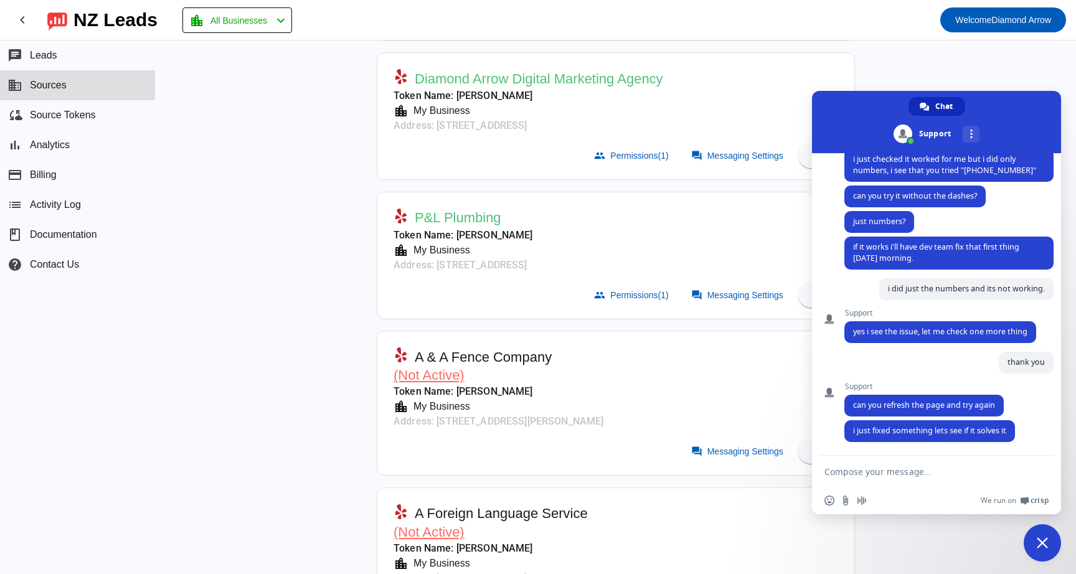
click at [711, 371] on mat-card-header "A & A Fence Company (Not Active) Token Name: Kelly Bigelow location_city My Bus…" at bounding box center [616, 386] width 465 height 97
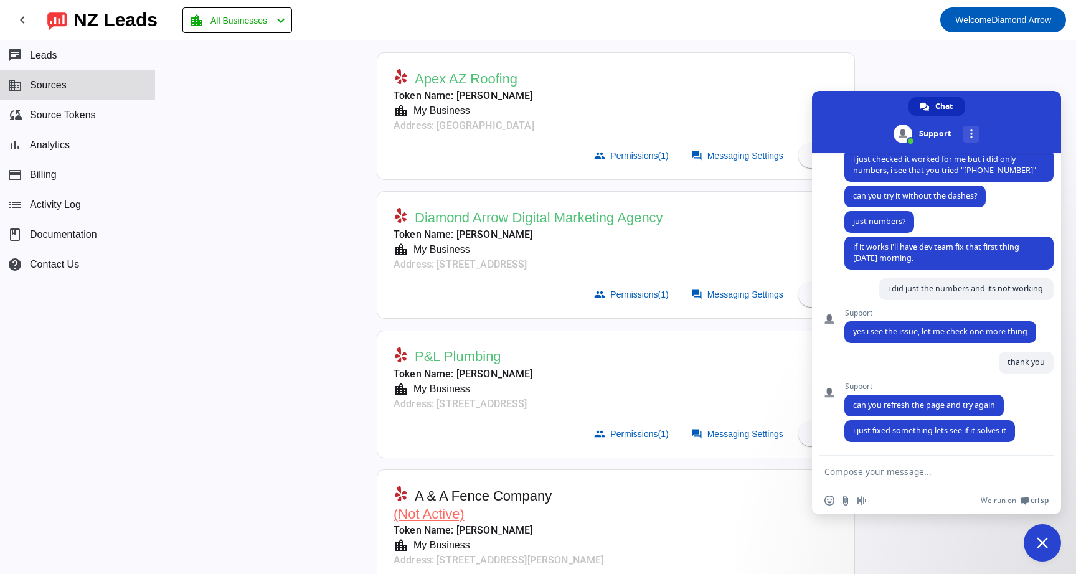
scroll to position [81, 0]
click at [719, 430] on span "Messaging Settings" at bounding box center [746, 434] width 76 height 10
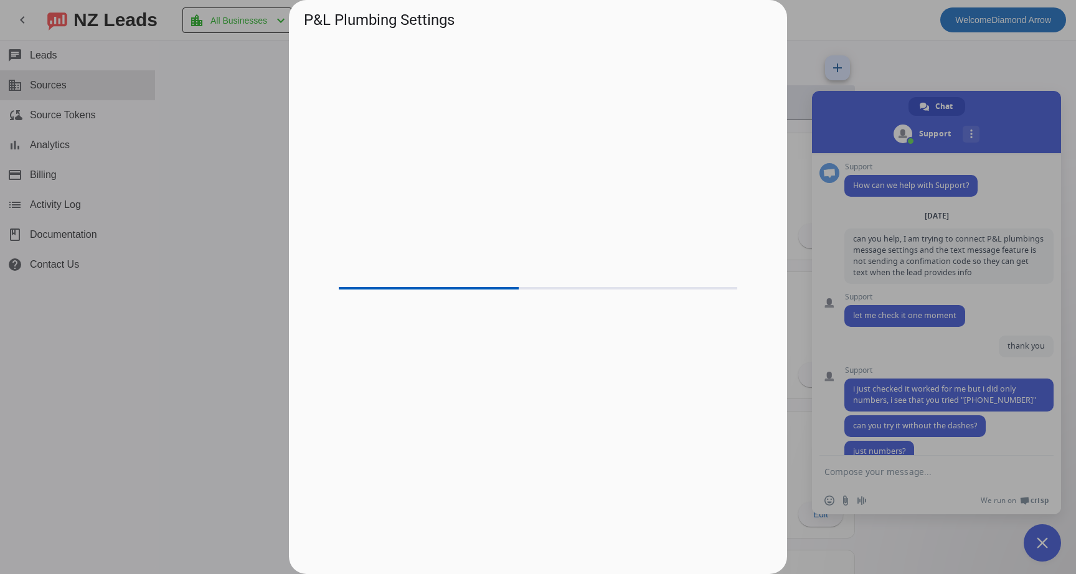
scroll to position [235, 0]
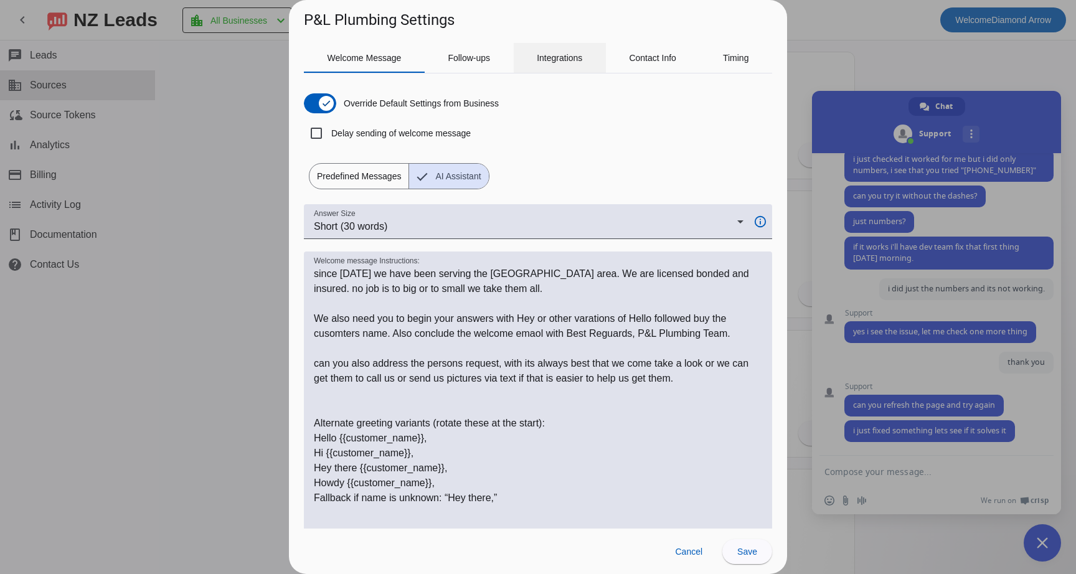
click at [569, 62] on span "Integrations" at bounding box center [559, 58] width 45 height 9
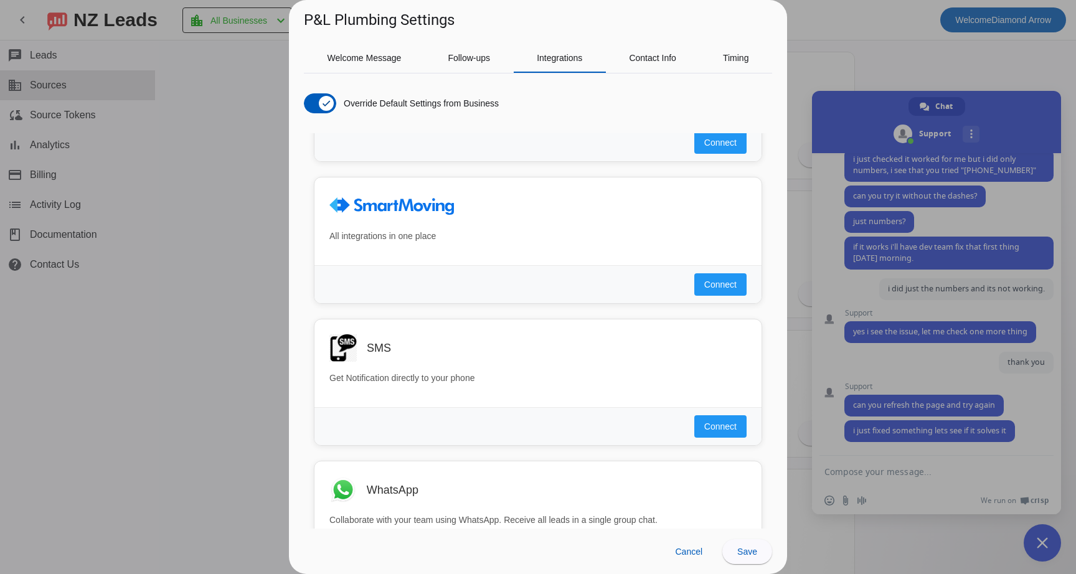
scroll to position [680, 0]
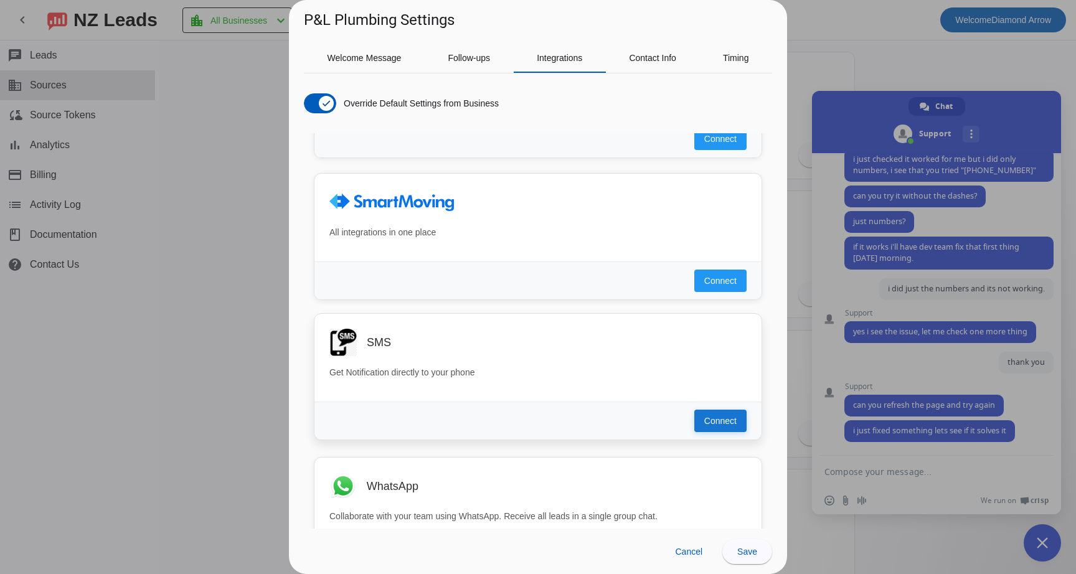
click at [700, 418] on button "Connect" at bounding box center [721, 421] width 52 height 22
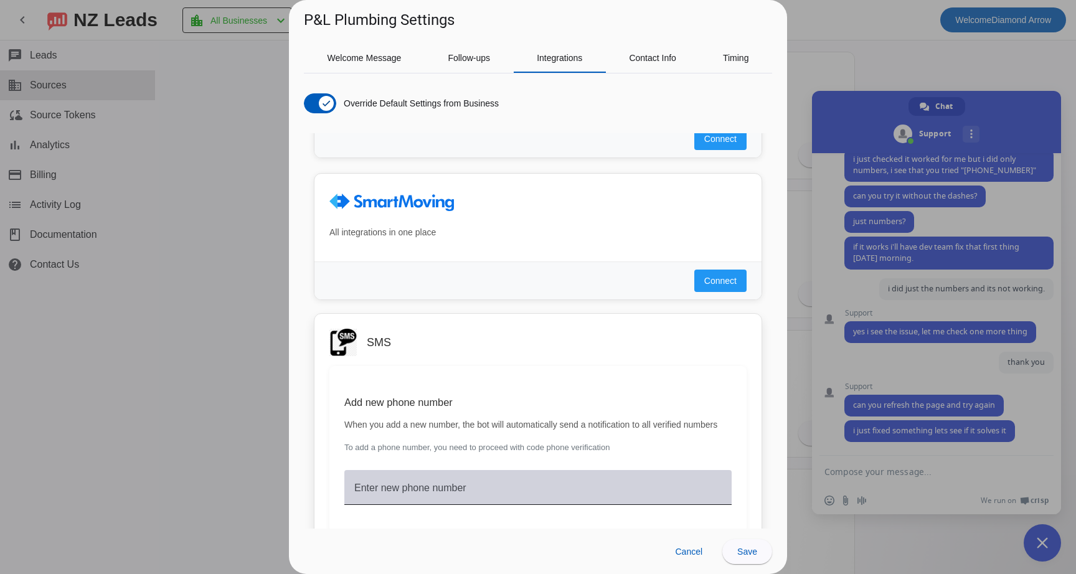
click at [467, 493] on mat-label "Enter new phone number" at bounding box center [410, 488] width 112 height 11
click at [472, 500] on input "Enter new phone number" at bounding box center [538, 492] width 368 height 15
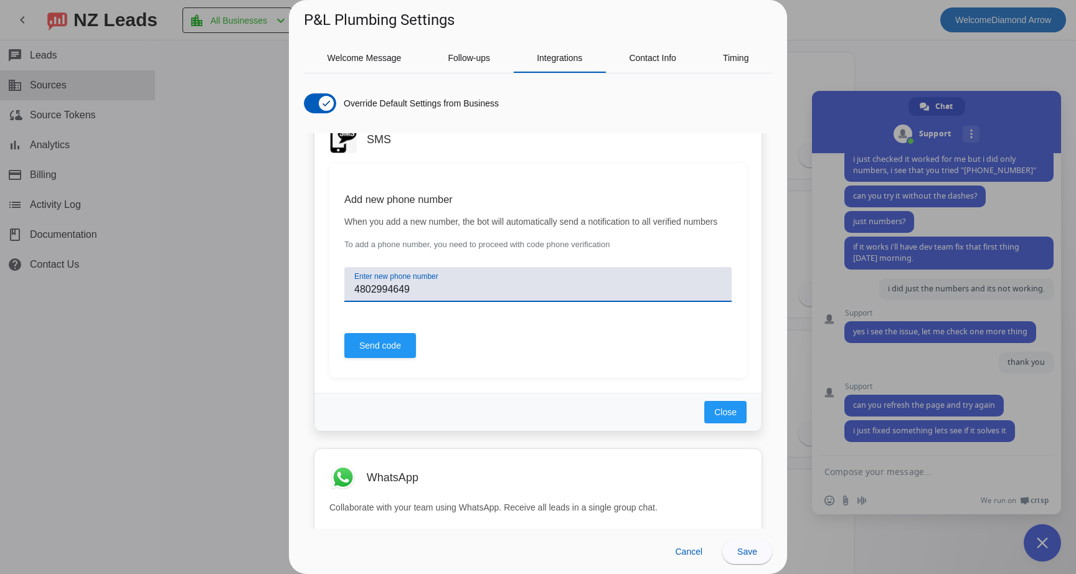
scroll to position [886, 0]
type input "4802994649"
click at [389, 349] on span "Send code" at bounding box center [380, 342] width 42 height 12
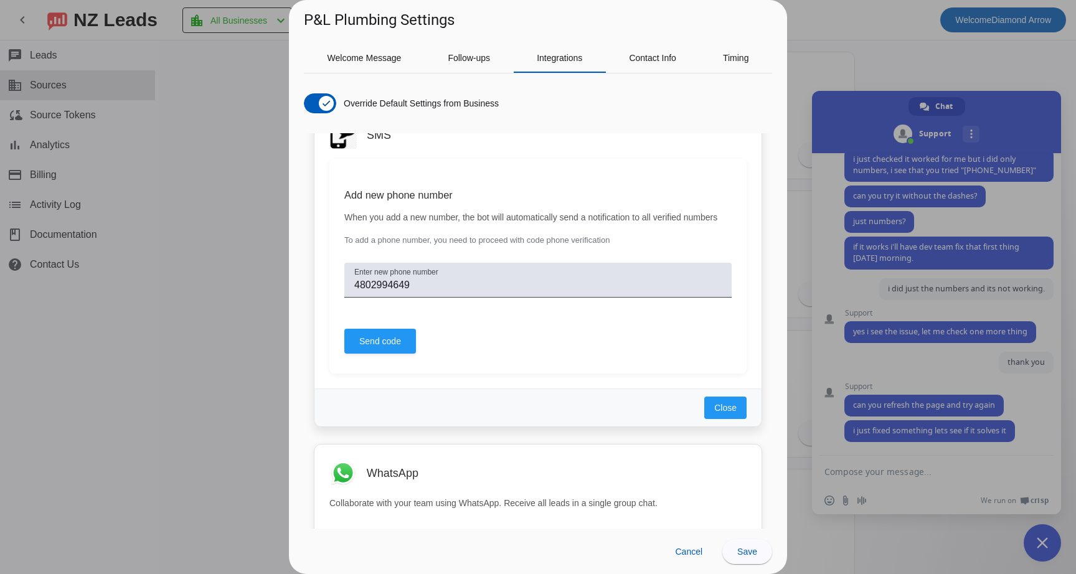
scroll to position [879, 0]
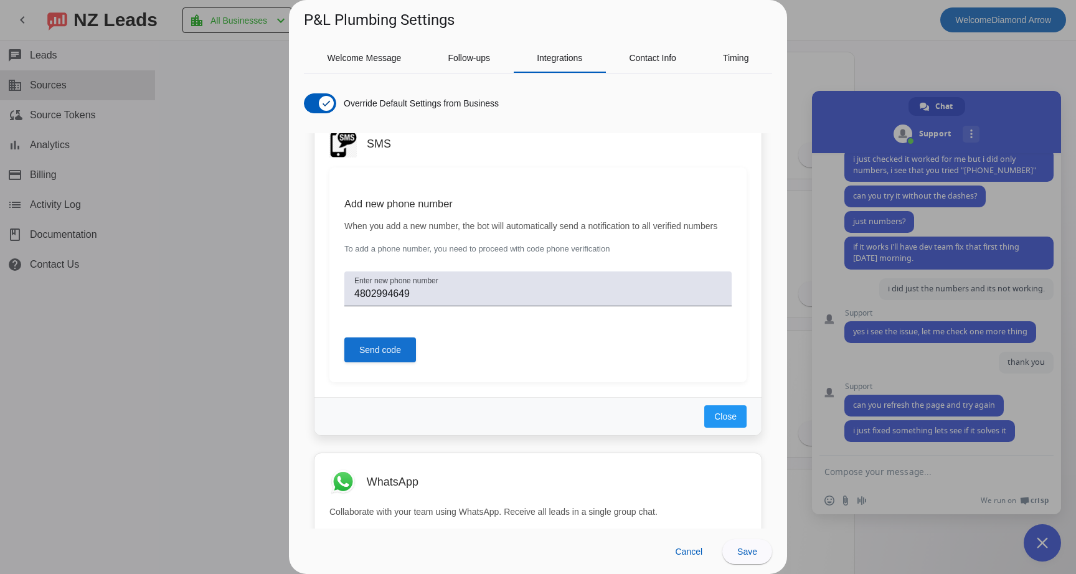
click at [374, 356] on span "Send code" at bounding box center [380, 350] width 42 height 12
click at [869, 463] on div at bounding box center [538, 287] width 1076 height 574
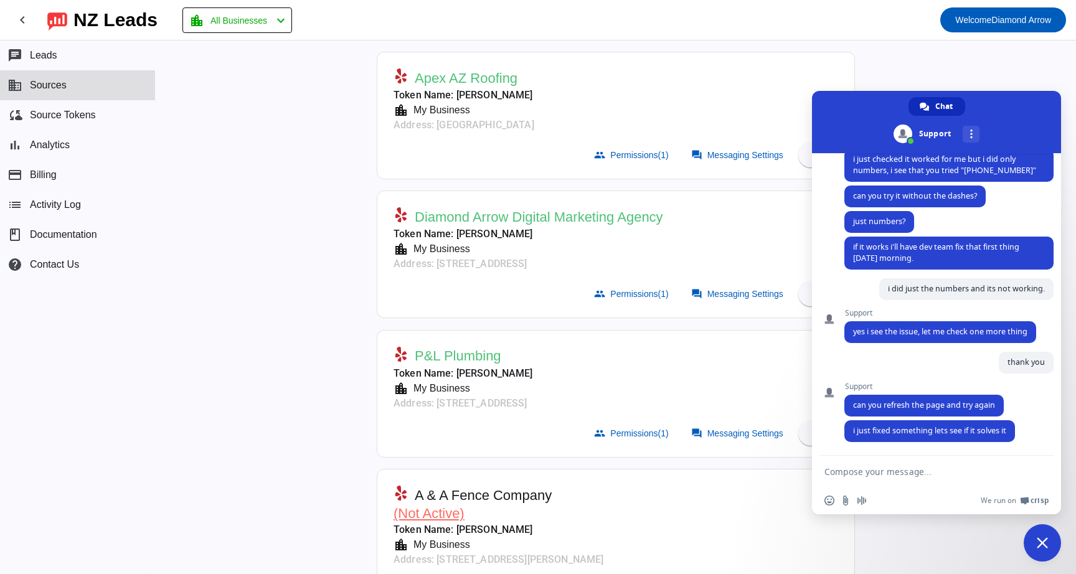
click at [865, 473] on textarea "Compose your message..." at bounding box center [924, 471] width 199 height 31
type textarea "nope still nothing"
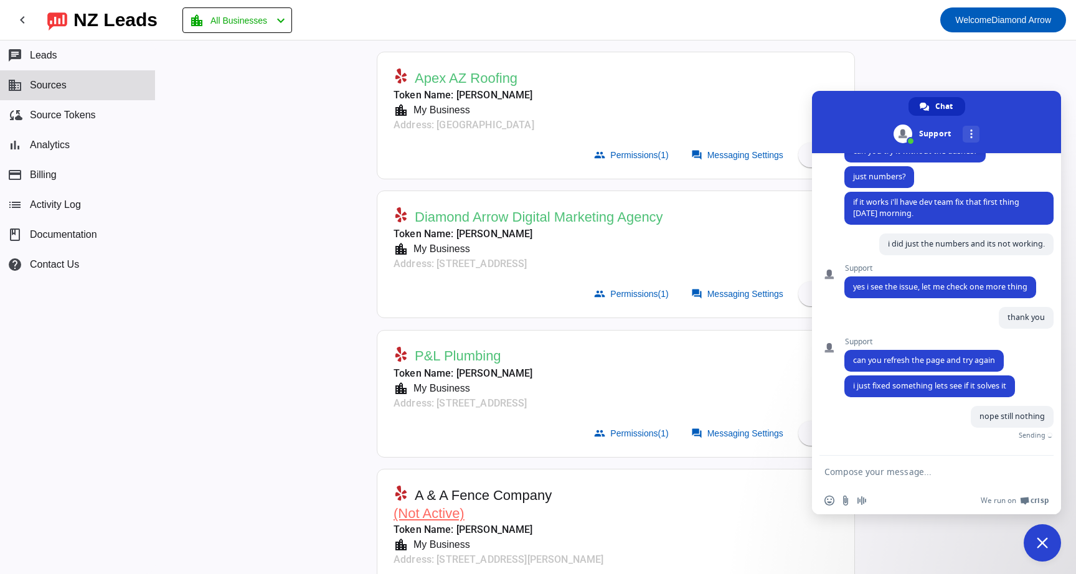
scroll to position [266, 0]
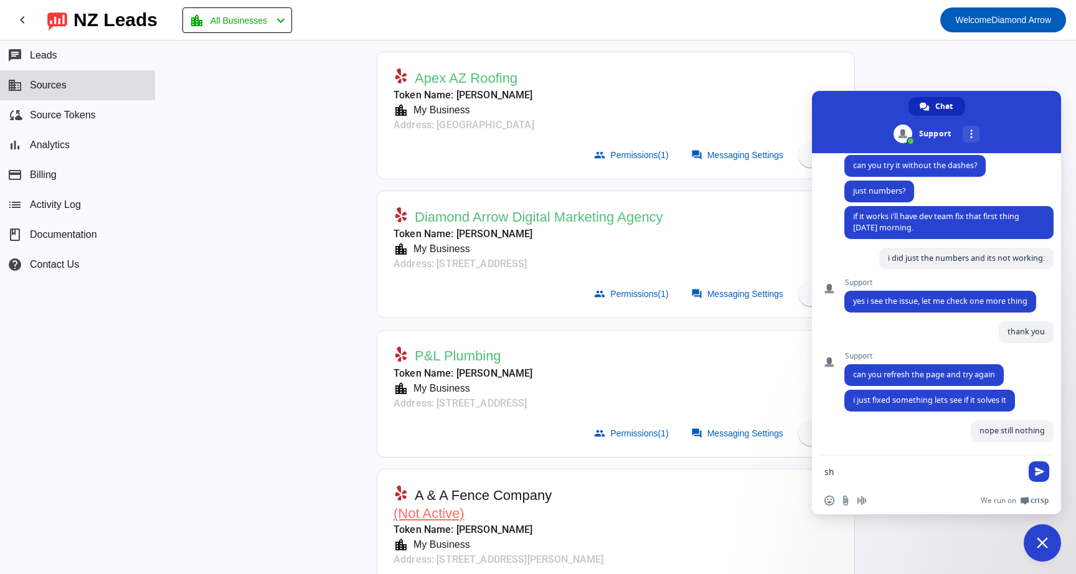
type textarea "s"
type textarea "let me try in a different browser"
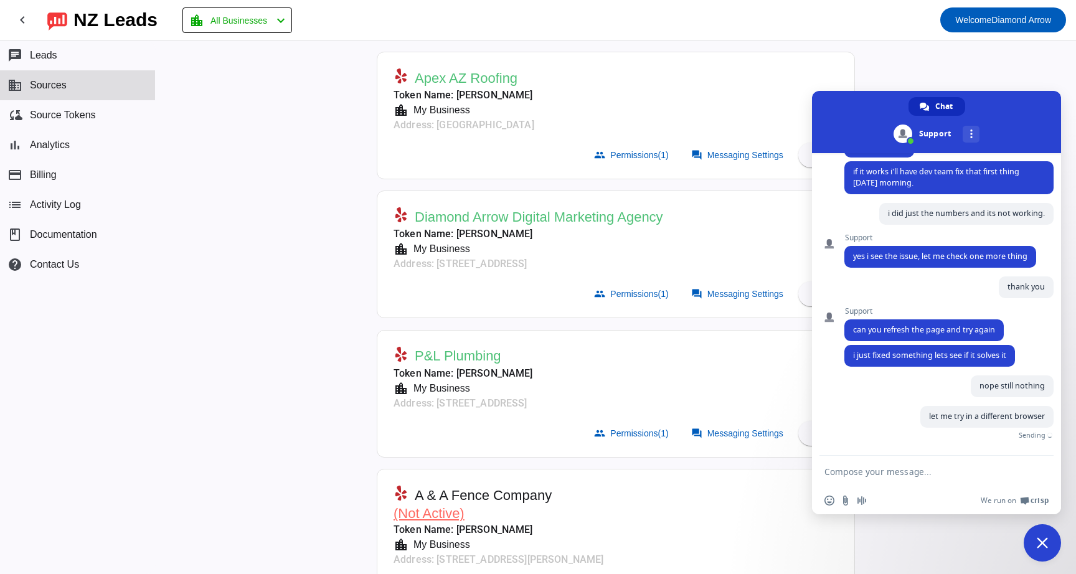
scroll to position [292, 0]
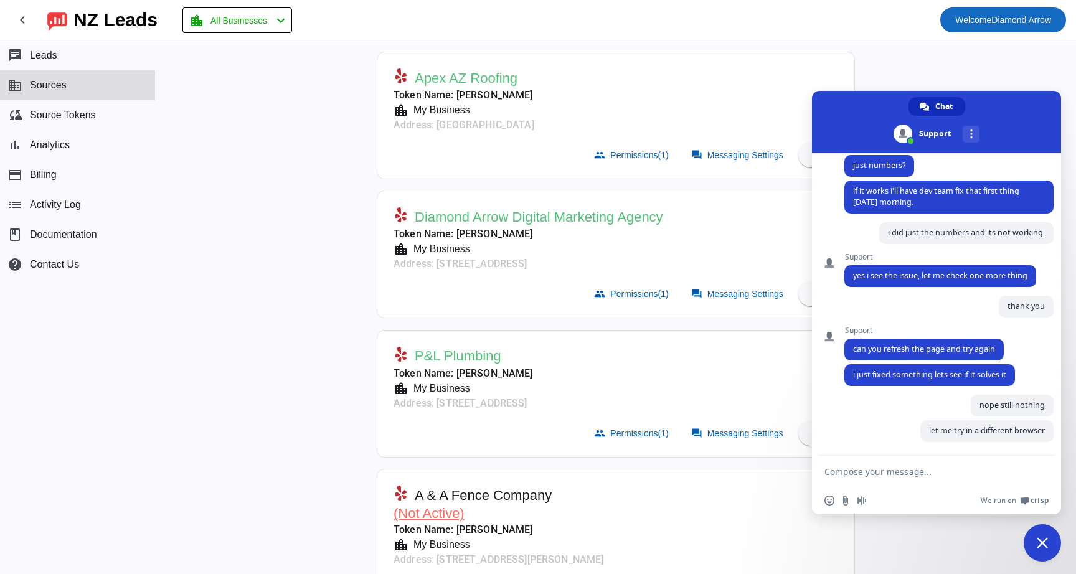
click at [974, 20] on span "Welcome" at bounding box center [974, 20] width 36 height 10
click at [1019, 52] on span "Logout" at bounding box center [1031, 52] width 55 height 12
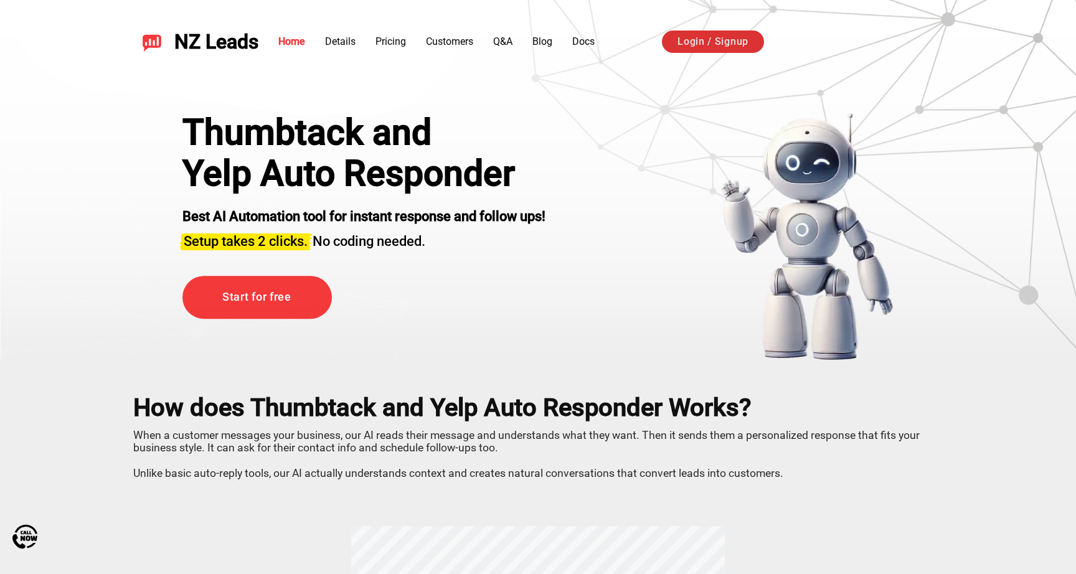
click at [732, 45] on link "Login / Signup" at bounding box center [713, 42] width 102 height 22
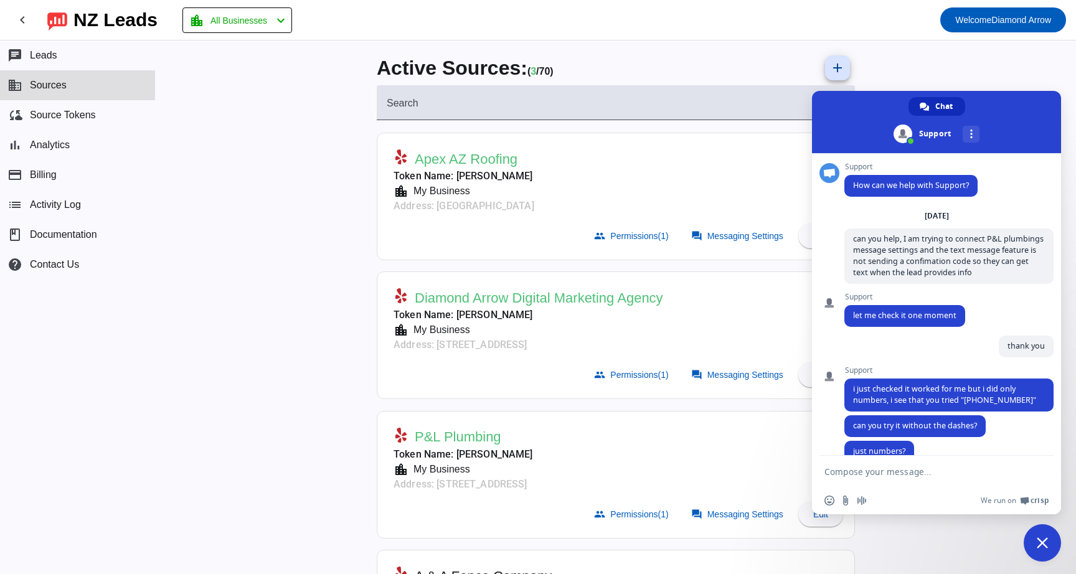
scroll to position [473, 0]
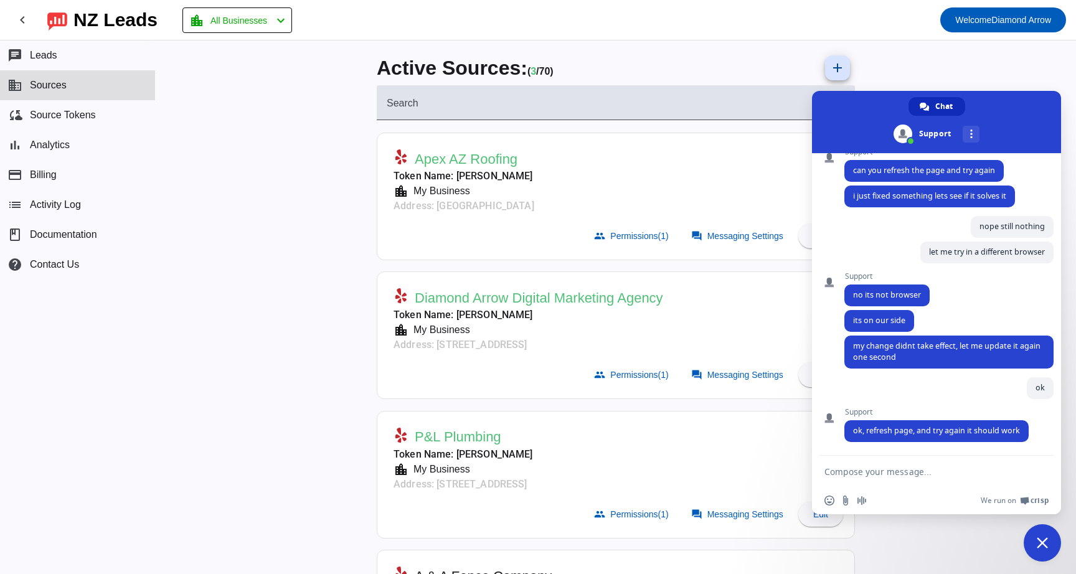
click at [683, 445] on mat-card-header "P&L Plumbing Token Name: [PERSON_NAME] location_city My Business Address: [STRE…" at bounding box center [616, 457] width 465 height 79
click at [724, 511] on span "Messaging Settings" at bounding box center [746, 515] width 76 height 10
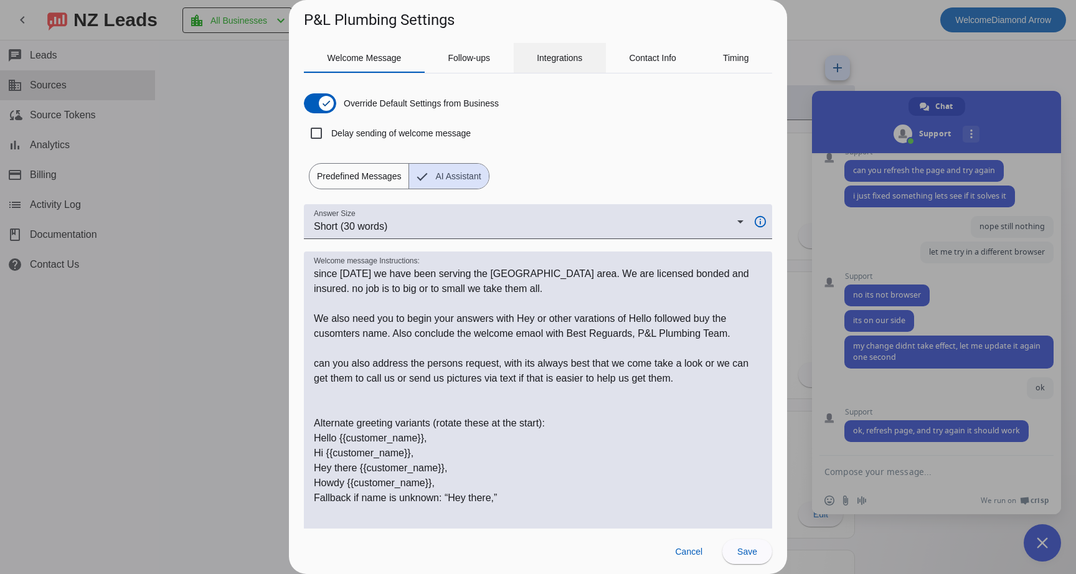
click at [551, 60] on span "Integrations" at bounding box center [559, 58] width 45 height 9
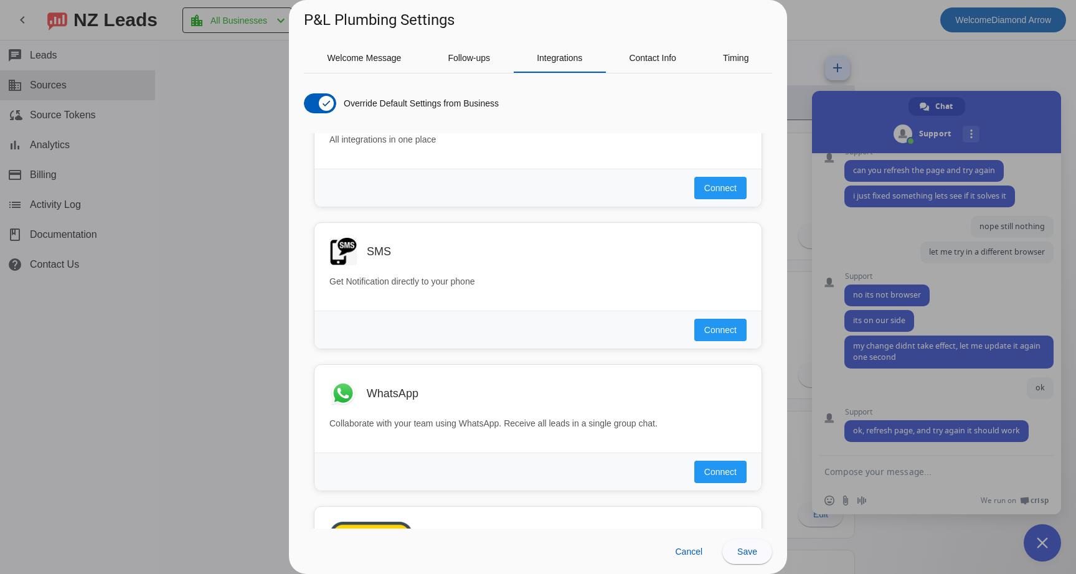
scroll to position [763, 0]
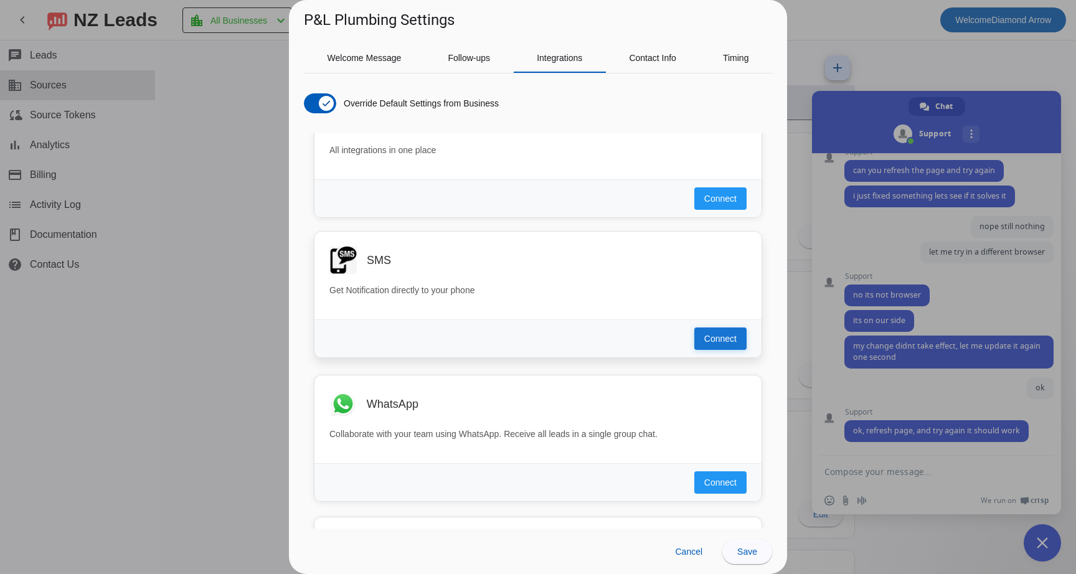
click at [705, 340] on span "Connect" at bounding box center [721, 339] width 32 height 12
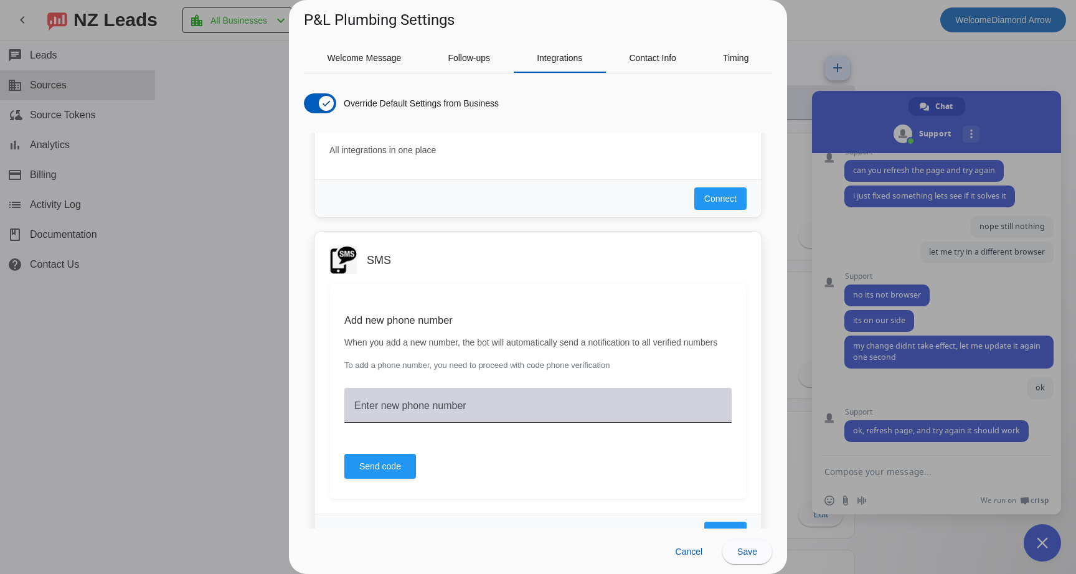
click at [450, 411] on mat-label "Enter new phone number" at bounding box center [410, 406] width 112 height 11
click at [450, 418] on input "Enter new phone number" at bounding box center [538, 410] width 368 height 15
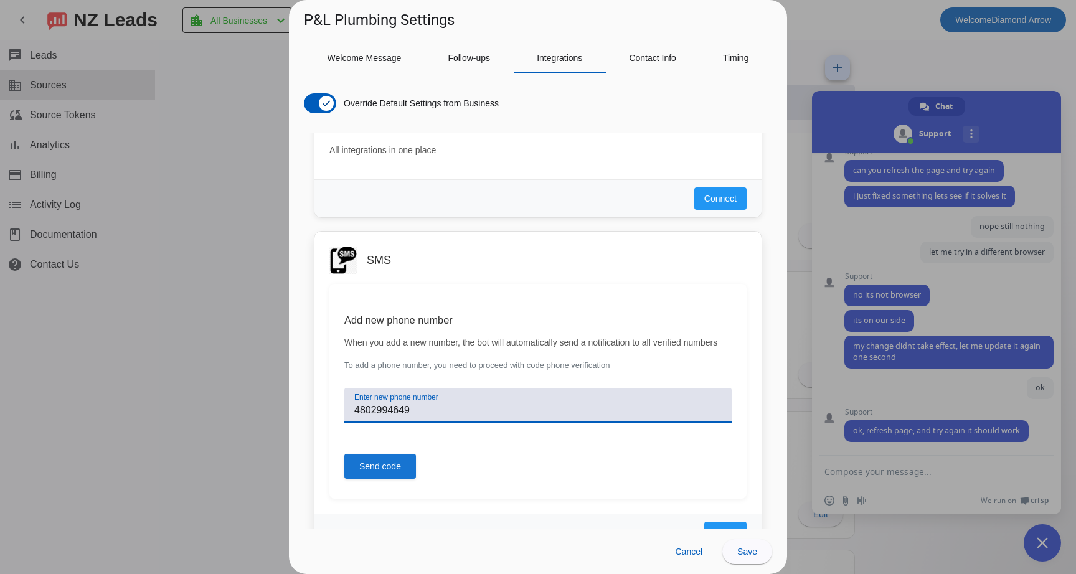
type input "4802994649"
click at [382, 473] on span "Send code" at bounding box center [380, 466] width 42 height 12
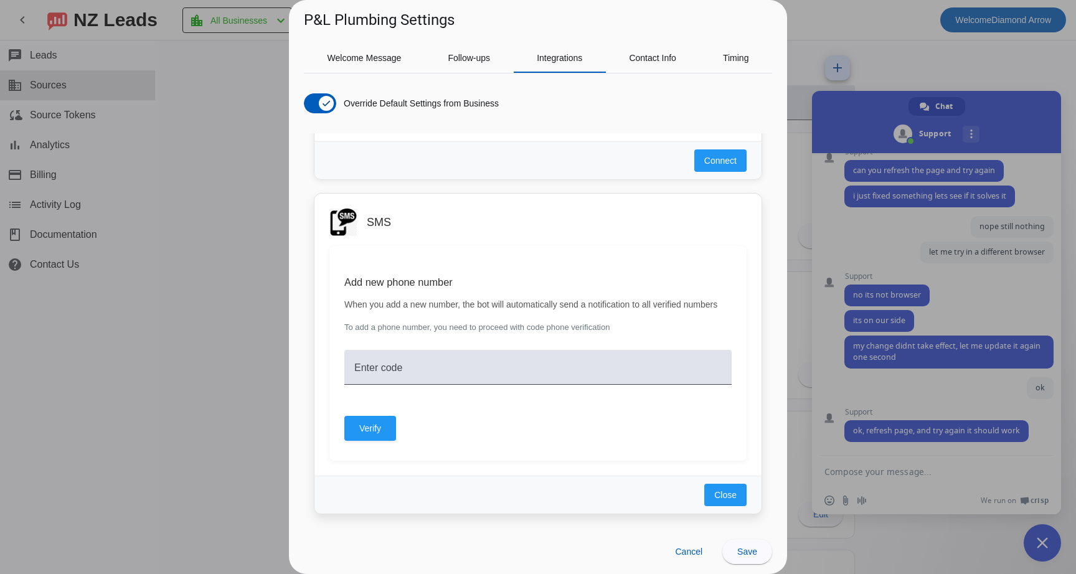
scroll to position [802, 0]
click at [543, 378] on input "Enter code" at bounding box center [538, 370] width 368 height 15
type input "2482"
click at [388, 439] on span at bounding box center [370, 427] width 52 height 30
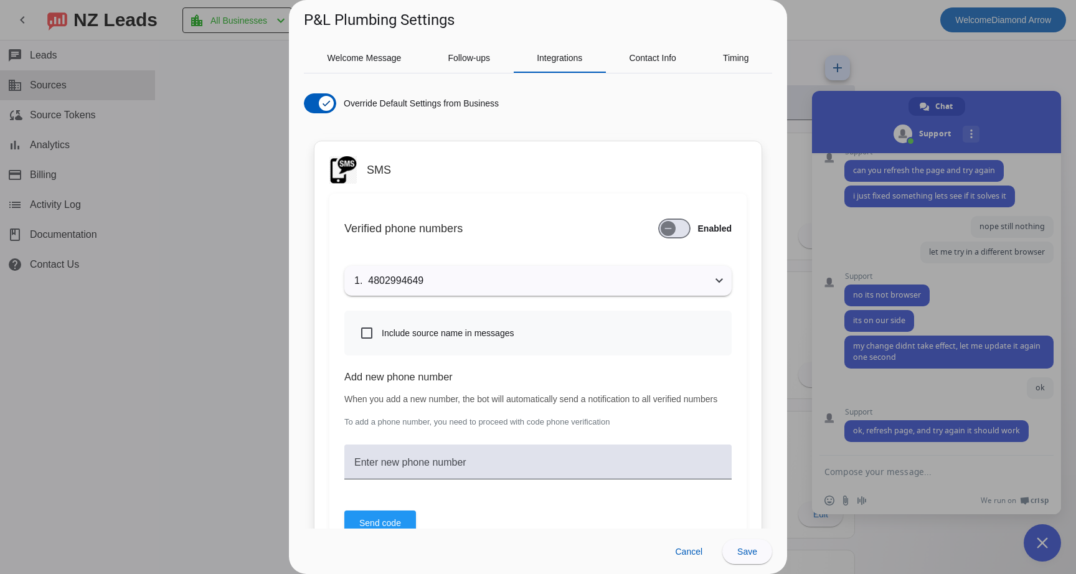
scroll to position [856, 0]
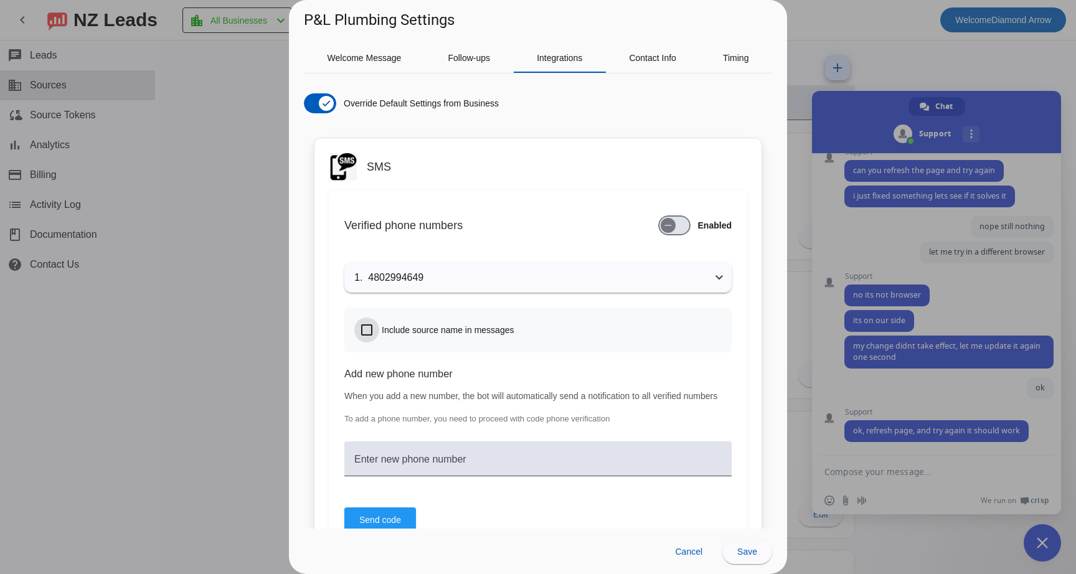
click at [366, 330] on input "Include source name in messages" at bounding box center [366, 330] width 25 height 25
checkbox input "true"
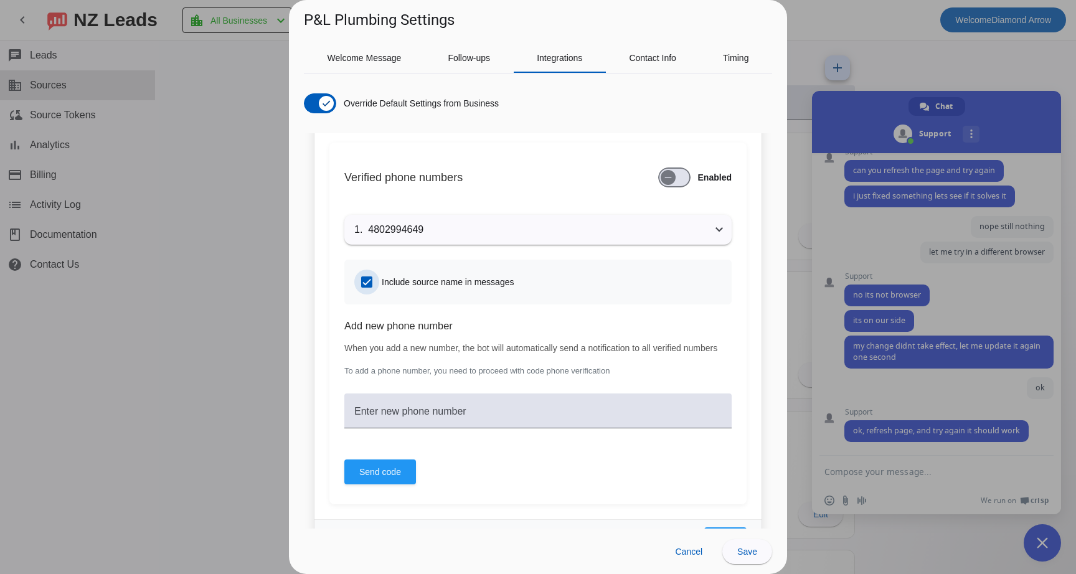
scroll to position [905, 0]
click at [746, 551] on span "Save" at bounding box center [748, 552] width 20 height 10
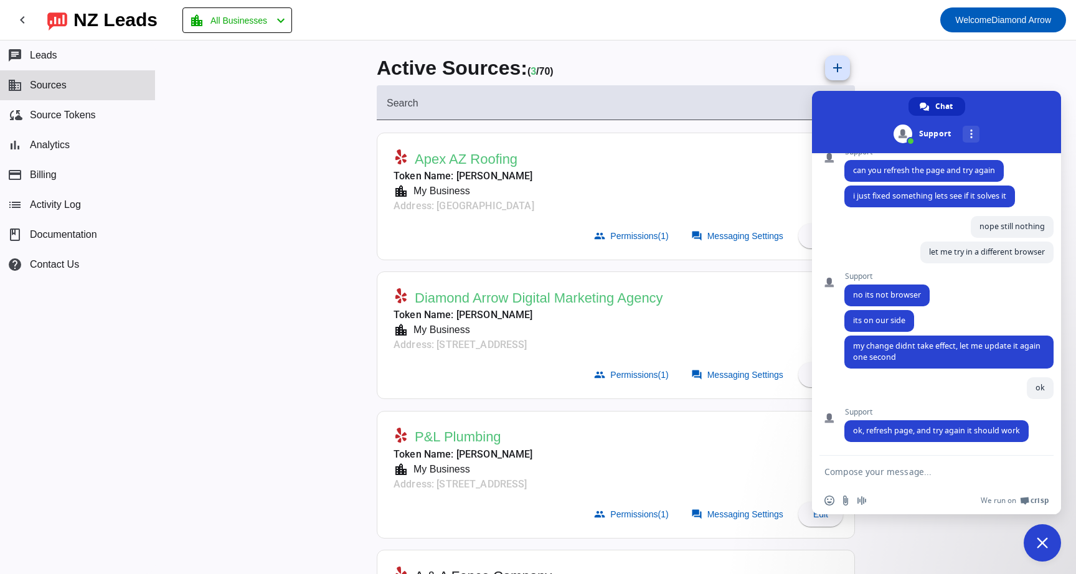
click at [879, 472] on textarea "Compose your message..." at bounding box center [924, 471] width 199 height 31
type textarea "that worked.. thank you"
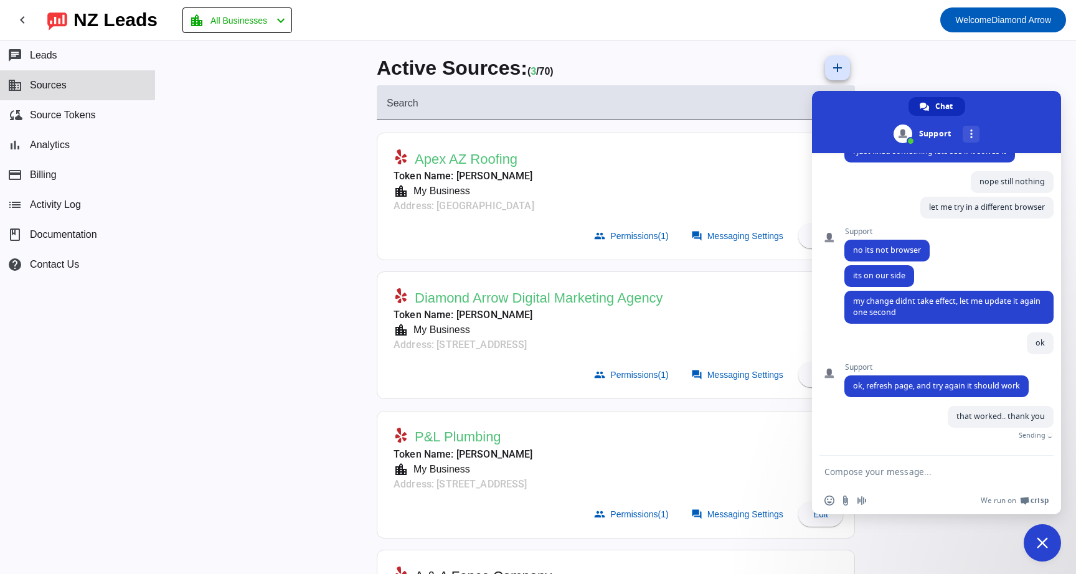
scroll to position [503, 0]
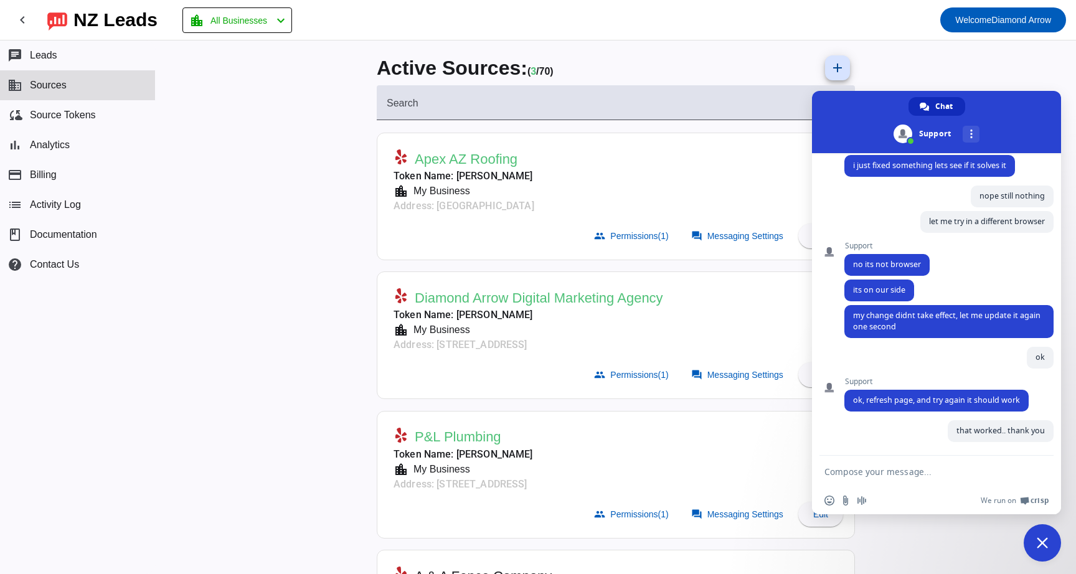
click at [645, 308] on mat-card-subtitle "Token Name: [PERSON_NAME]" at bounding box center [529, 315] width 270 height 15
click at [753, 511] on span "Messaging Settings" at bounding box center [746, 515] width 76 height 10
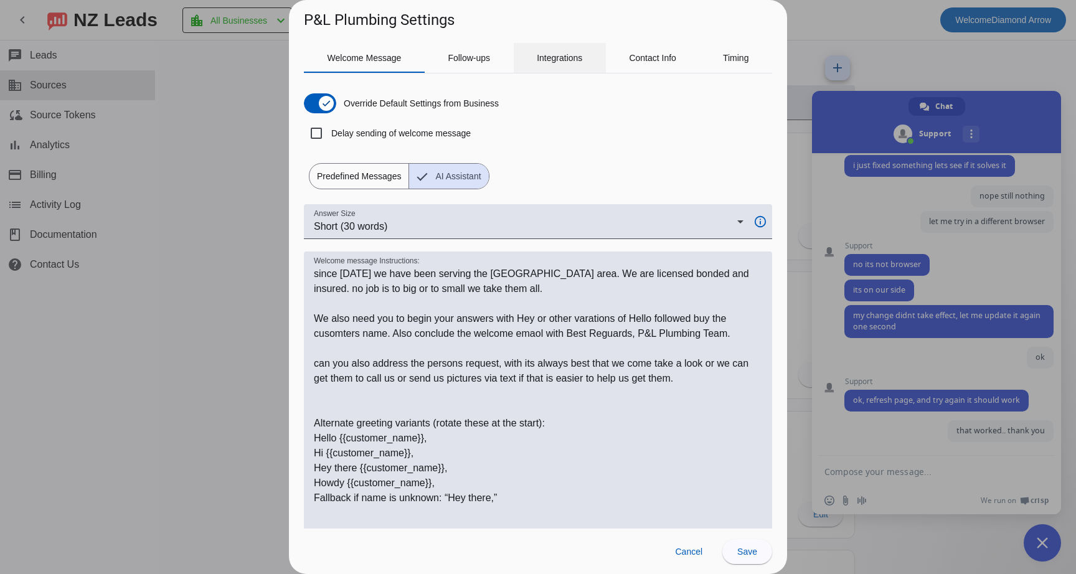
click at [563, 58] on span "Integrations" at bounding box center [559, 58] width 45 height 9
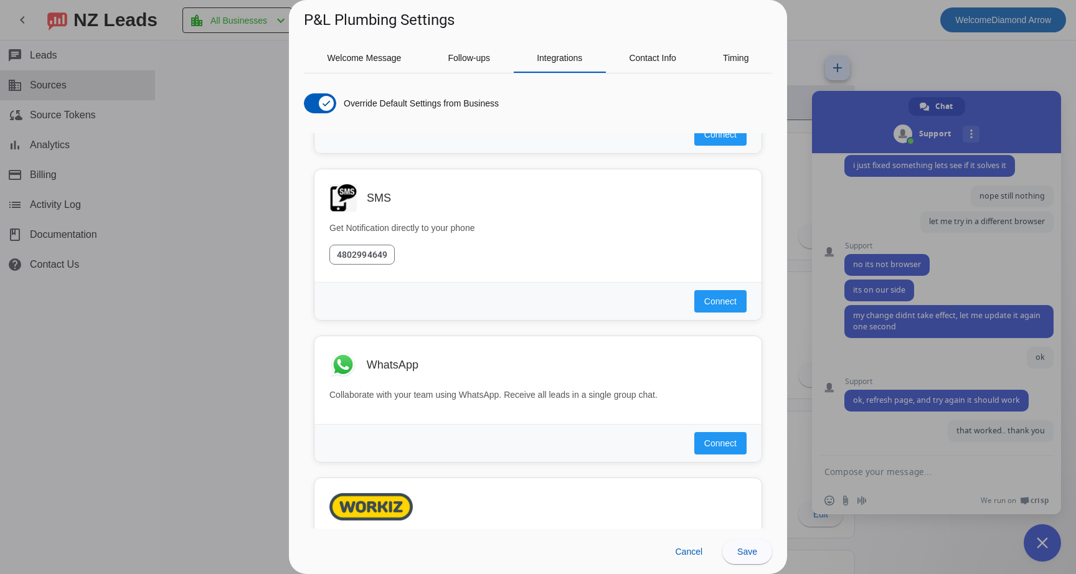
scroll to position [830, 0]
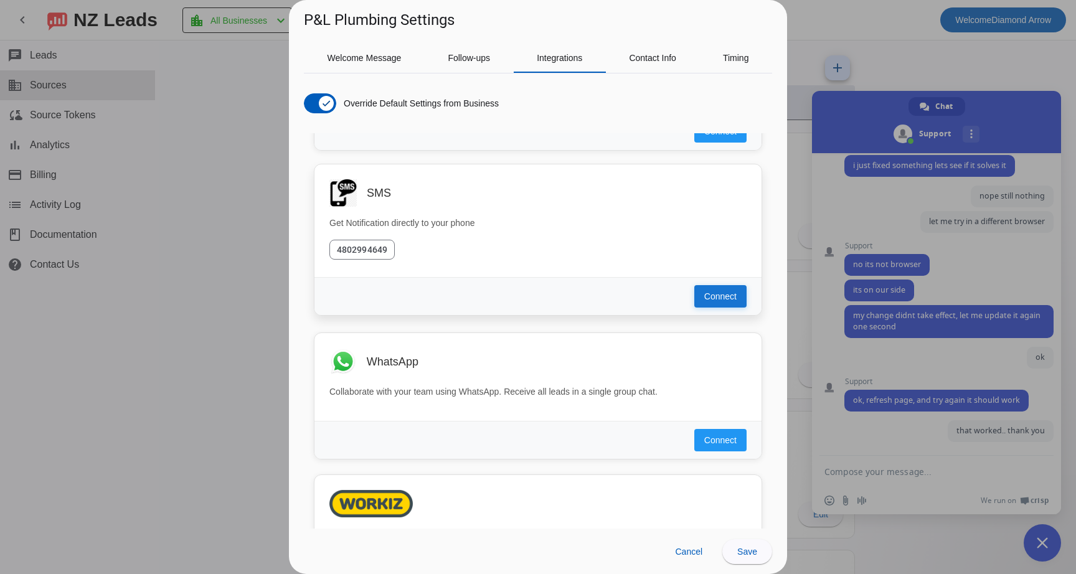
click at [729, 295] on span "Connect" at bounding box center [721, 296] width 32 height 12
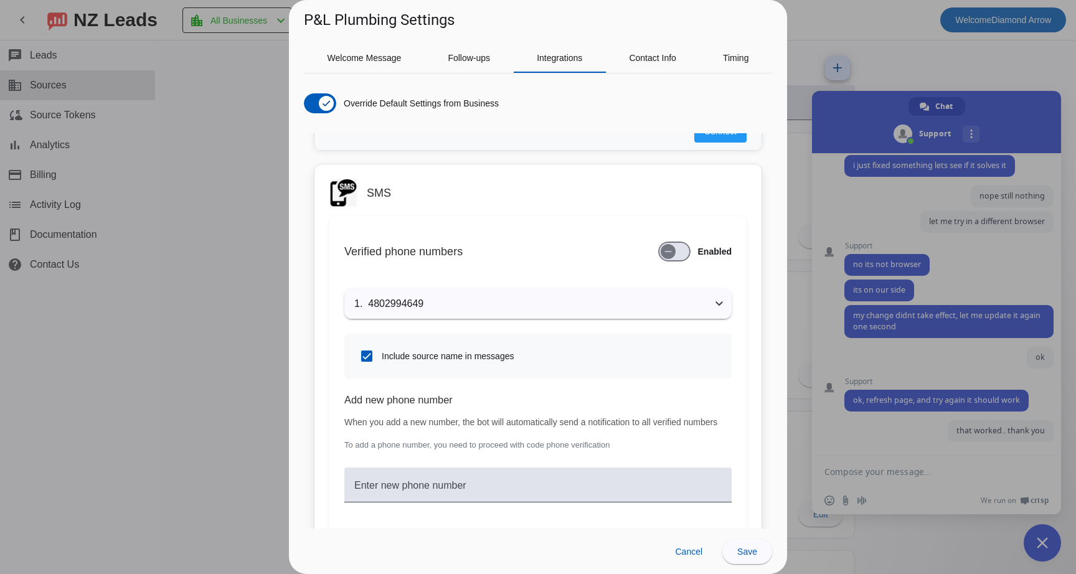
click at [718, 298] on icon at bounding box center [719, 304] width 15 height 15
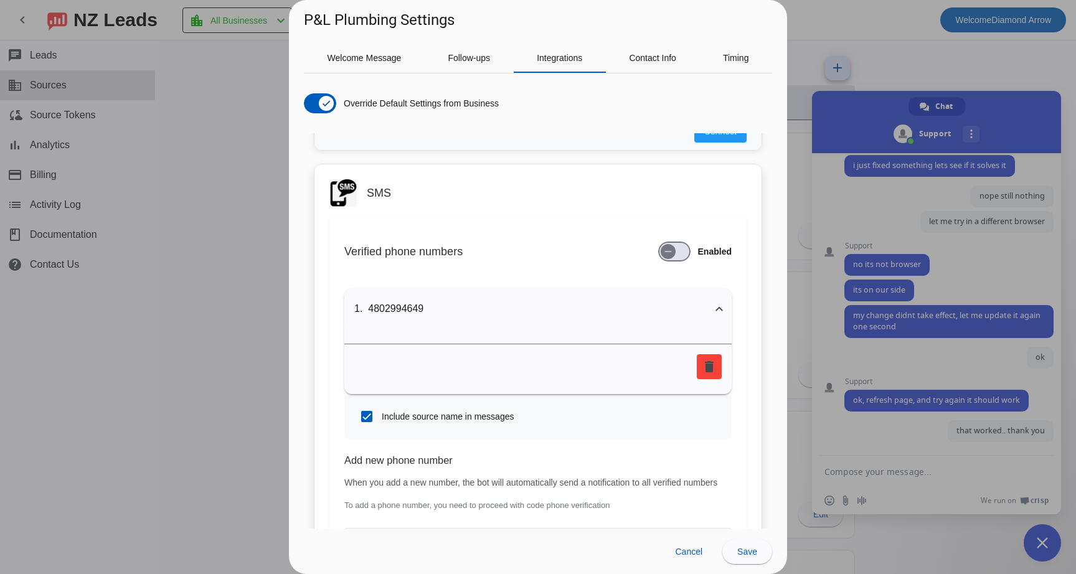
click at [718, 300] on mat-expansion-panel-header "1. 4802994649" at bounding box center [537, 309] width 387 height 40
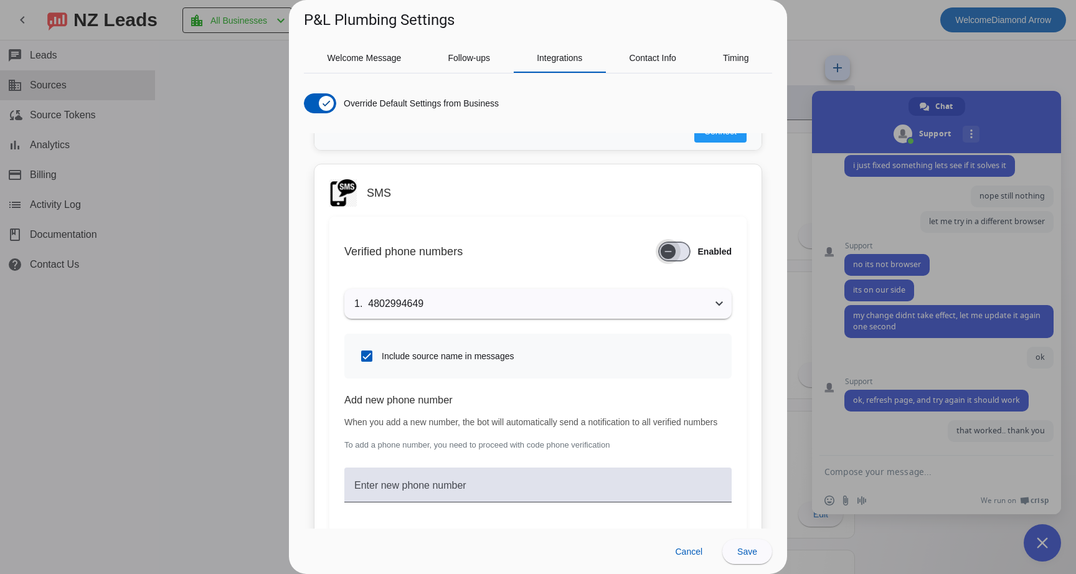
click at [676, 248] on span "button" at bounding box center [668, 251] width 25 height 25
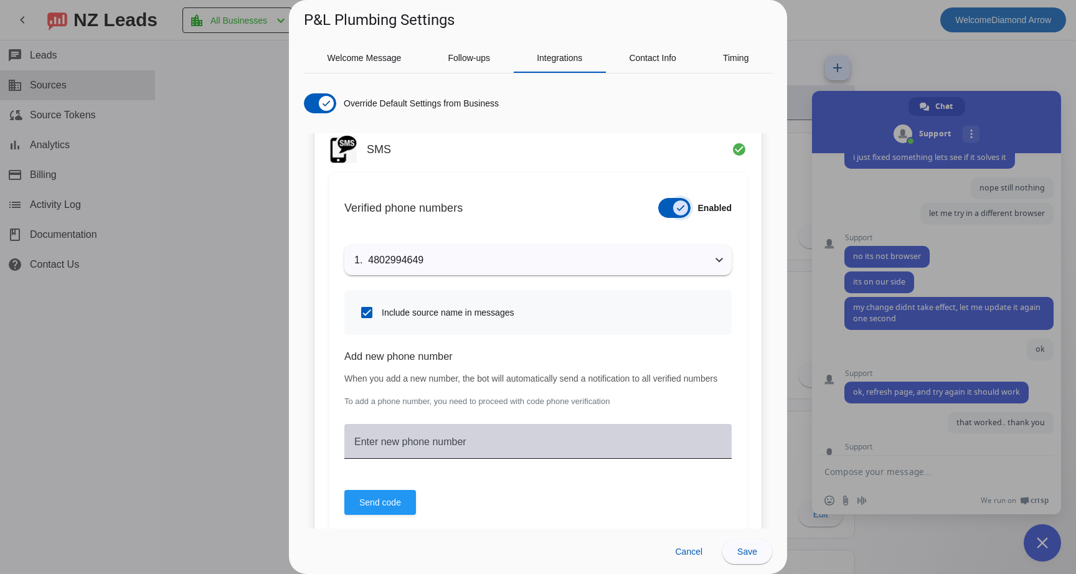
scroll to position [558, 0]
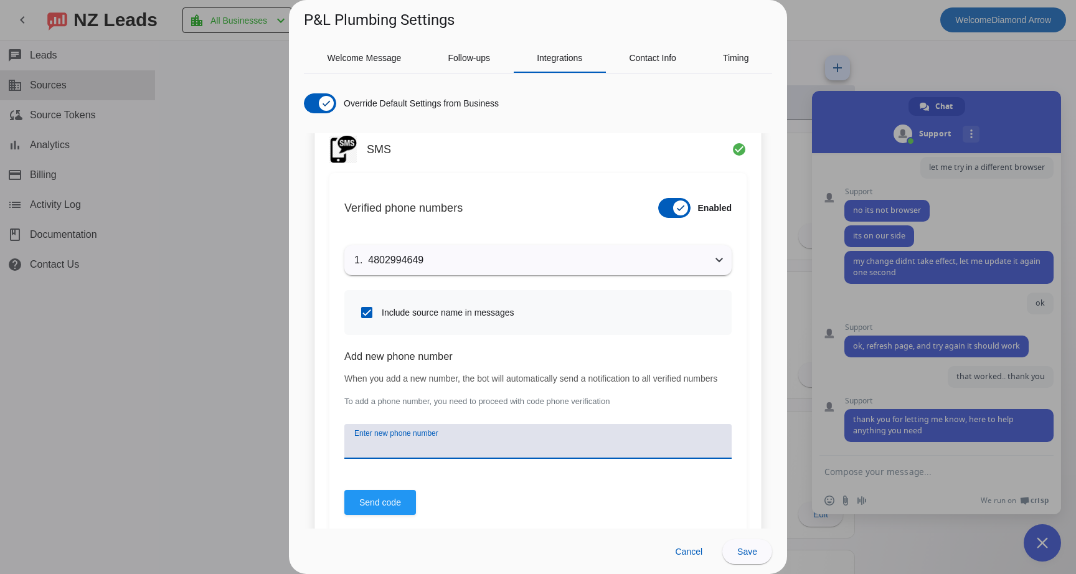
click at [487, 454] on input "Enter new phone number" at bounding box center [538, 446] width 368 height 15
click at [401, 454] on input "Enter new phone number" at bounding box center [538, 446] width 368 height 15
type input "4803303975"
click at [384, 509] on span "Send code" at bounding box center [380, 503] width 42 height 12
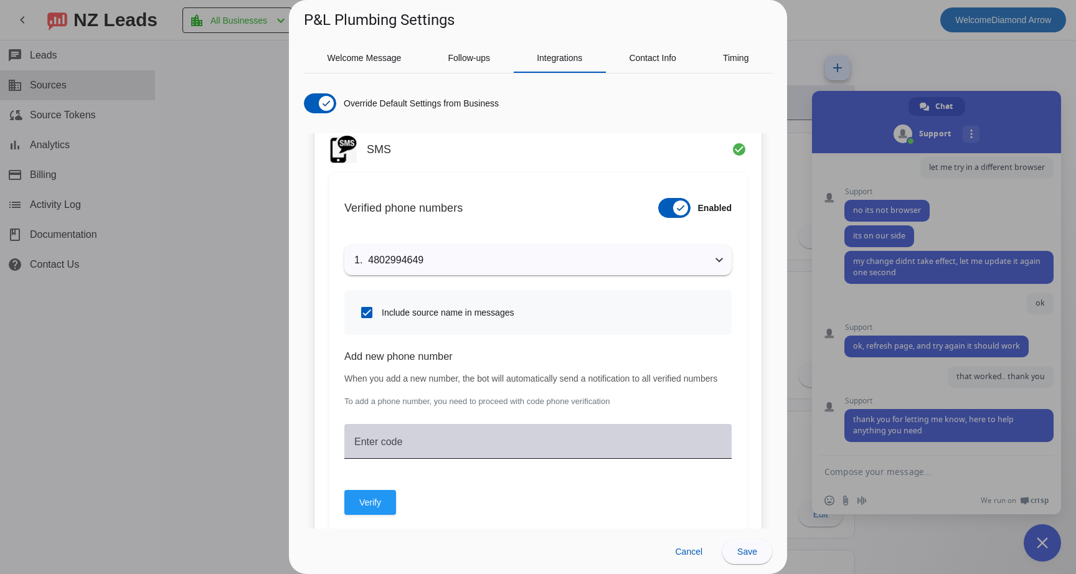
click at [421, 450] on div "Enter code" at bounding box center [538, 441] width 368 height 35
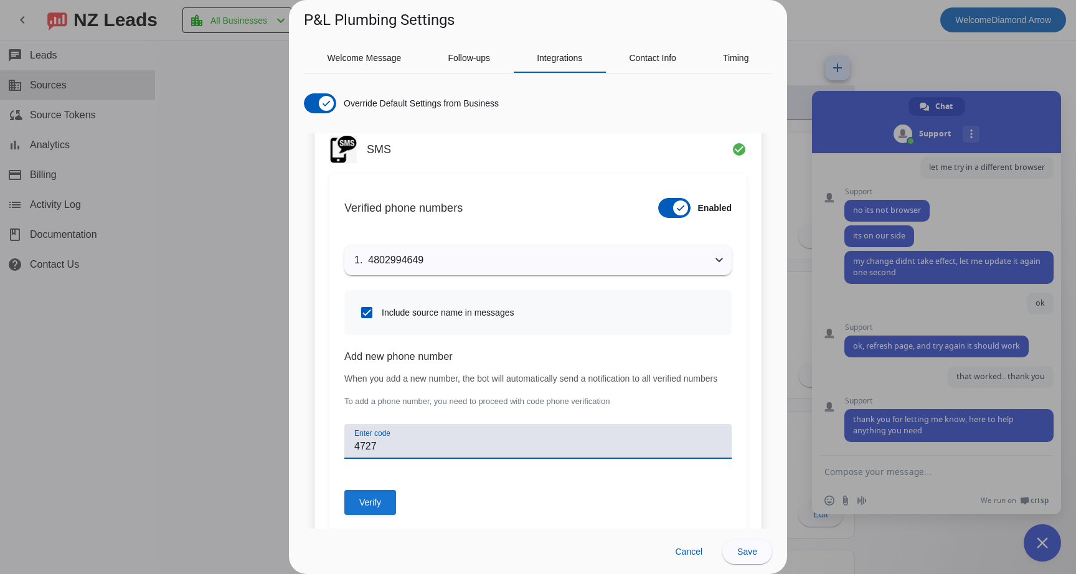
type input "4727"
click at [377, 509] on span "Verify" at bounding box center [370, 503] width 22 height 12
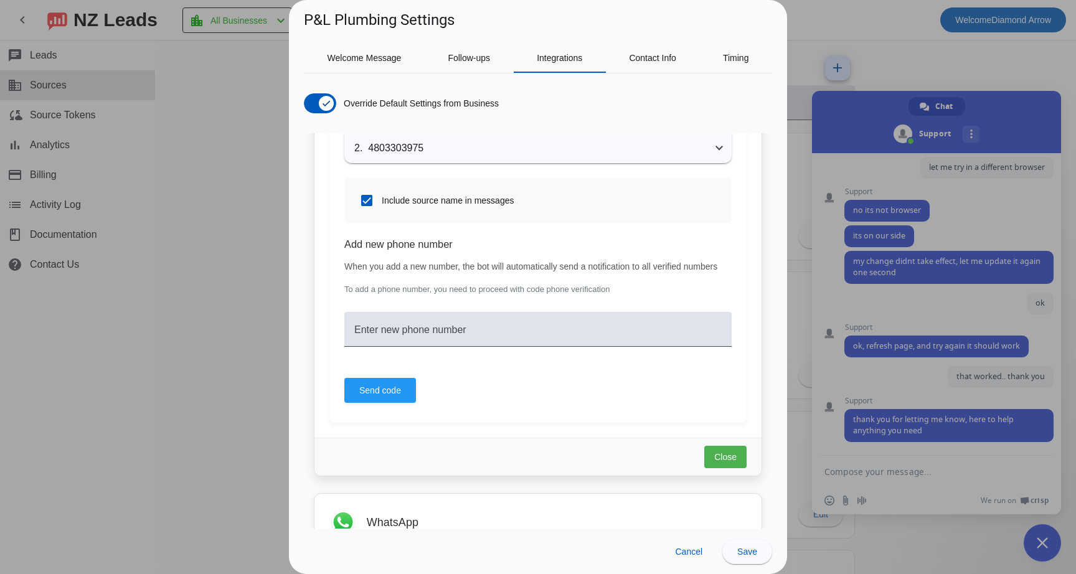
scroll to position [1034, 0]
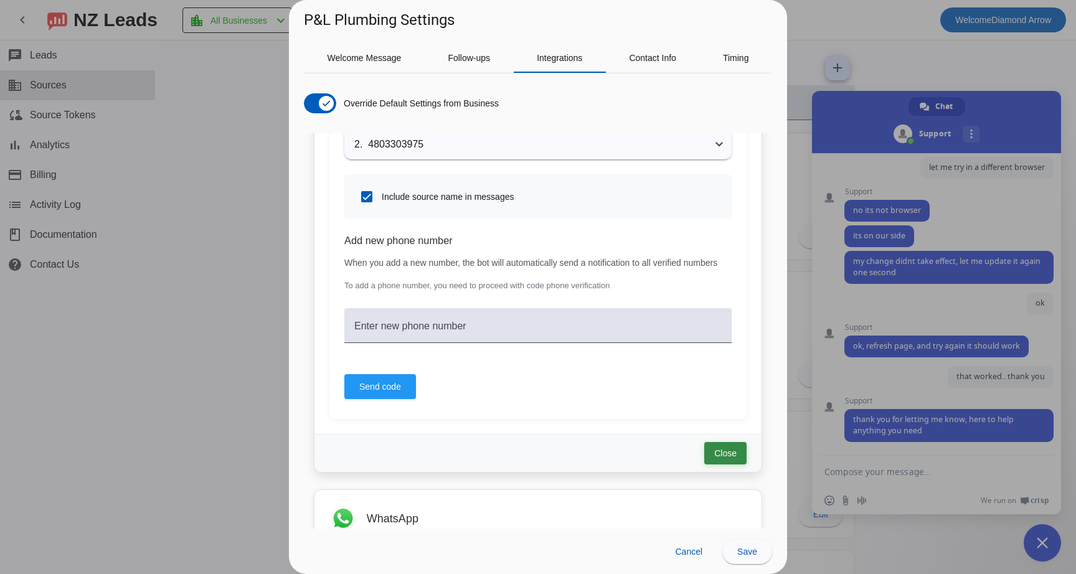
click at [733, 460] on span "Close" at bounding box center [726, 453] width 22 height 12
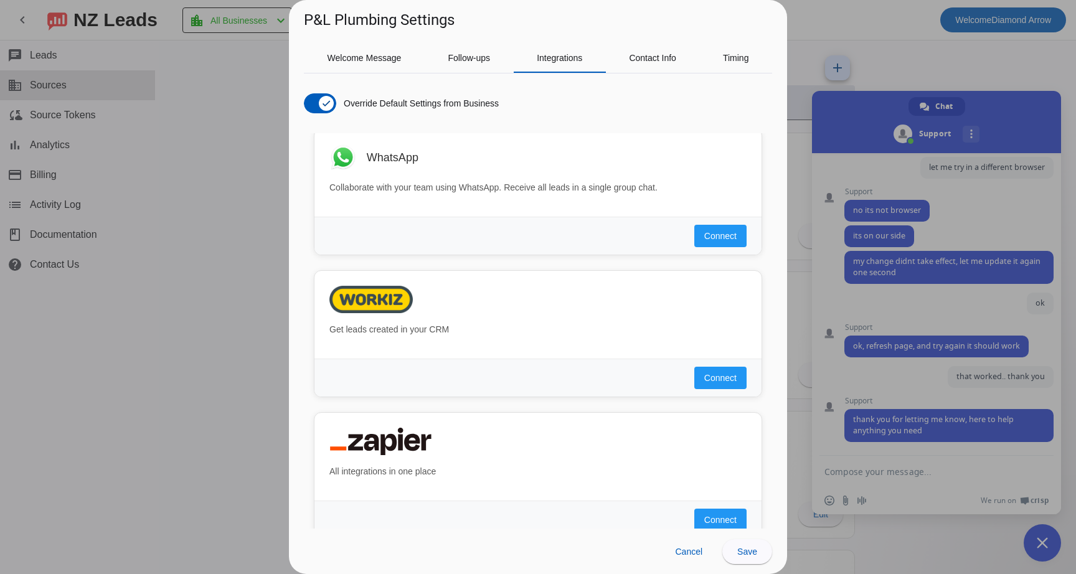
scroll to position [660, 0]
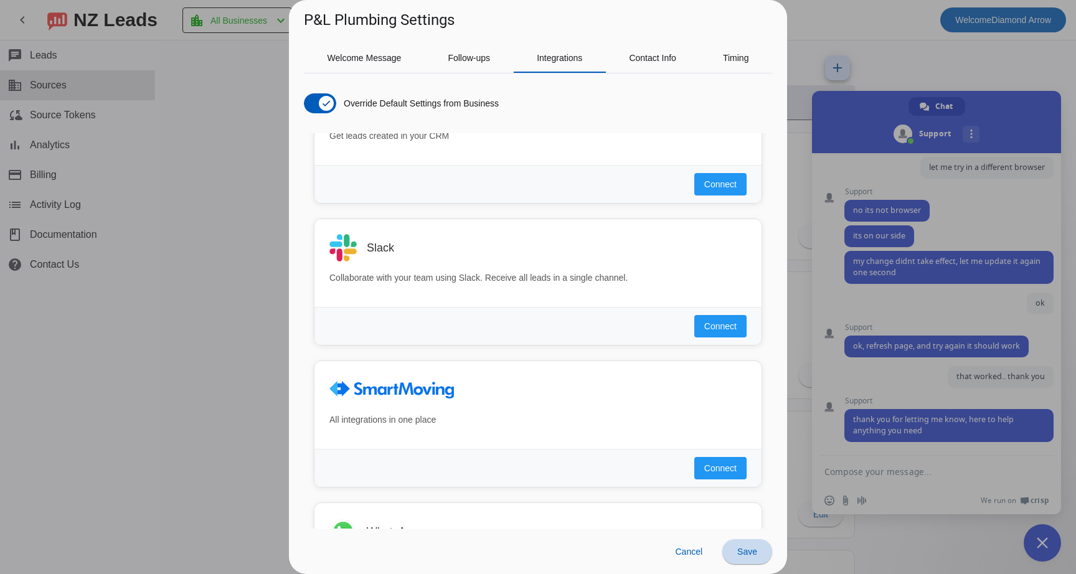
click at [748, 551] on span "Save" at bounding box center [748, 552] width 20 height 10
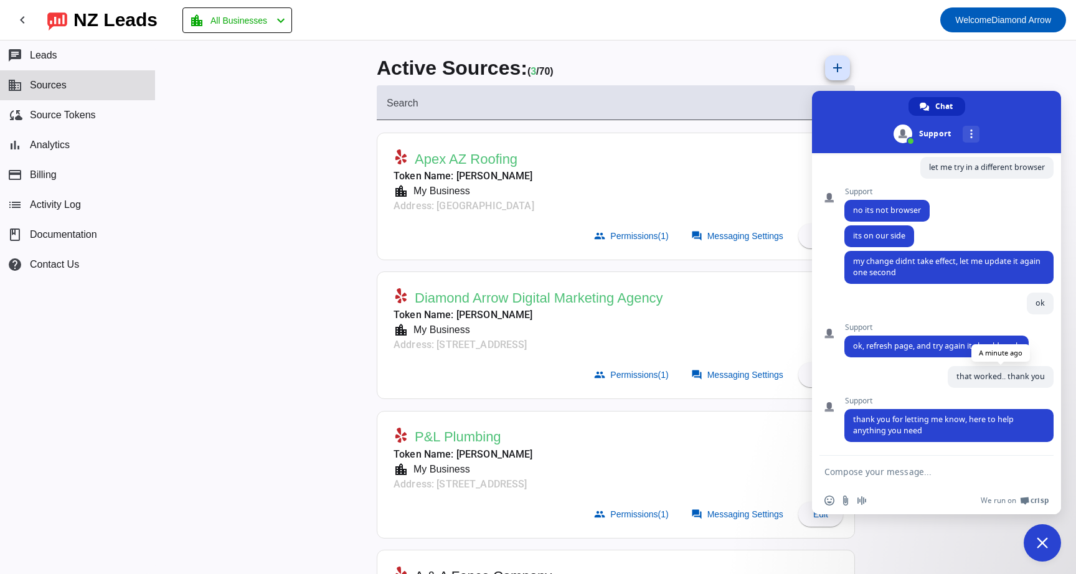
scroll to position [558, 0]
click at [897, 471] on textarea "Compose your message..." at bounding box center [924, 471] width 199 height 31
type textarea "thank you."
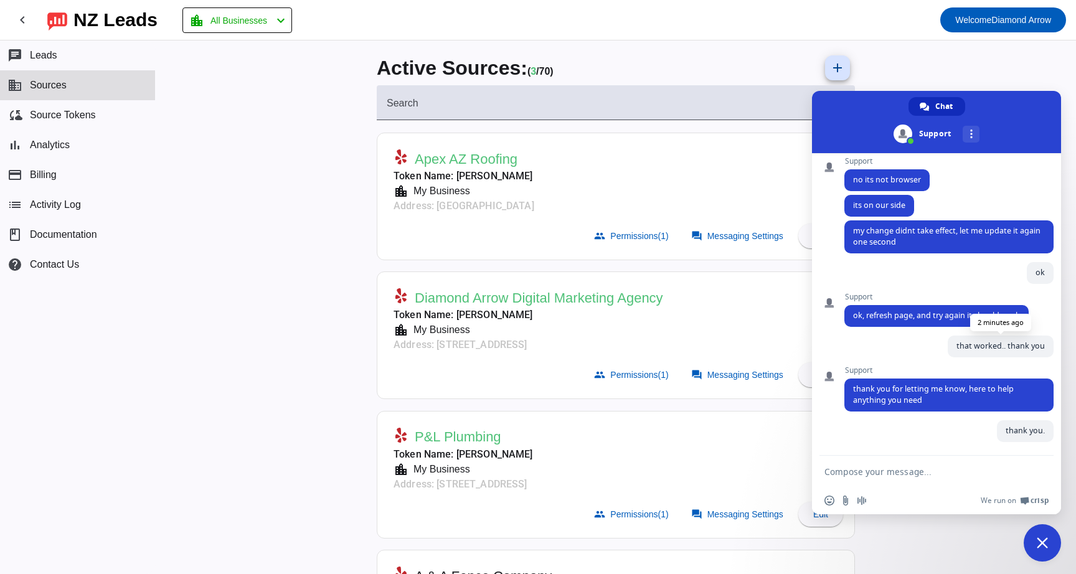
scroll to position [589, 0]
click at [1047, 543] on span "Close chat" at bounding box center [1042, 543] width 11 height 11
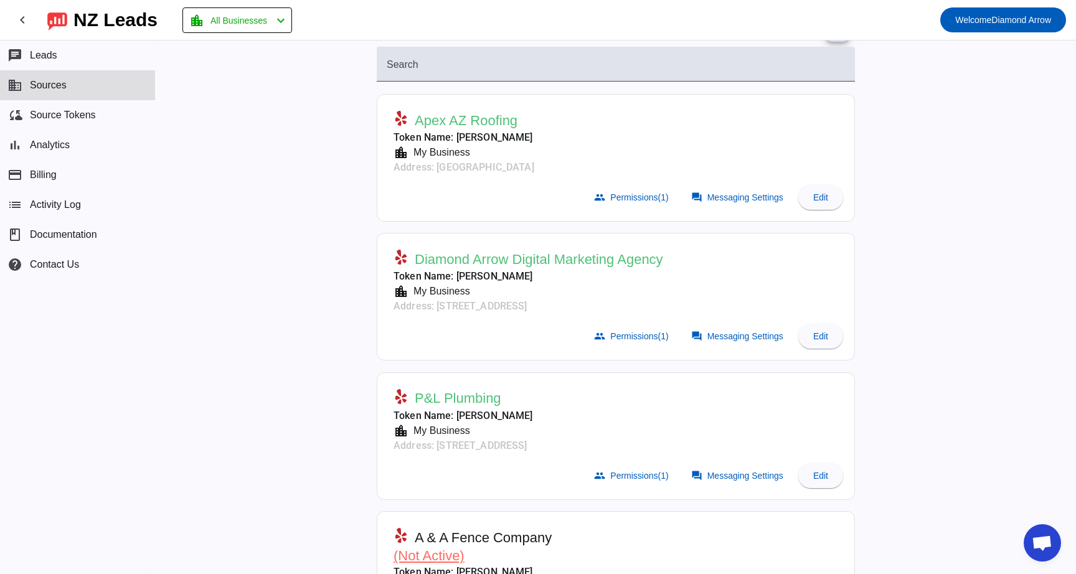
scroll to position [0, 0]
